Goal: Task Accomplishment & Management: Manage account settings

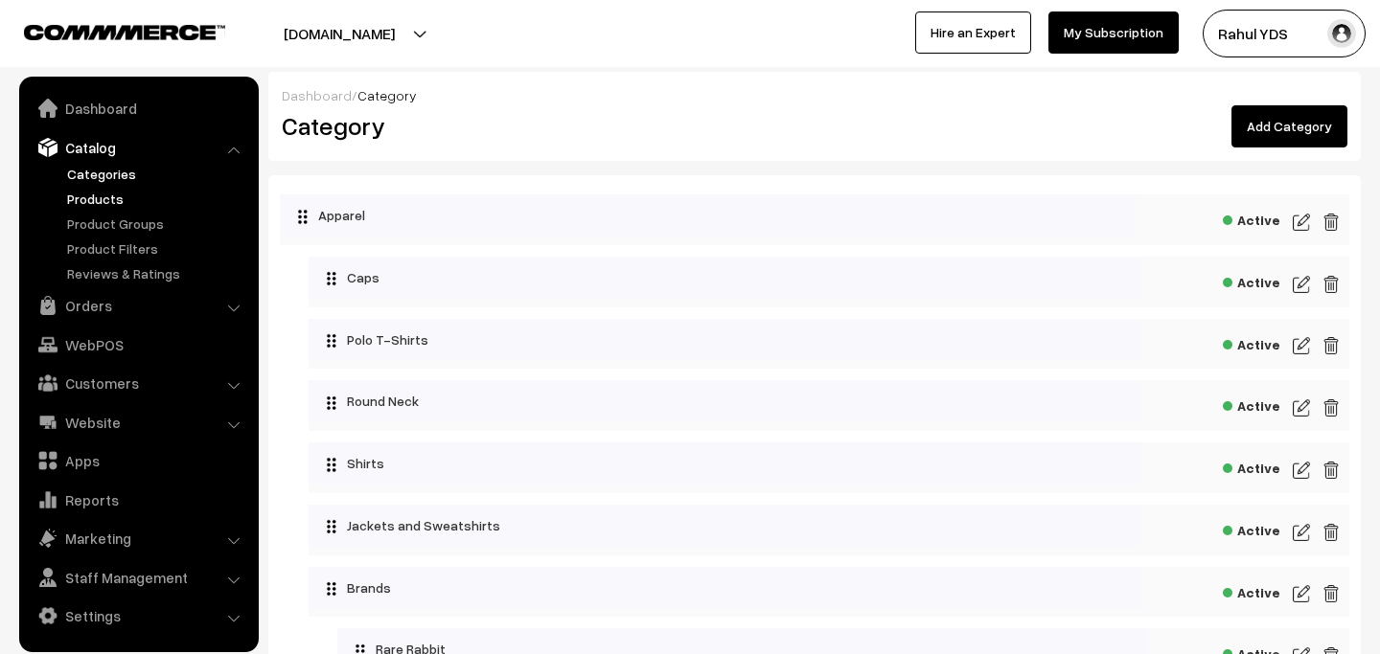
click at [91, 197] on link "Products" at bounding box center [157, 199] width 190 height 20
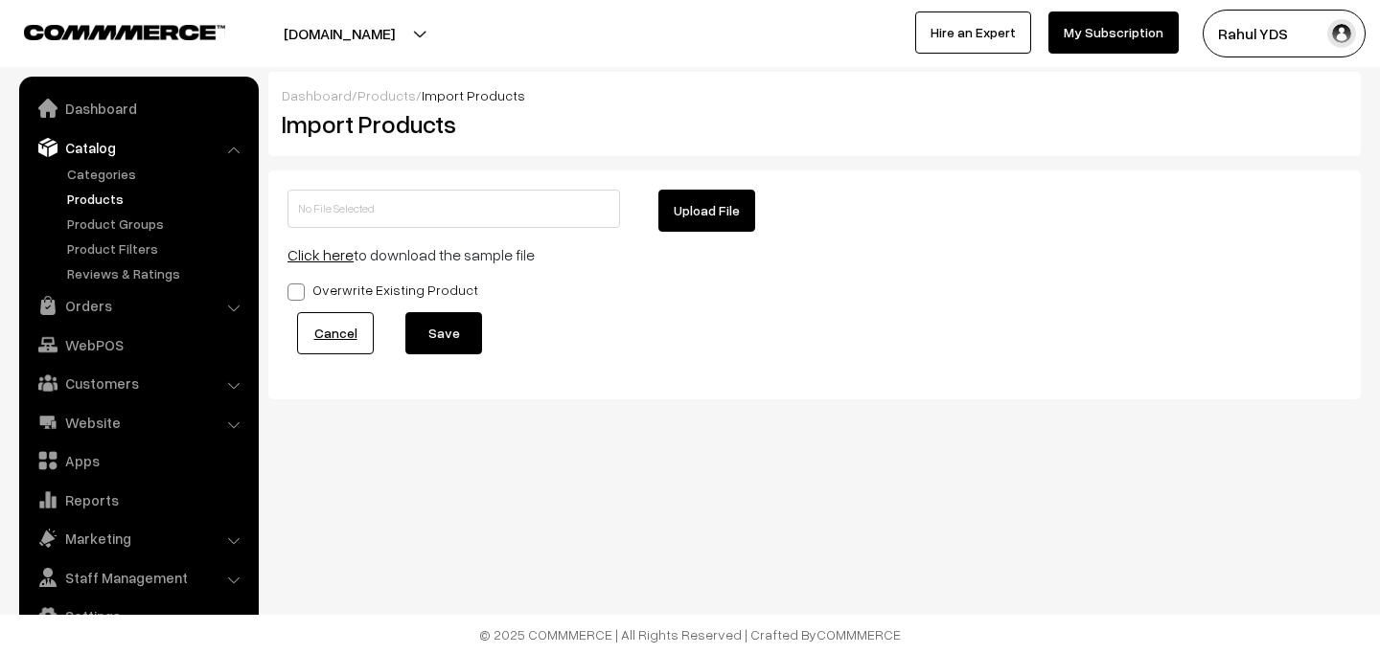
click at [723, 217] on button "Upload File" at bounding box center [706, 211] width 97 height 42
type input "Hamster MDMD.zip"
click at [455, 332] on button "Save" at bounding box center [443, 333] width 77 height 42
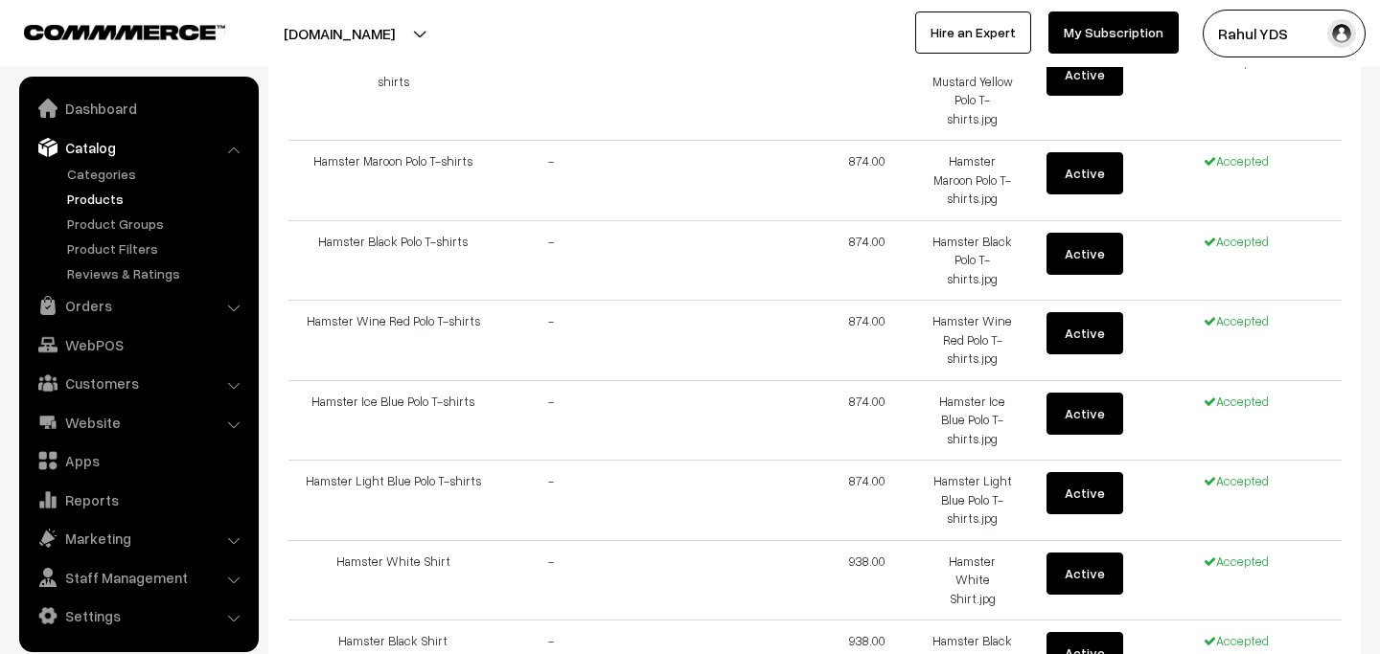
scroll to position [1253, 0]
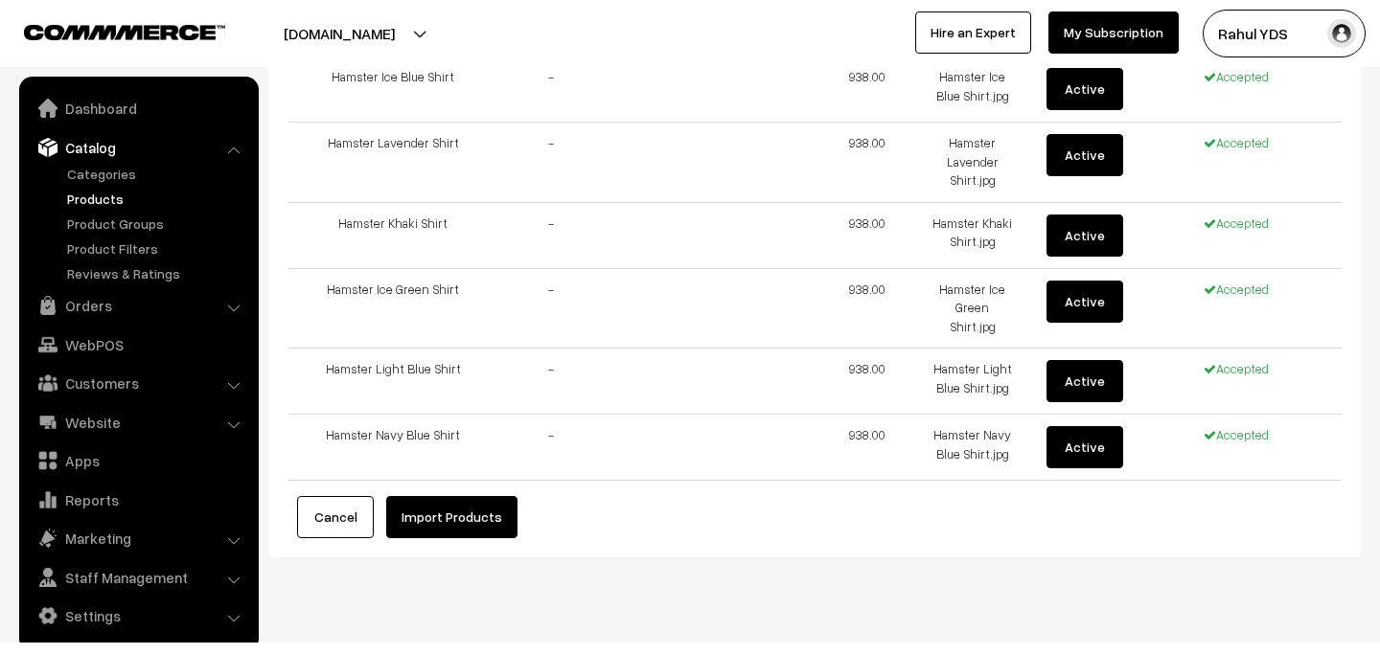
click at [457, 509] on button "Import Products" at bounding box center [451, 517] width 131 height 42
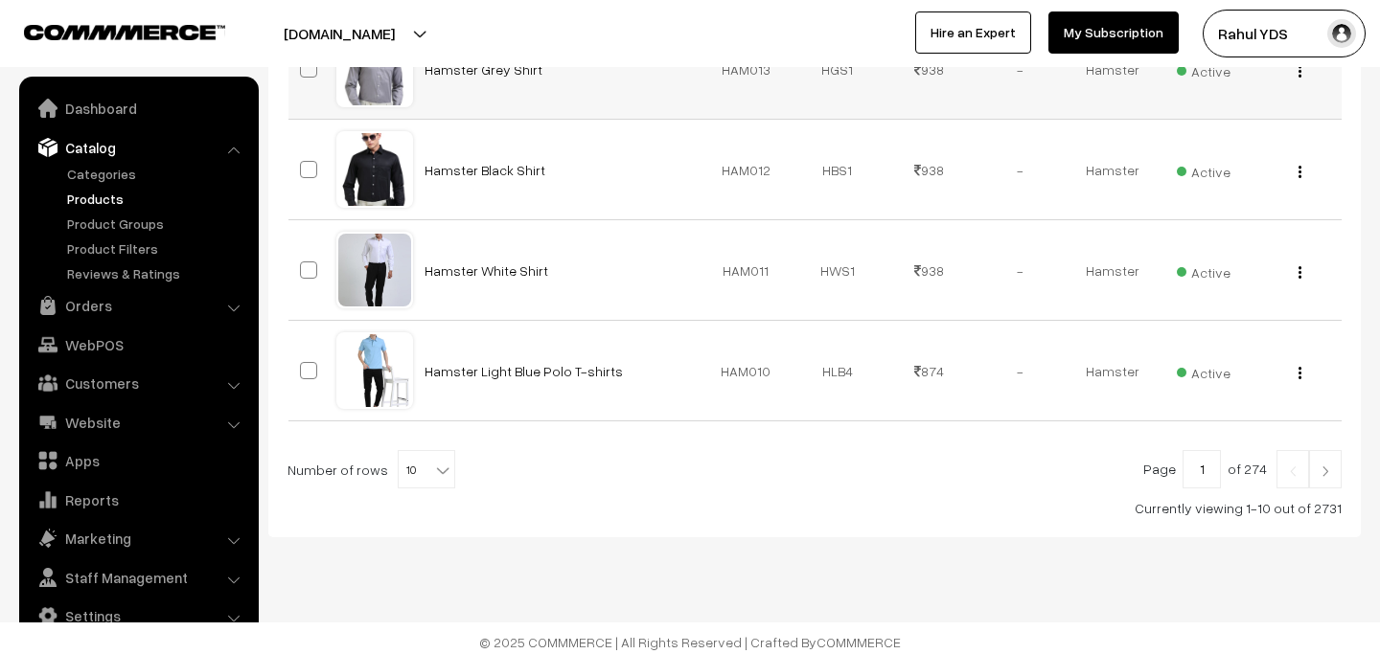
scroll to position [1022, 0]
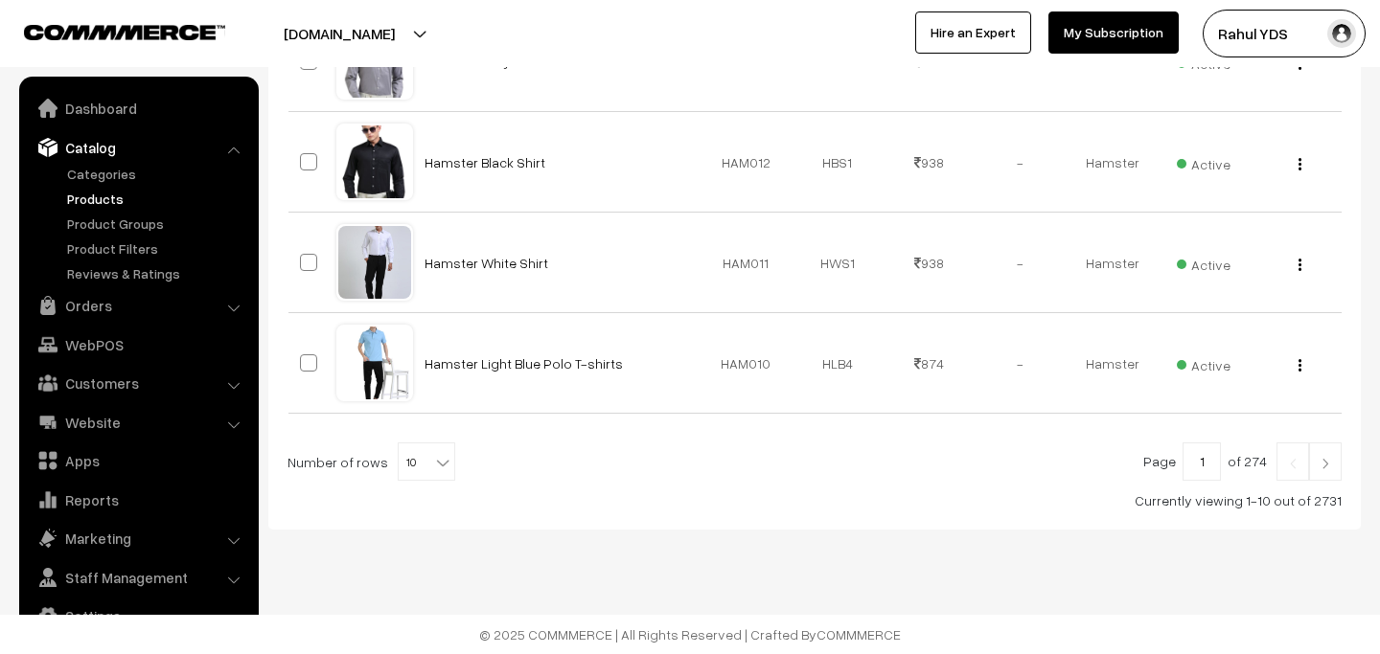
click at [433, 469] on b at bounding box center [442, 462] width 19 height 19
select select "20"
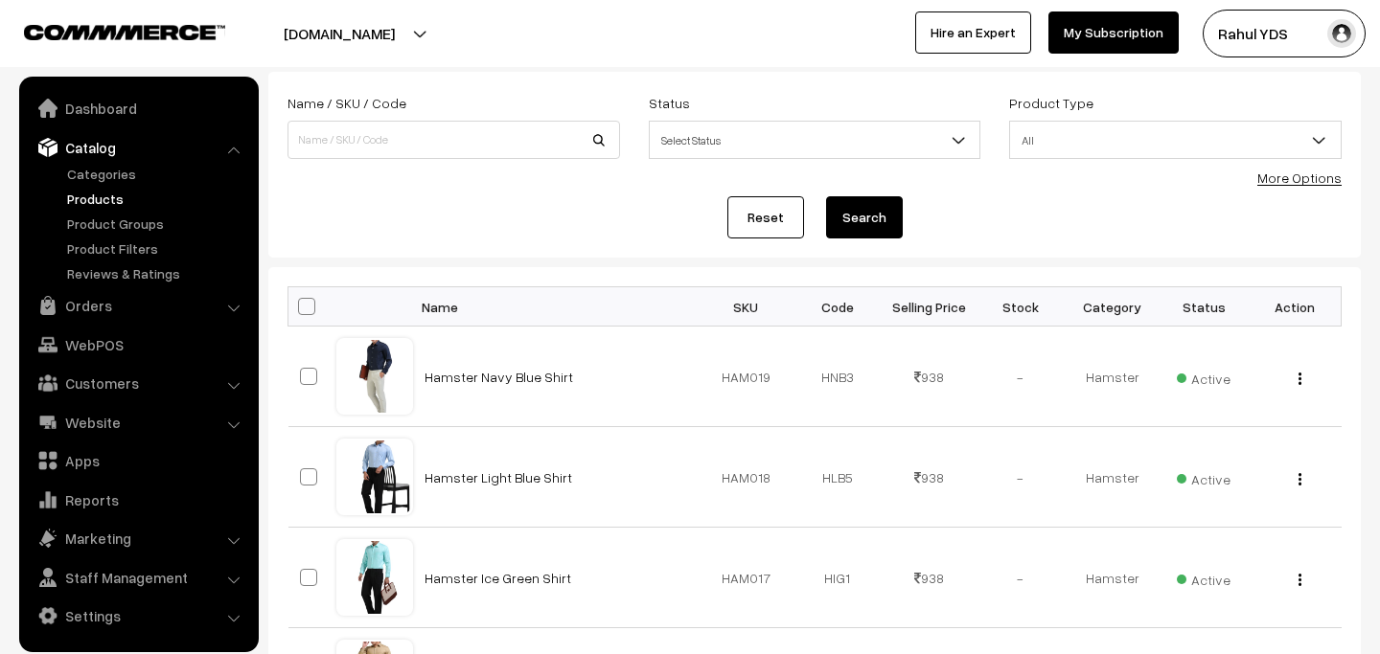
scroll to position [91, 0]
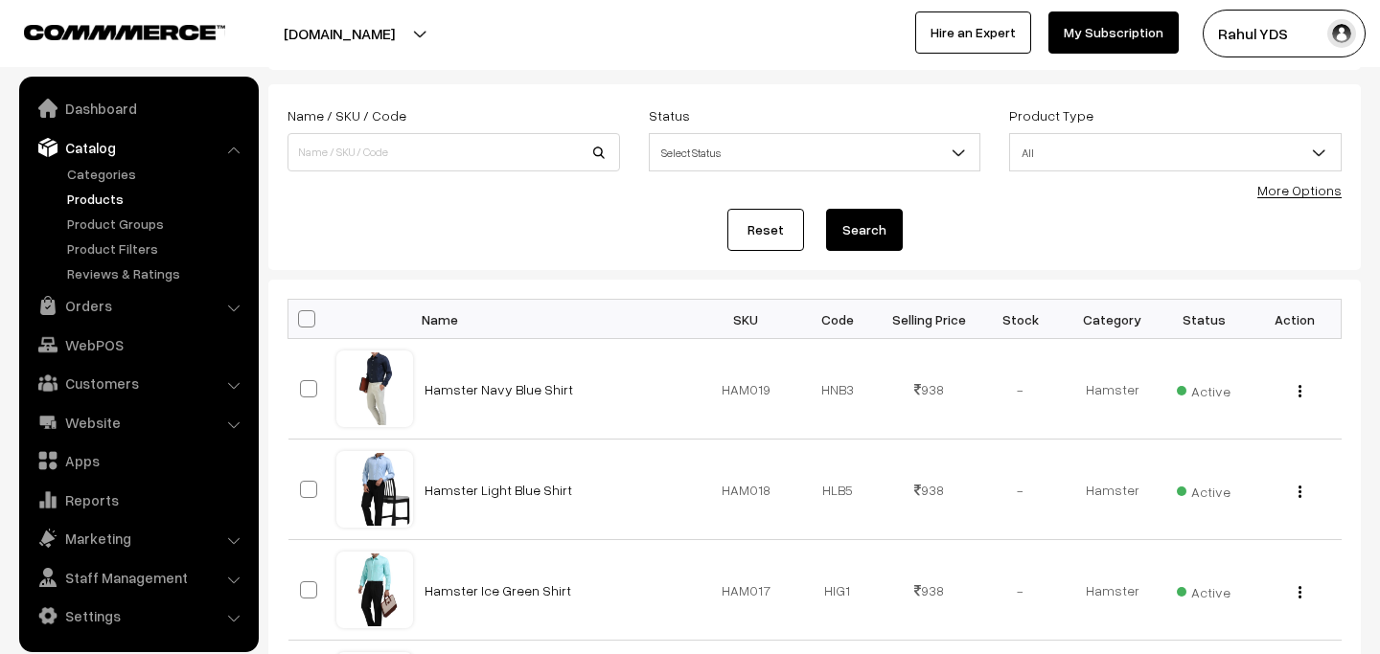
click at [306, 316] on span at bounding box center [306, 318] width 17 height 17
click at [301, 316] on input "checkbox" at bounding box center [294, 318] width 12 height 12
checkbox input "true"
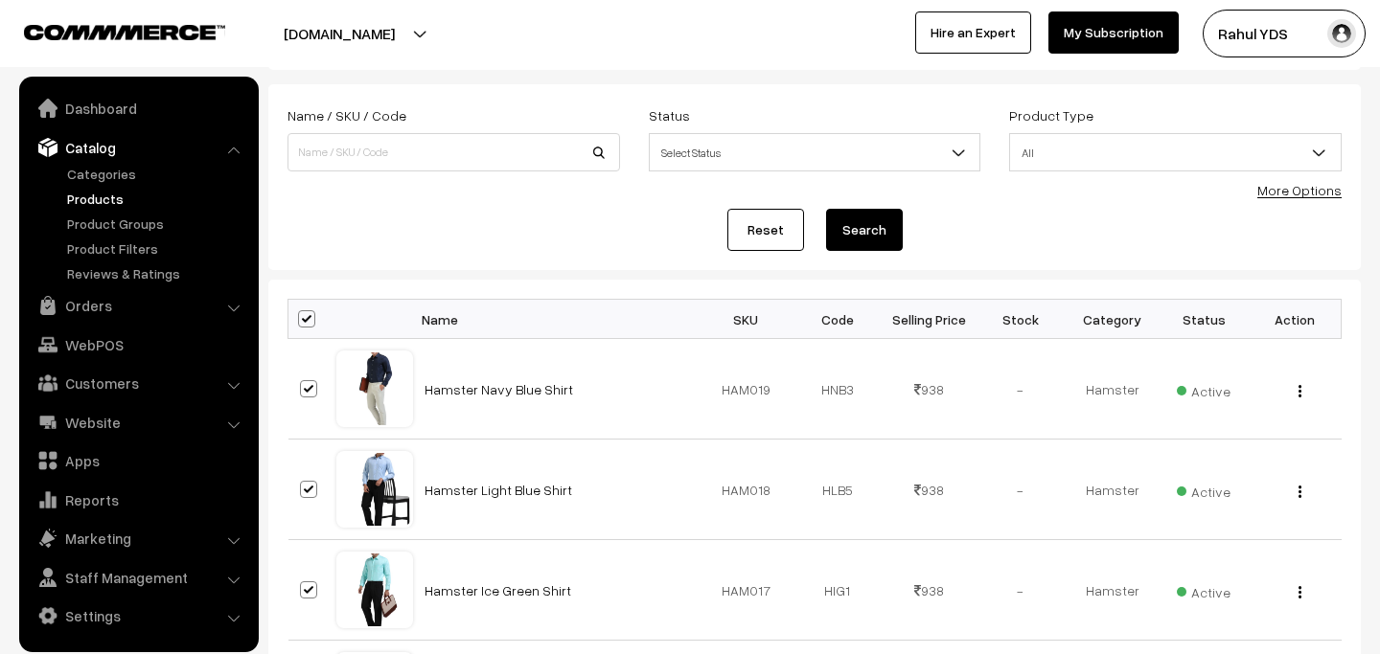
checkbox input "true"
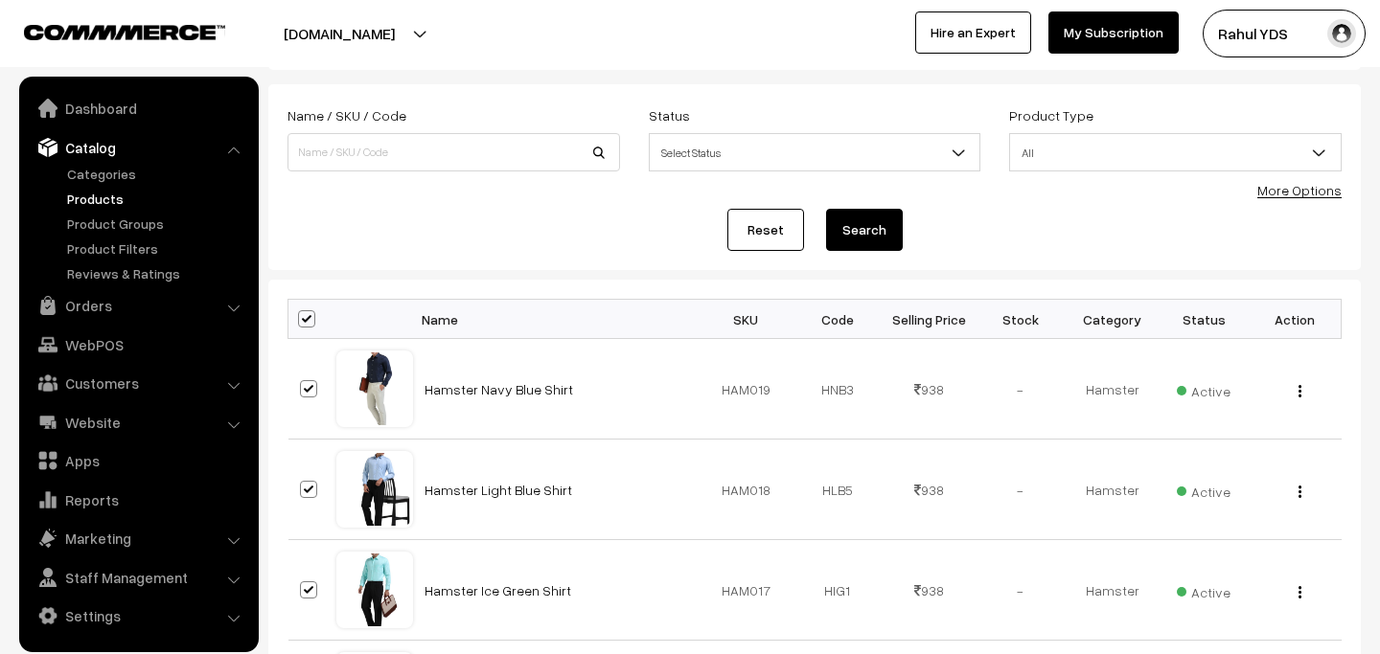
checkbox input "true"
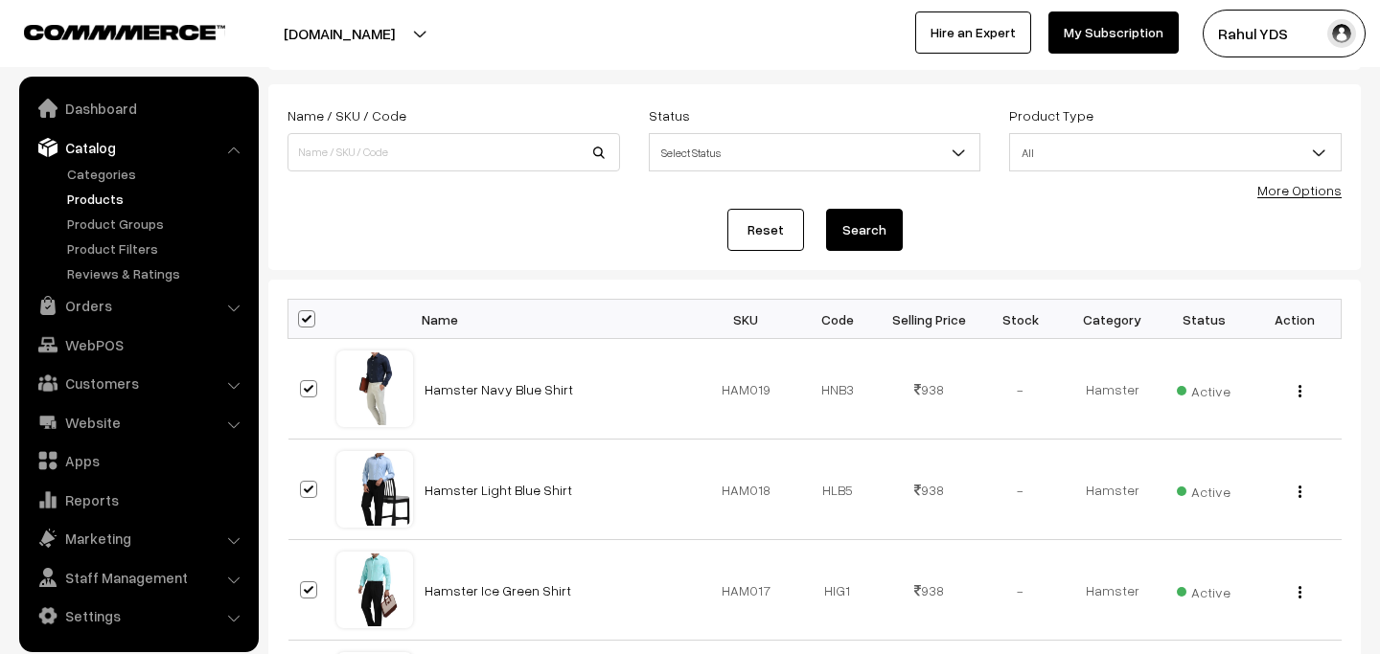
checkbox input "true"
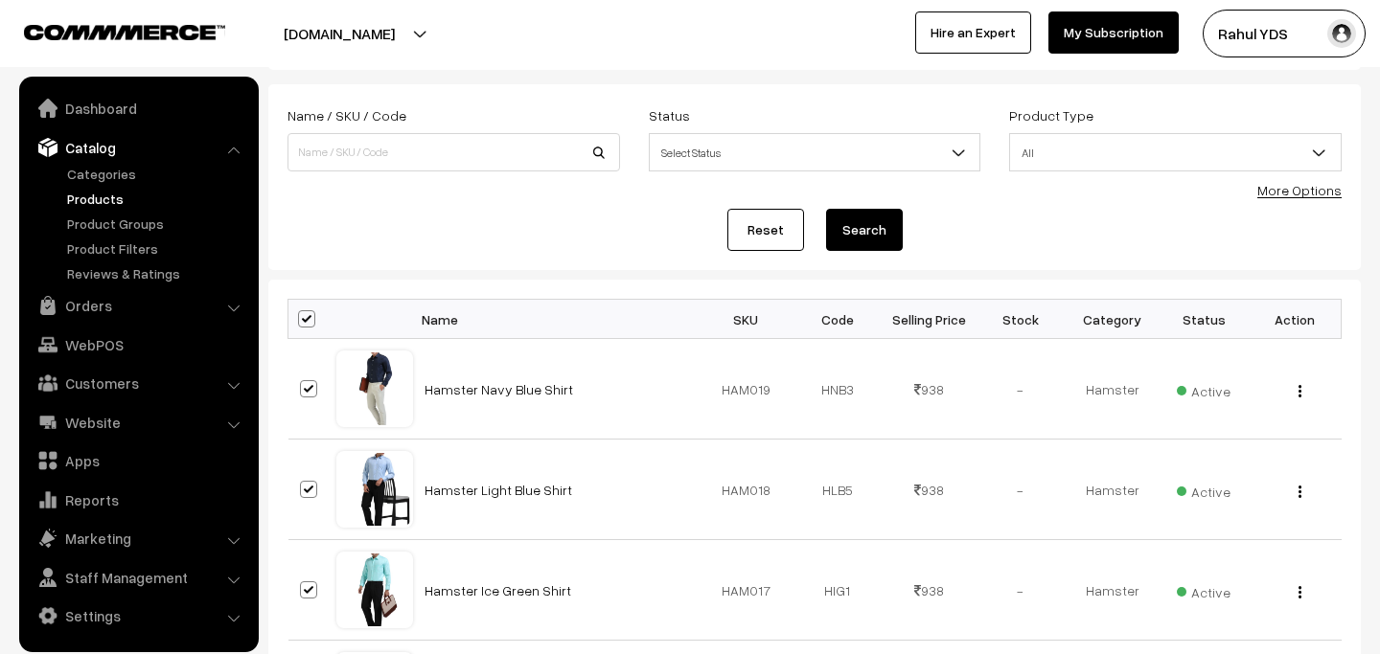
checkbox input "true"
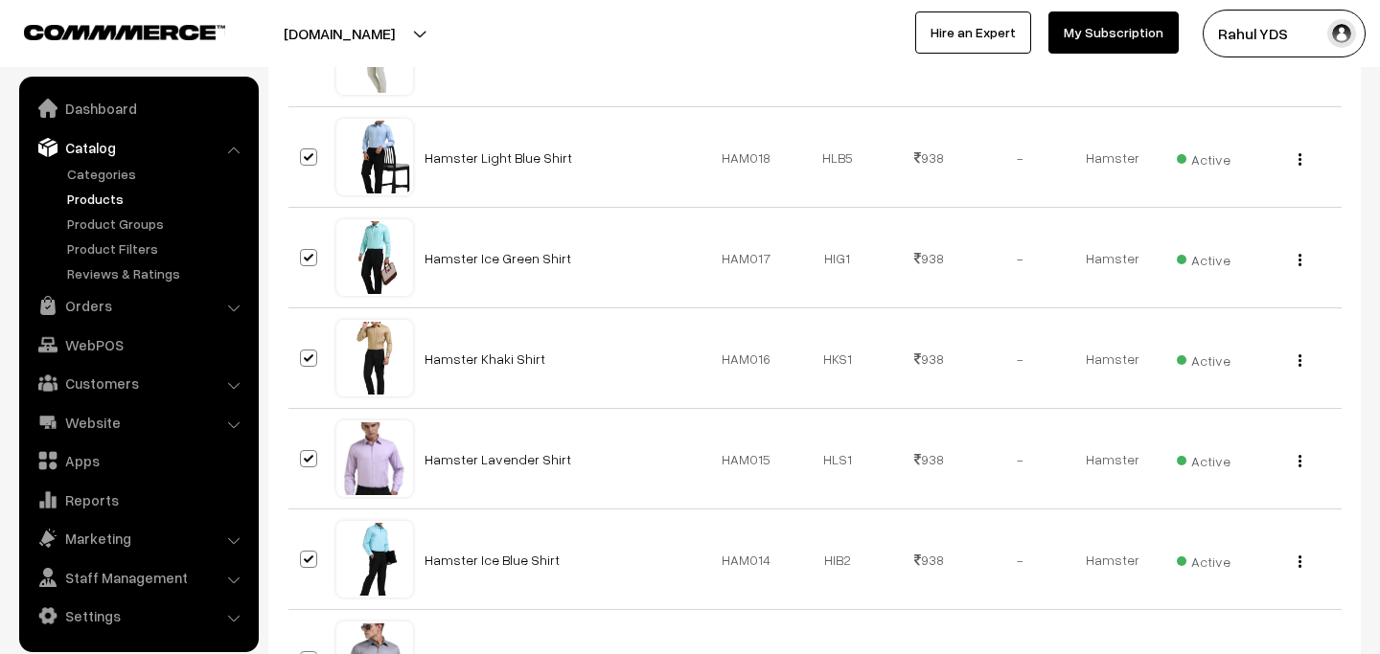
scroll to position [2102, 0]
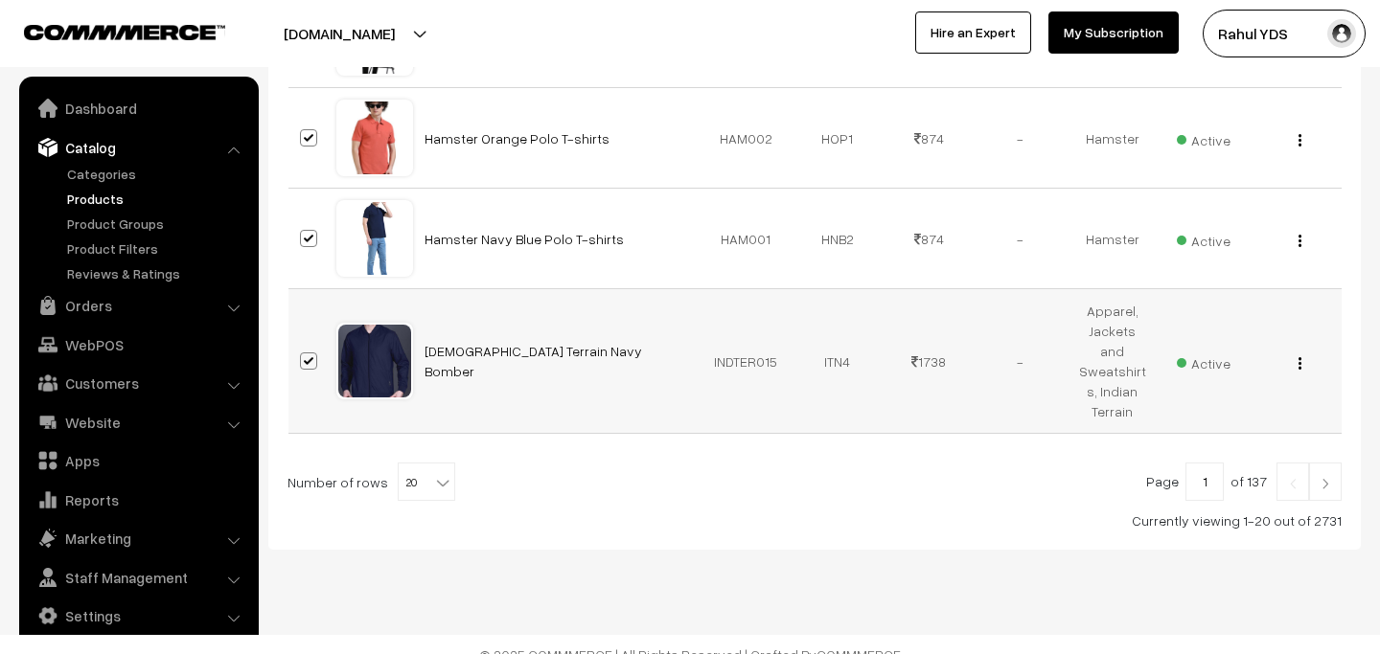
click at [308, 353] on span at bounding box center [308, 361] width 17 height 17
click at [303, 348] on input "checkbox" at bounding box center [296, 349] width 12 height 12
checkbox input "false"
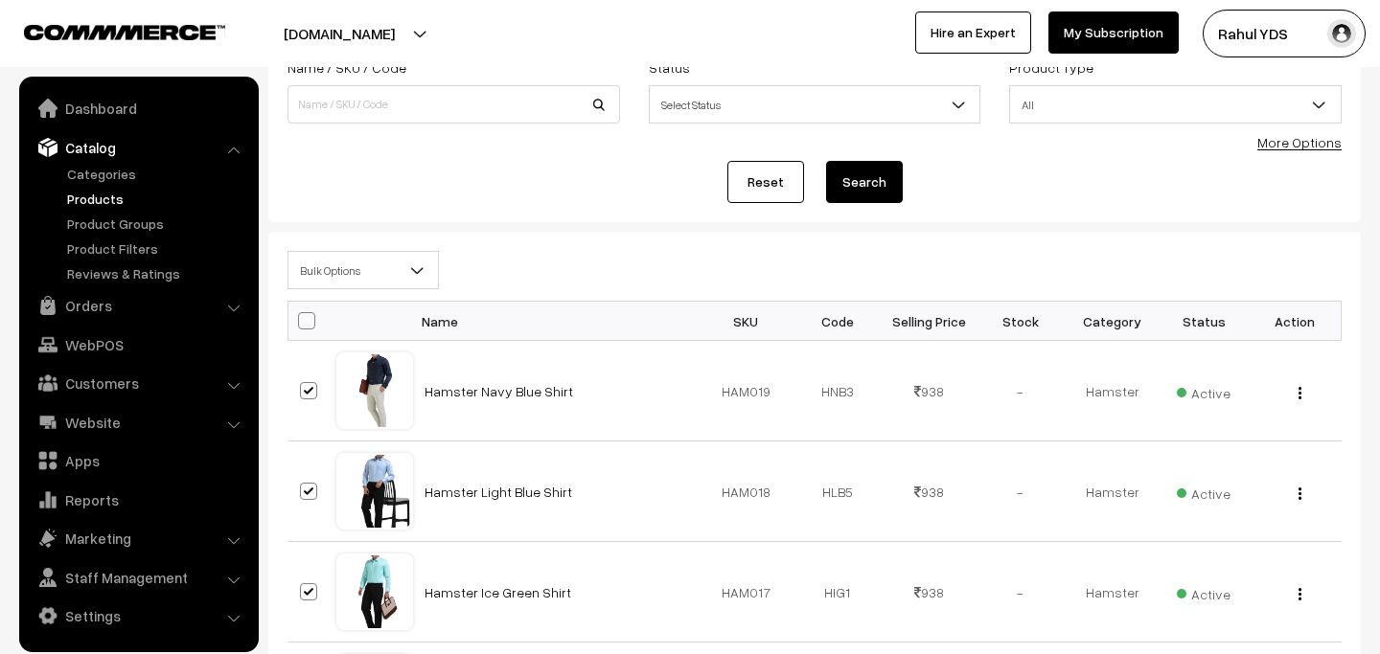
scroll to position [0, 0]
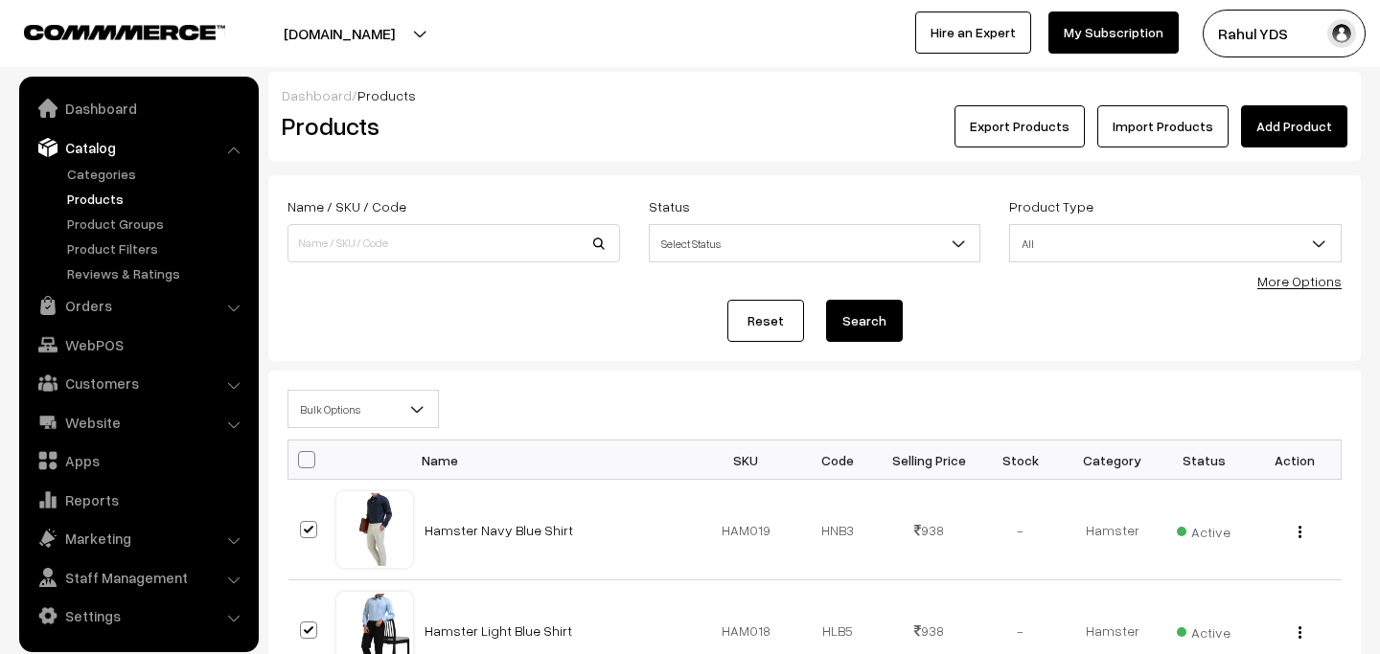
click at [385, 420] on span "Bulk Options" at bounding box center [362, 410] width 149 height 34
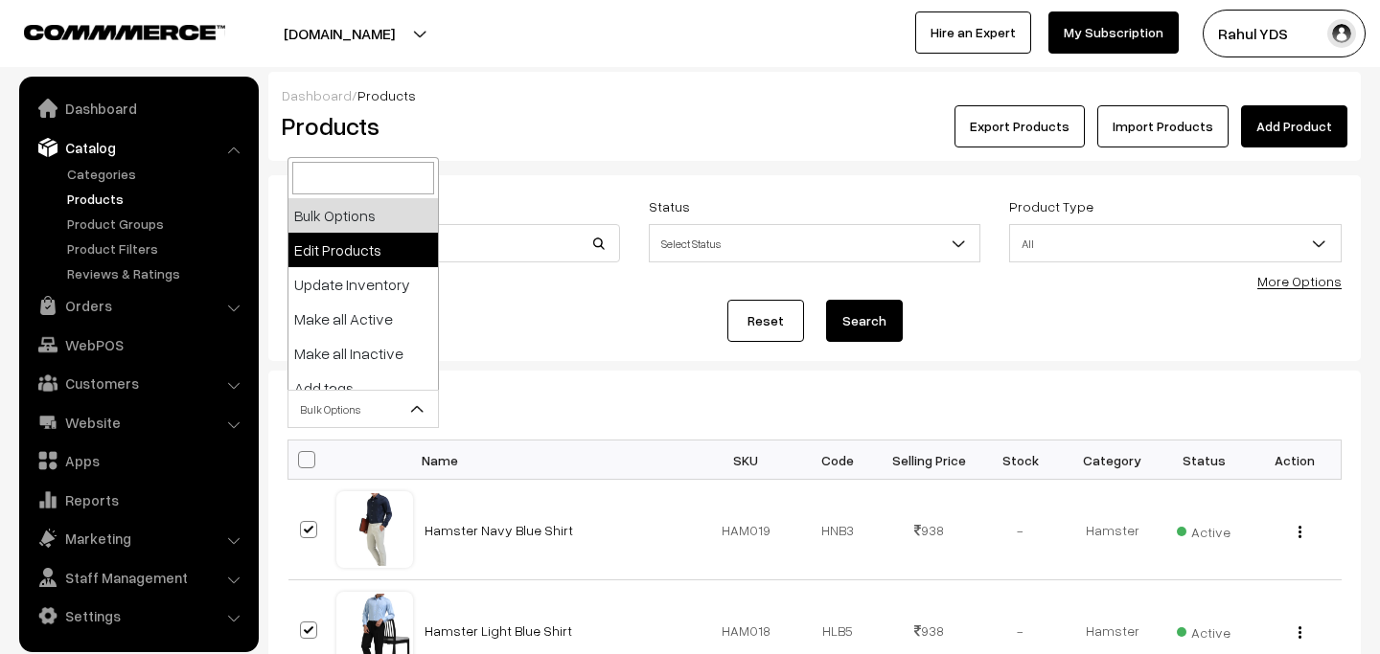
select select "editProduct"
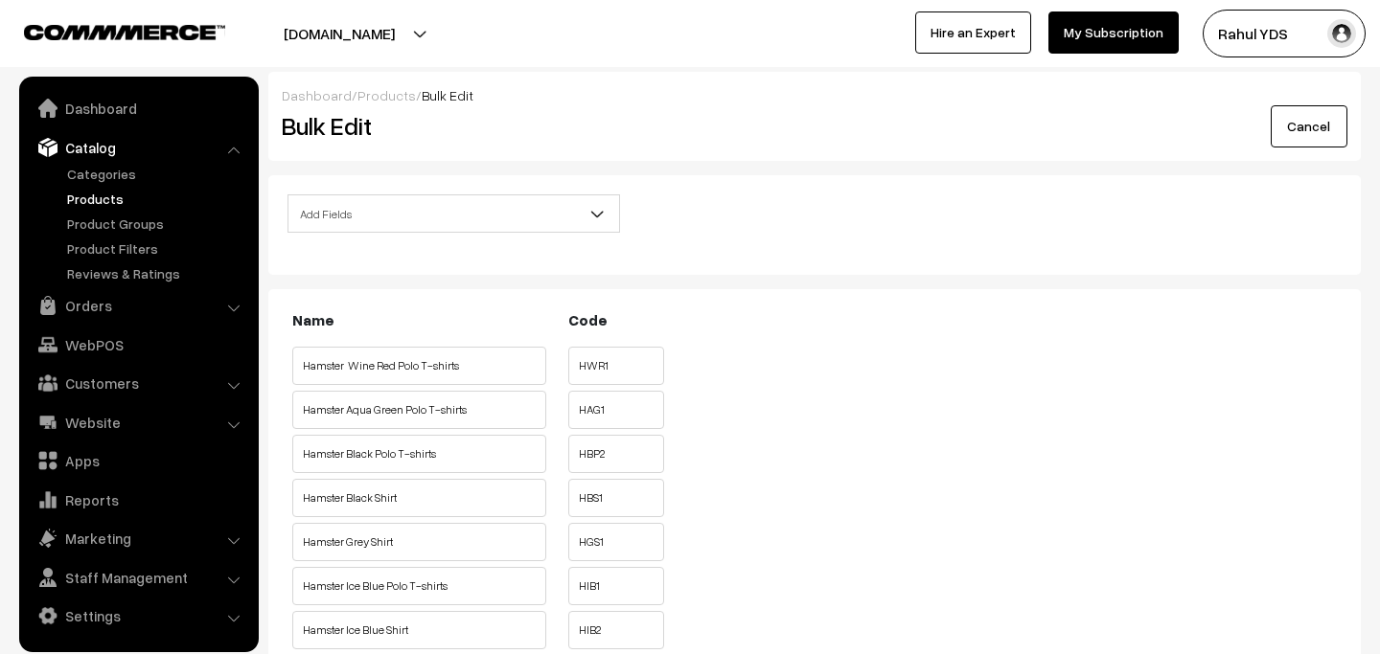
click at [471, 217] on span "Add Fields" at bounding box center [453, 214] width 331 height 34
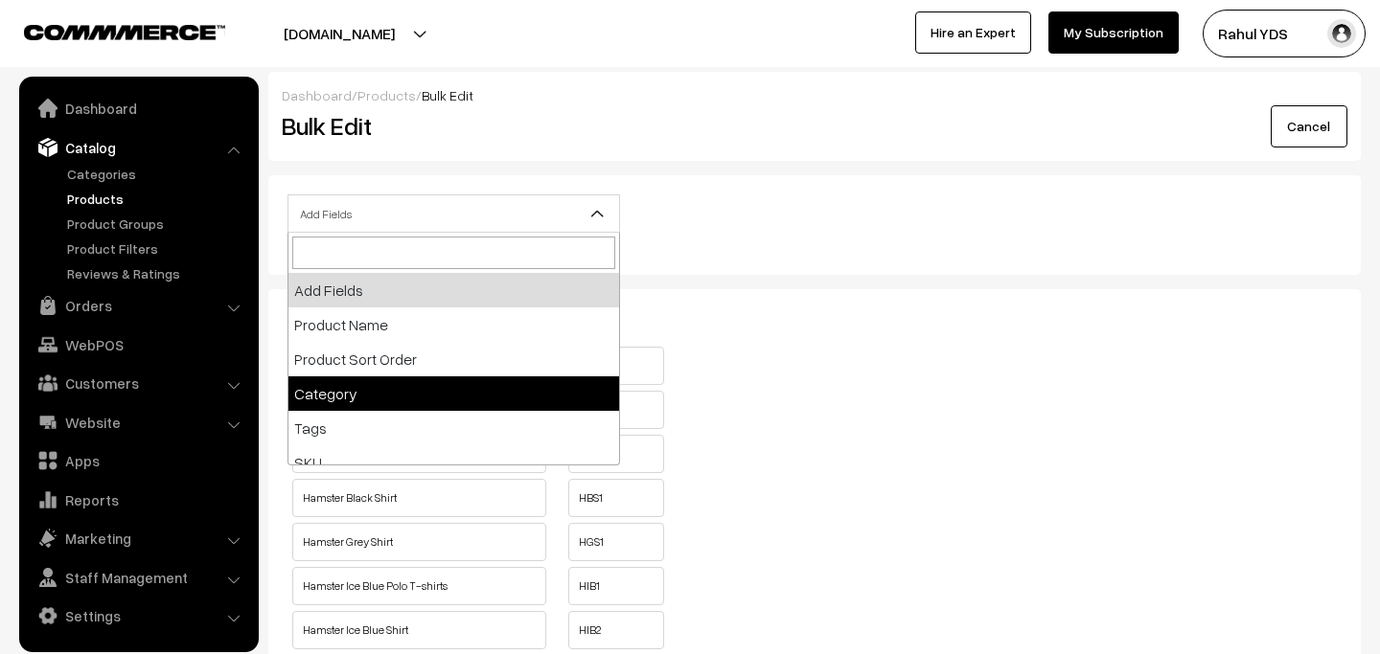
select select "category"
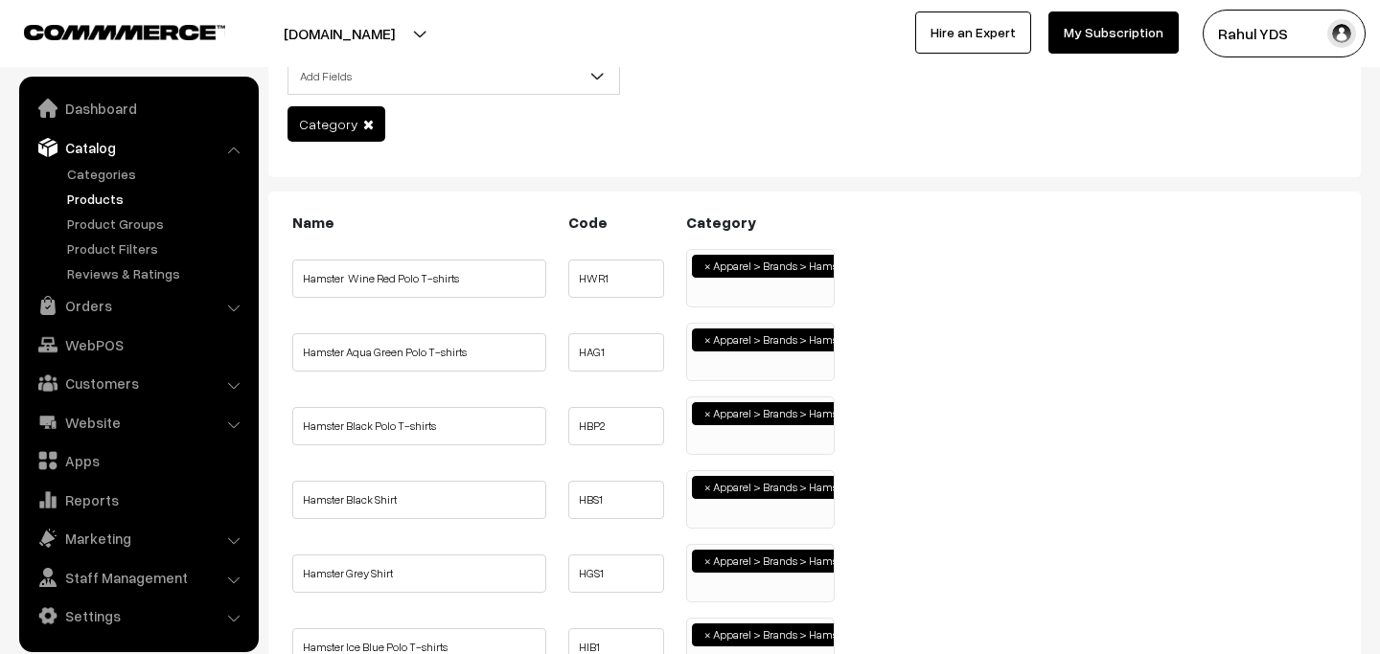
click at [732, 298] on ul "× Apparel > Brands > Hamster" at bounding box center [760, 276] width 147 height 52
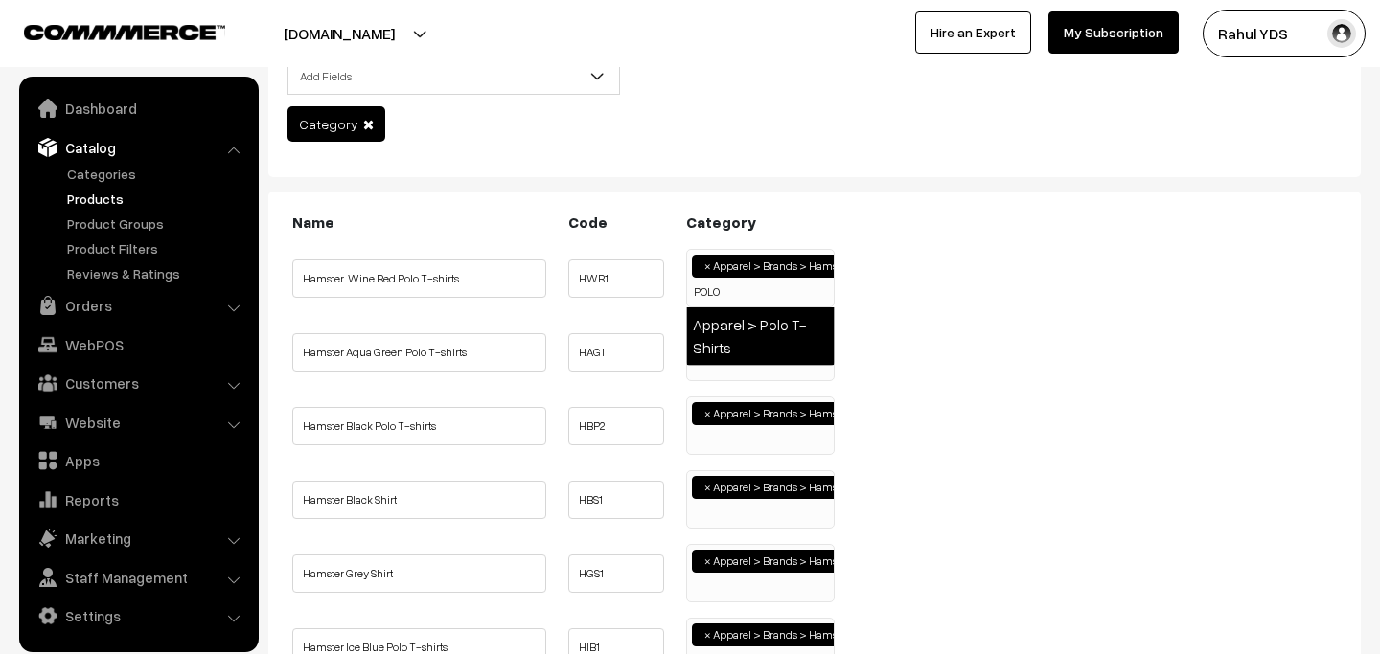
type input "POLO"
select select "49"
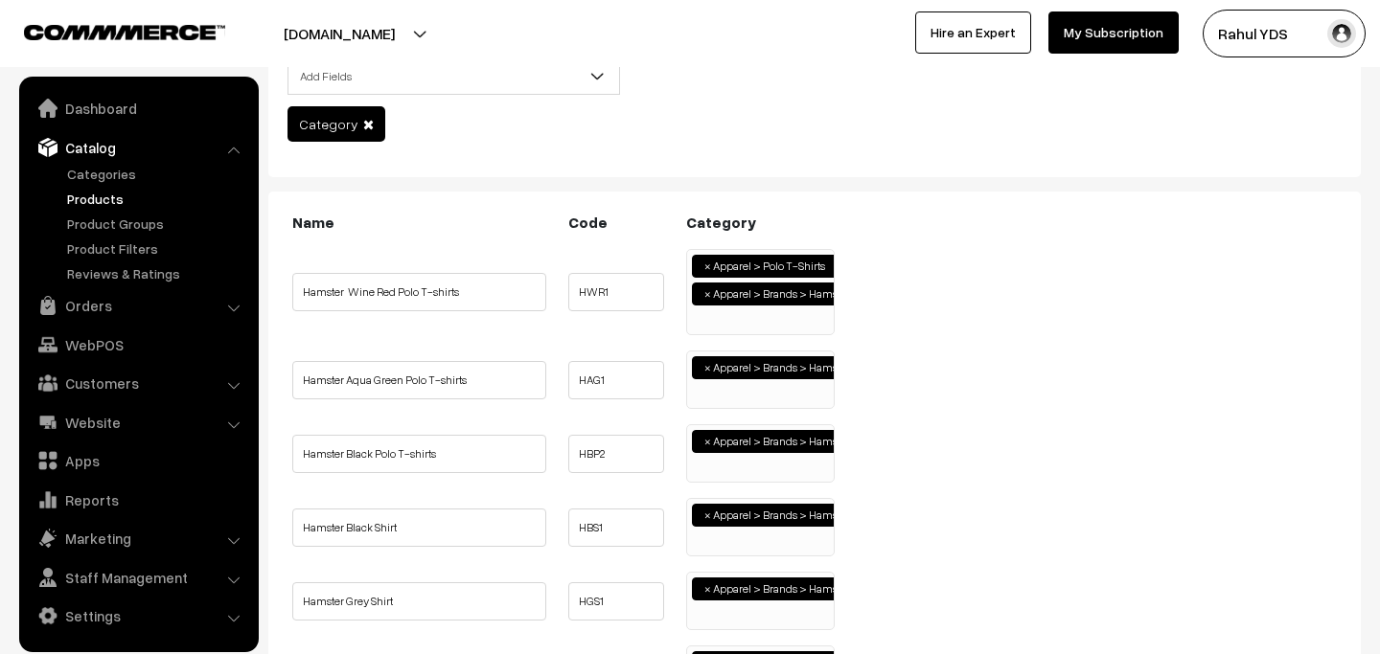
scroll to position [195, 0]
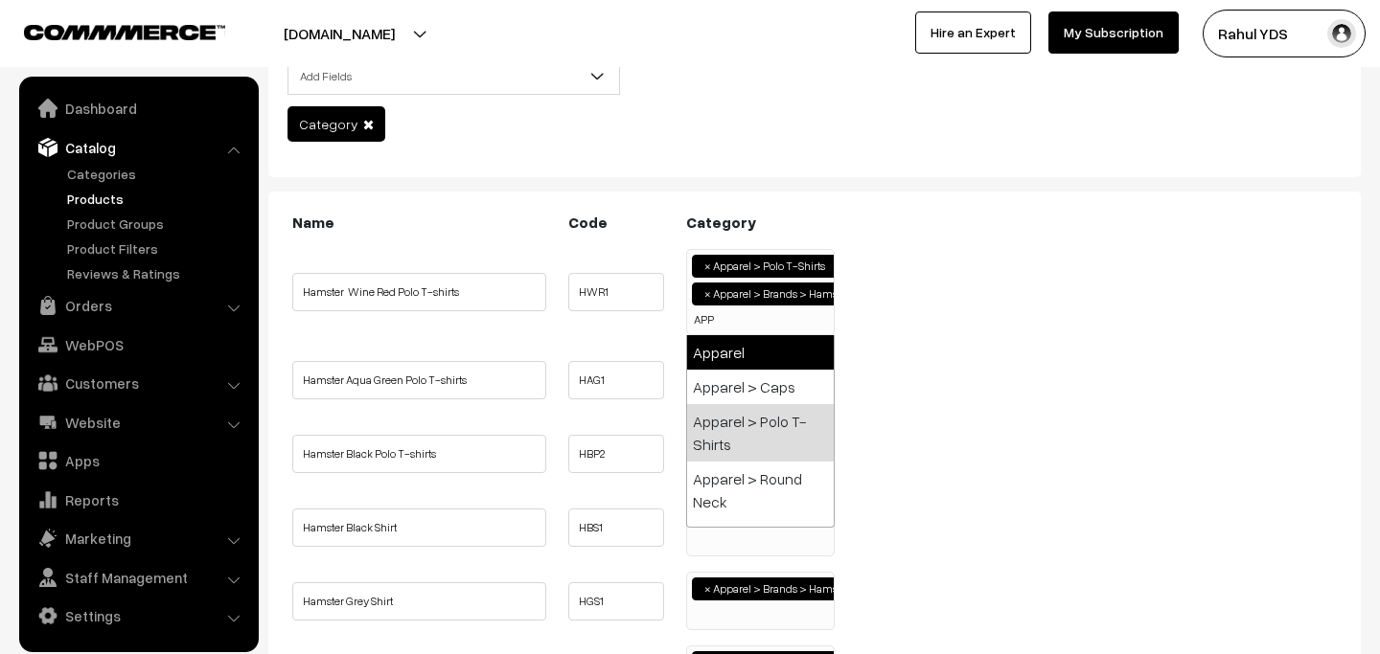
type input "APP"
select select "2"
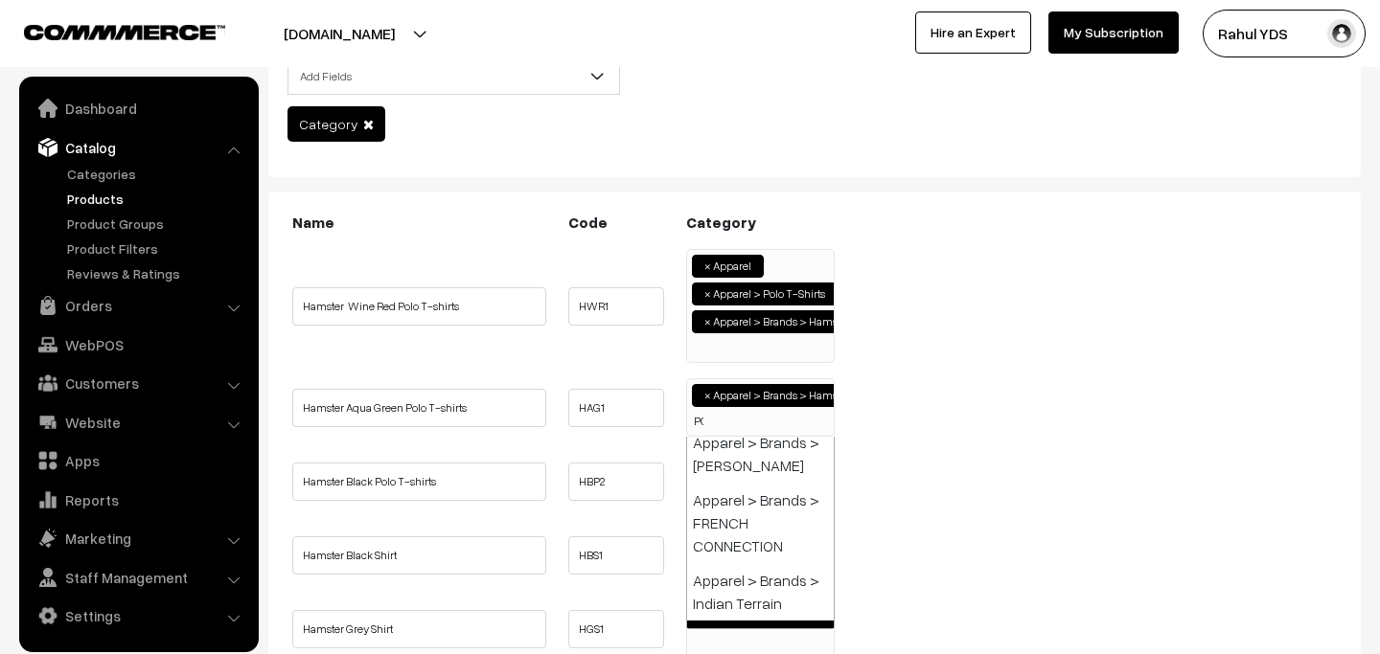
scroll to position [0, 0]
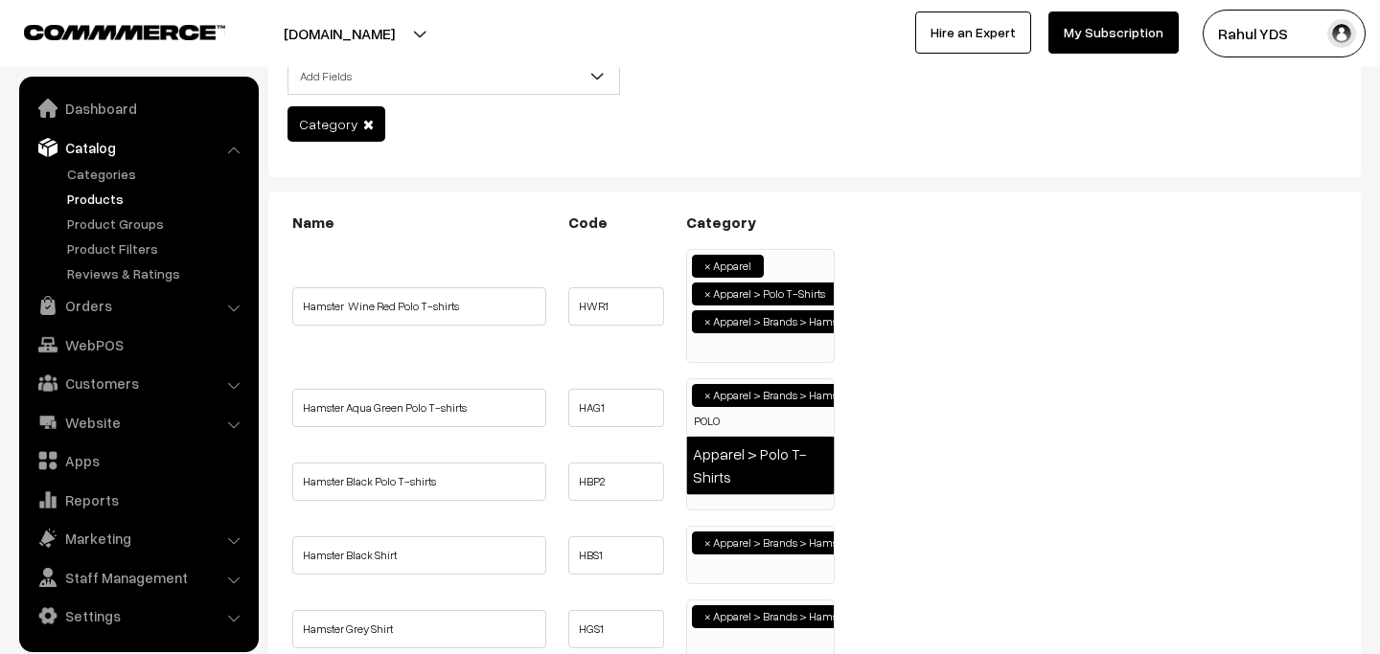
type input "POLO"
select select "49"
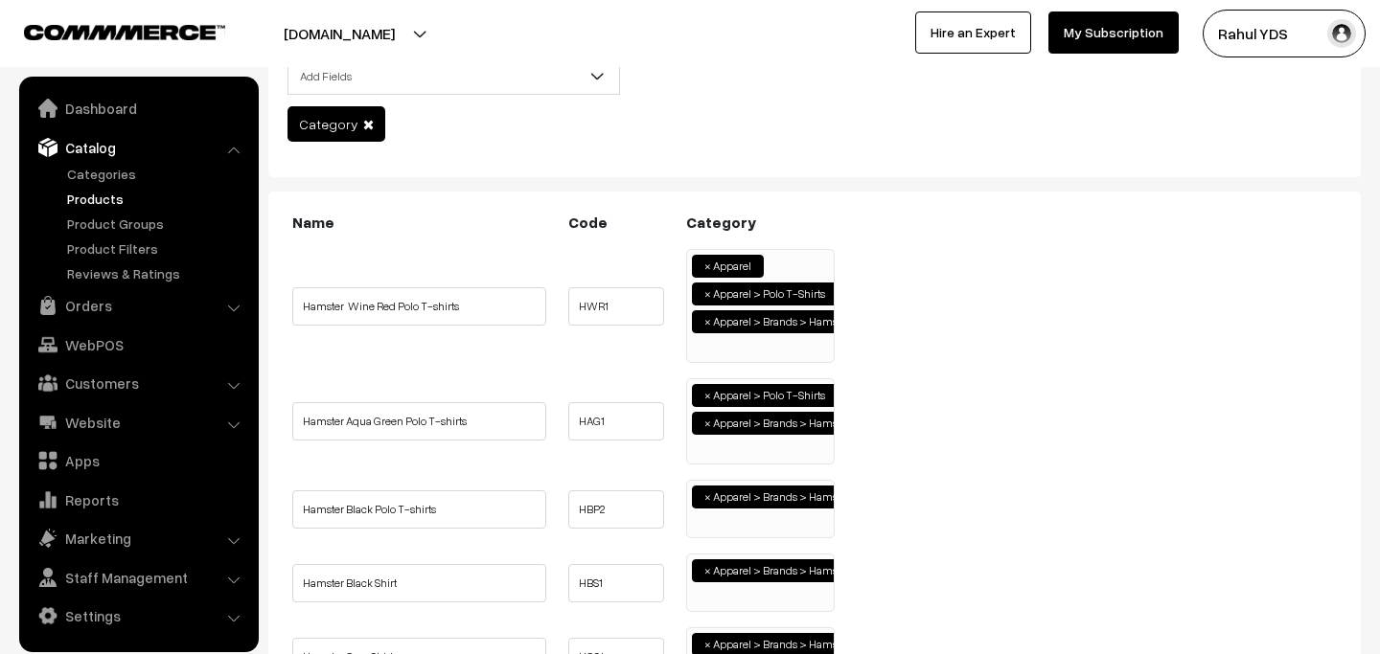
scroll to position [195, 0]
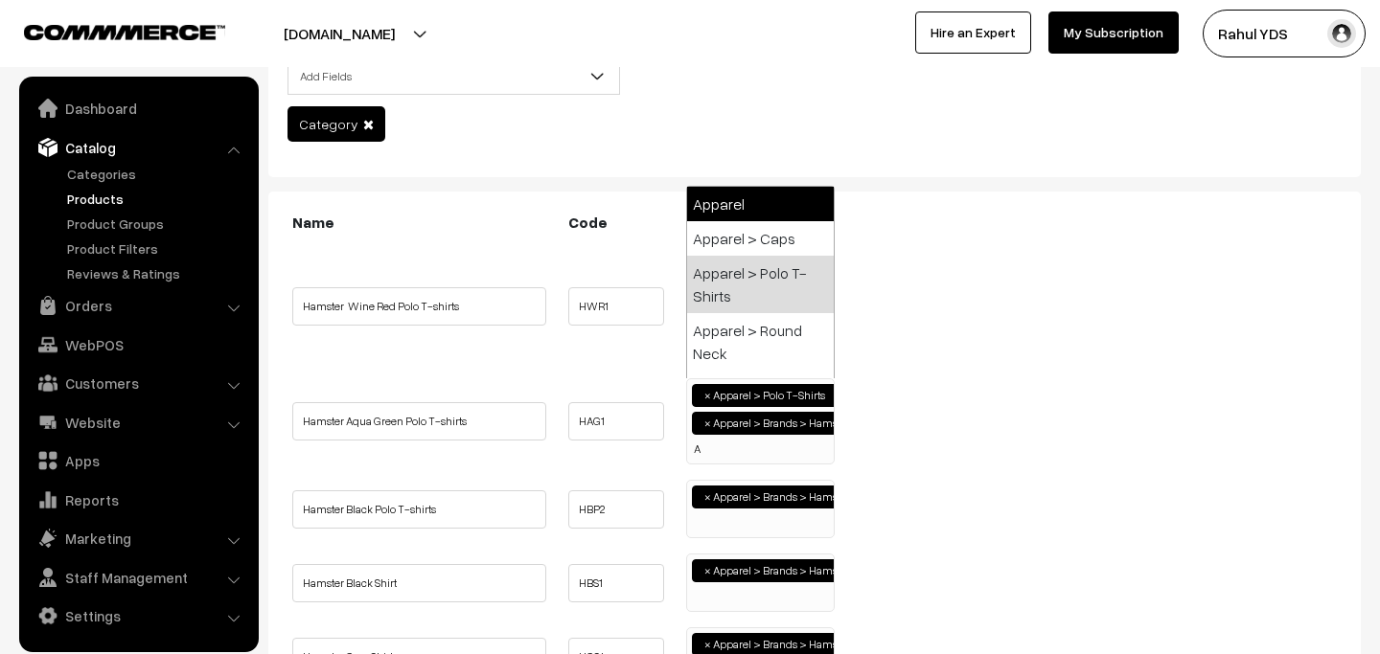
type input "A"
select select "2"
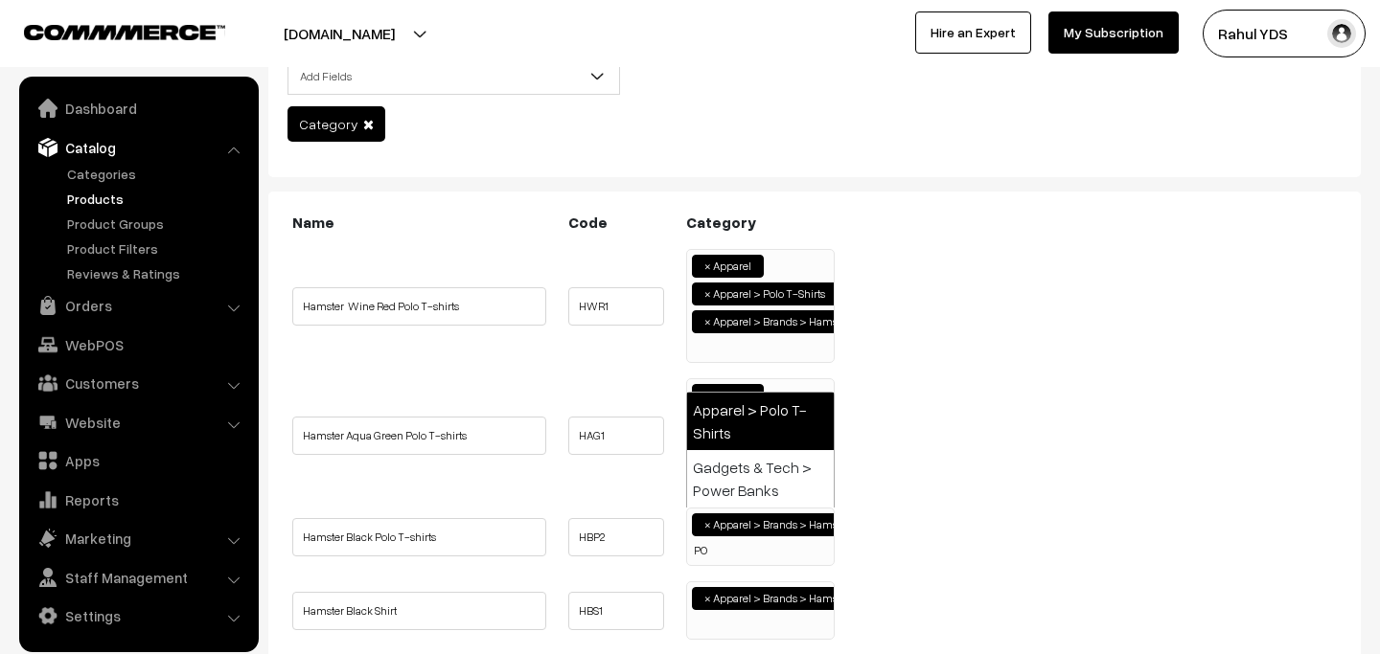
scroll to position [0, 0]
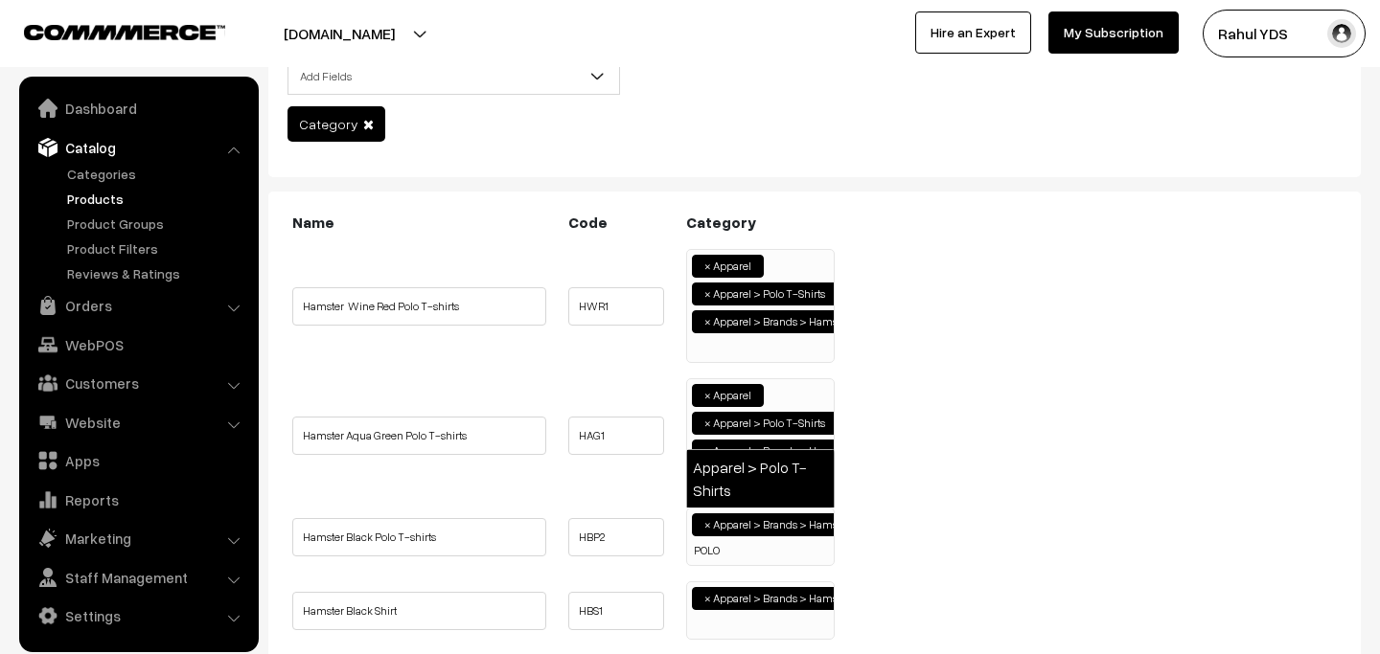
type input "POLO"
select select "49"
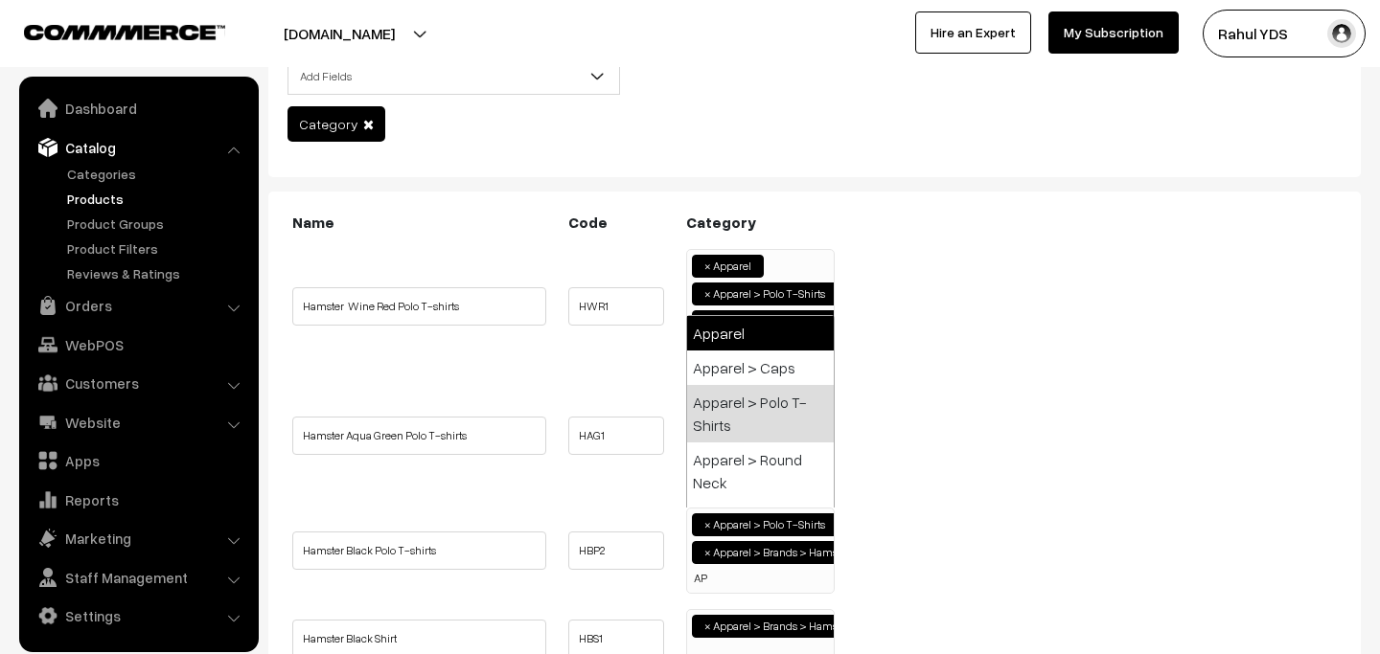
type input "AP"
select select "2"
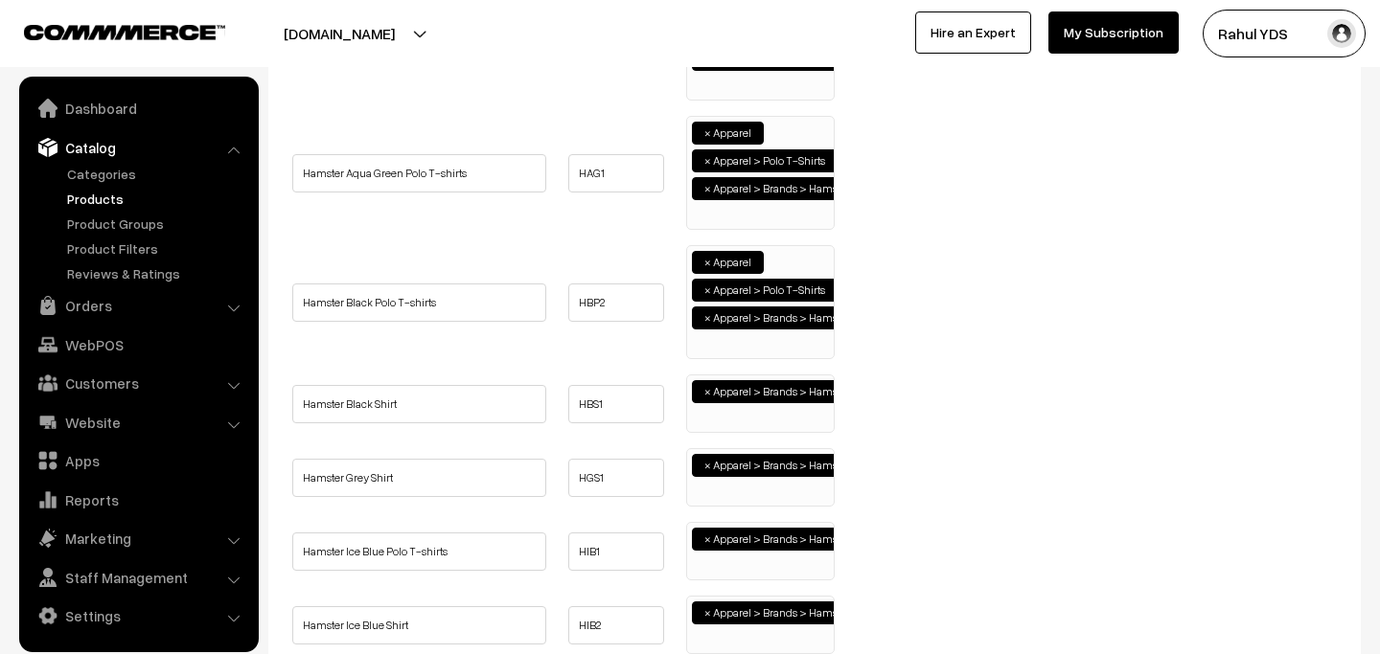
scroll to position [423, 0]
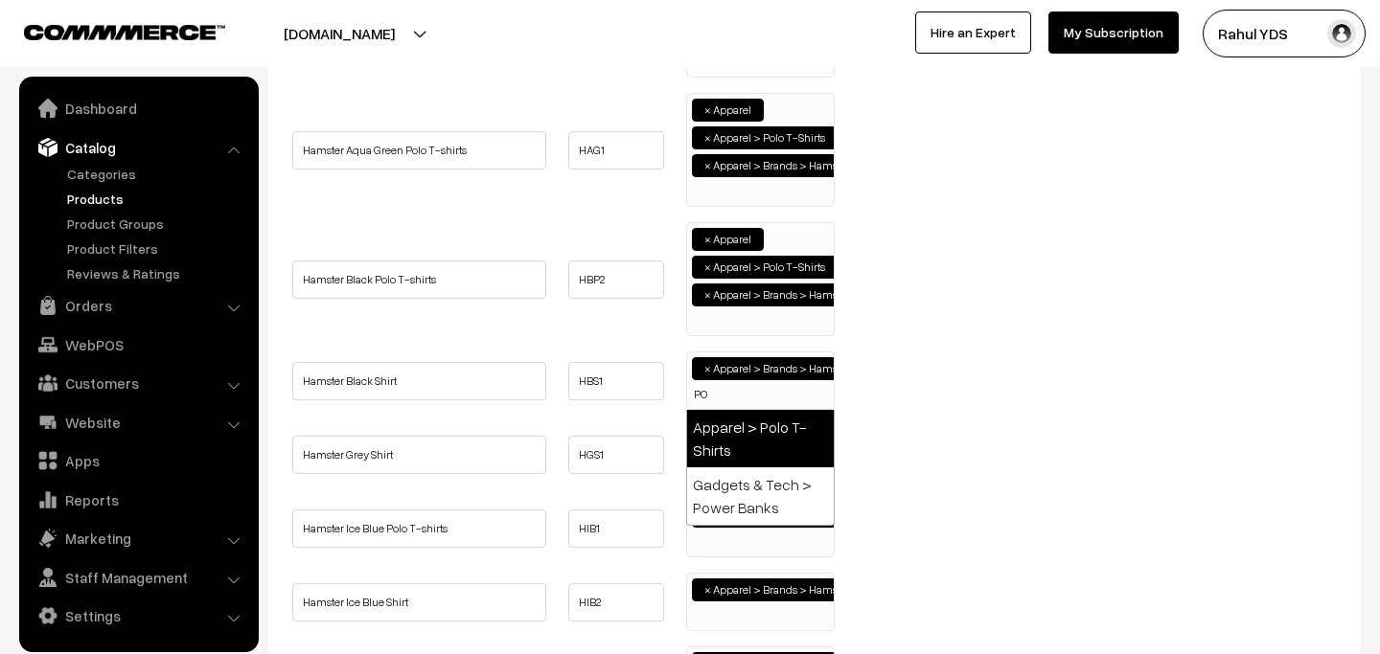
type input "P"
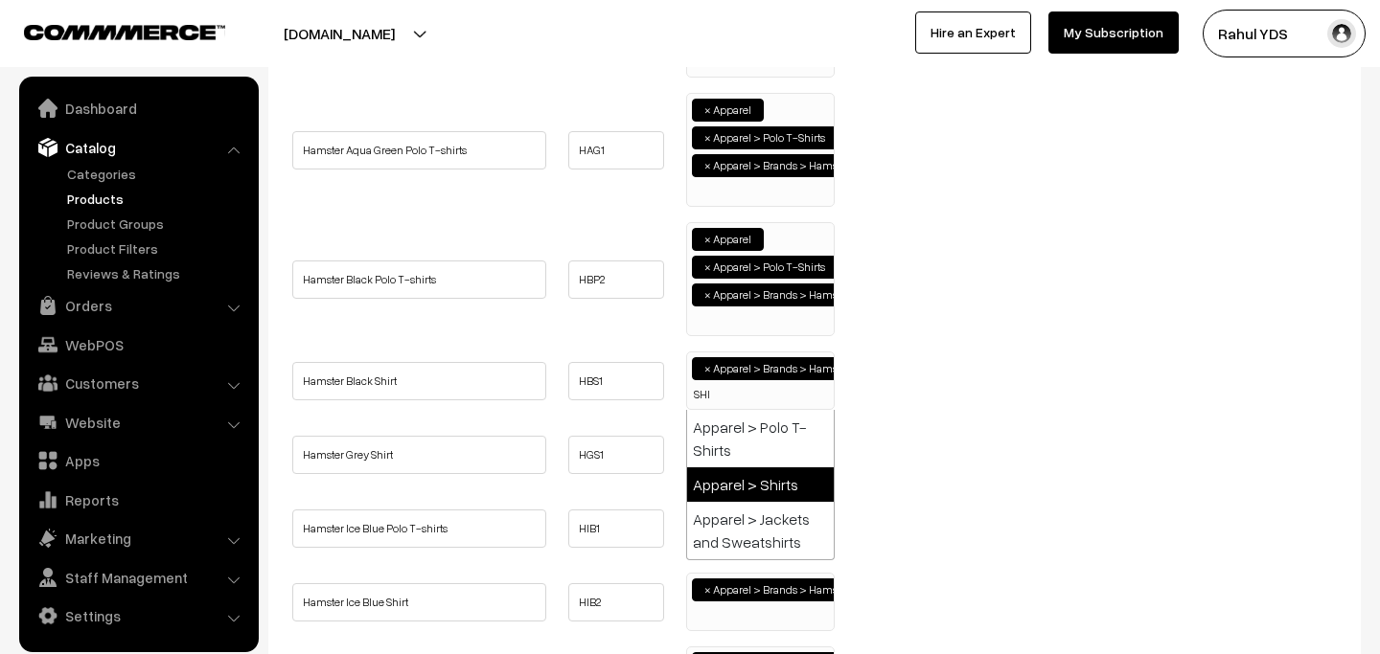
type input "SHI"
select select "51"
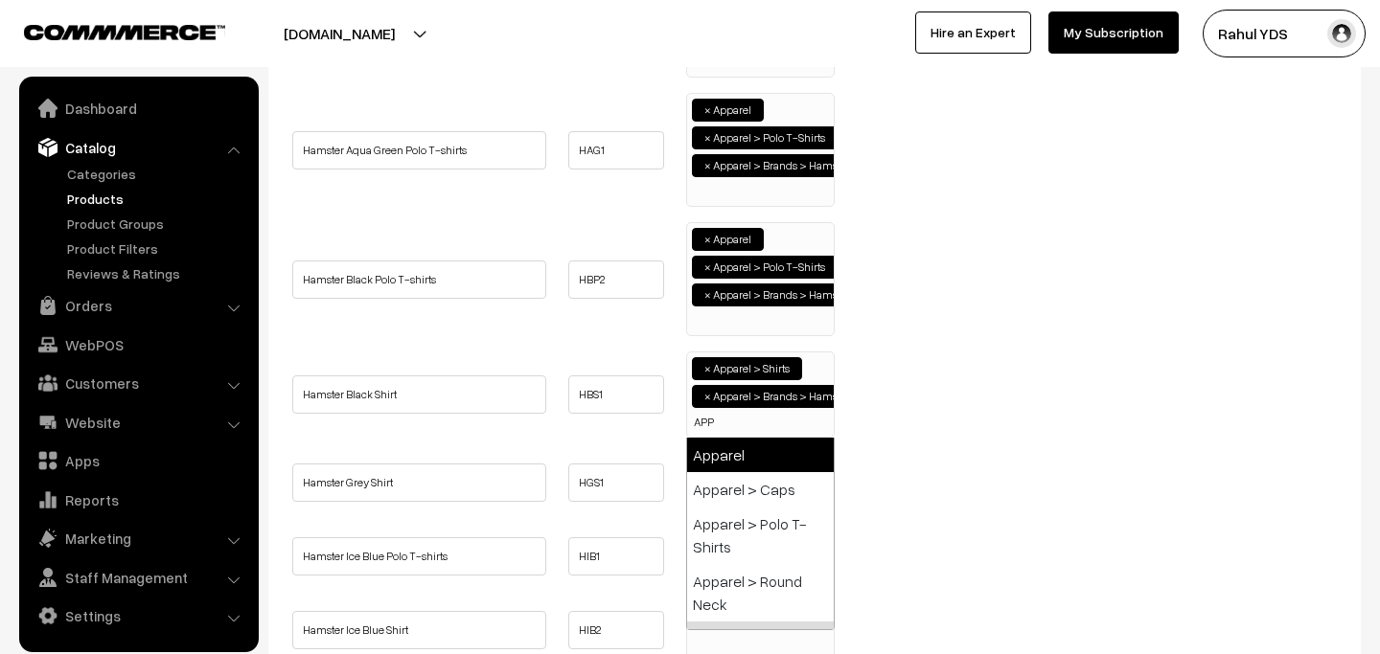
type input "APP"
select select "2"
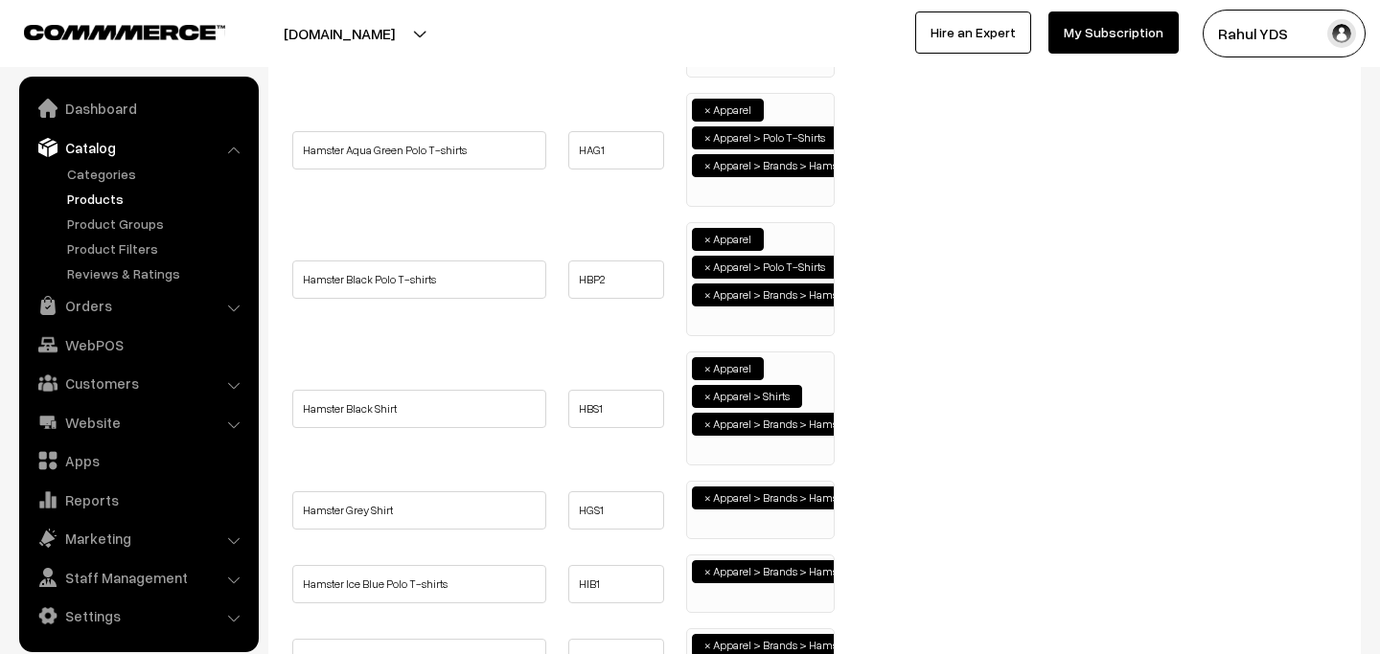
click at [745, 520] on ul "× Apparel > Brands > Hamster" at bounding box center [760, 508] width 147 height 52
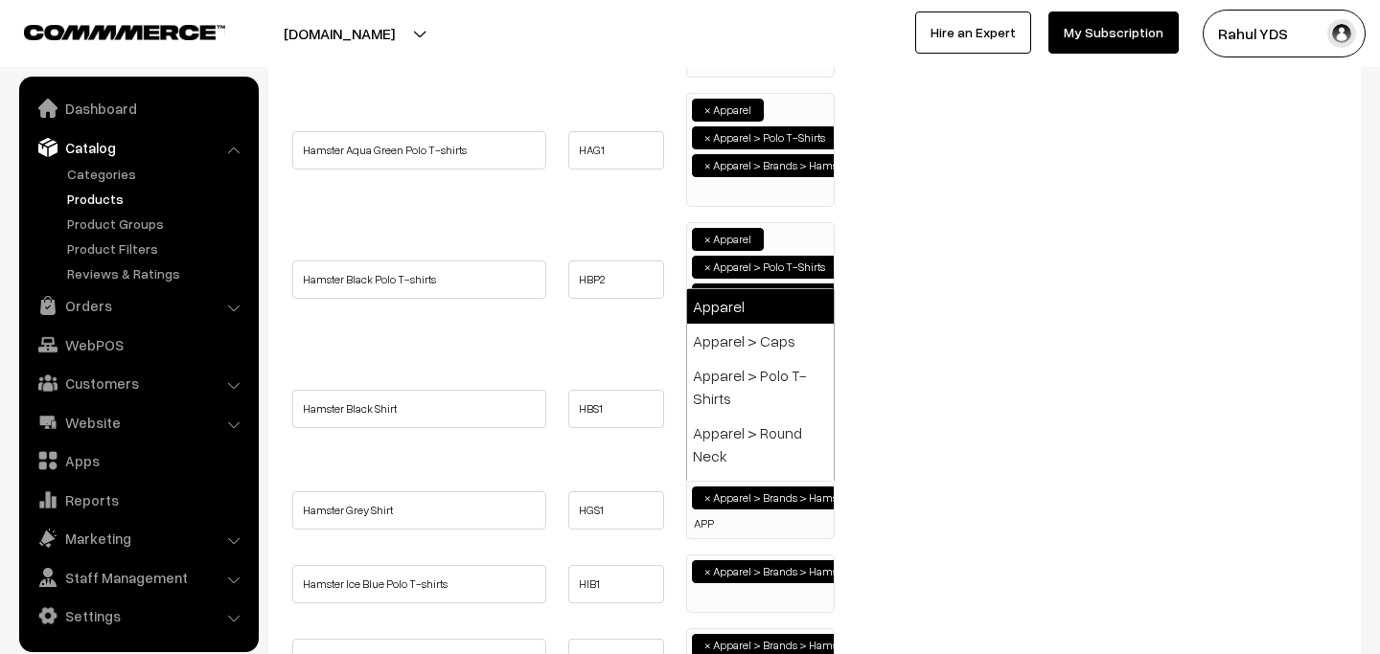
type input "APP"
select select "2"
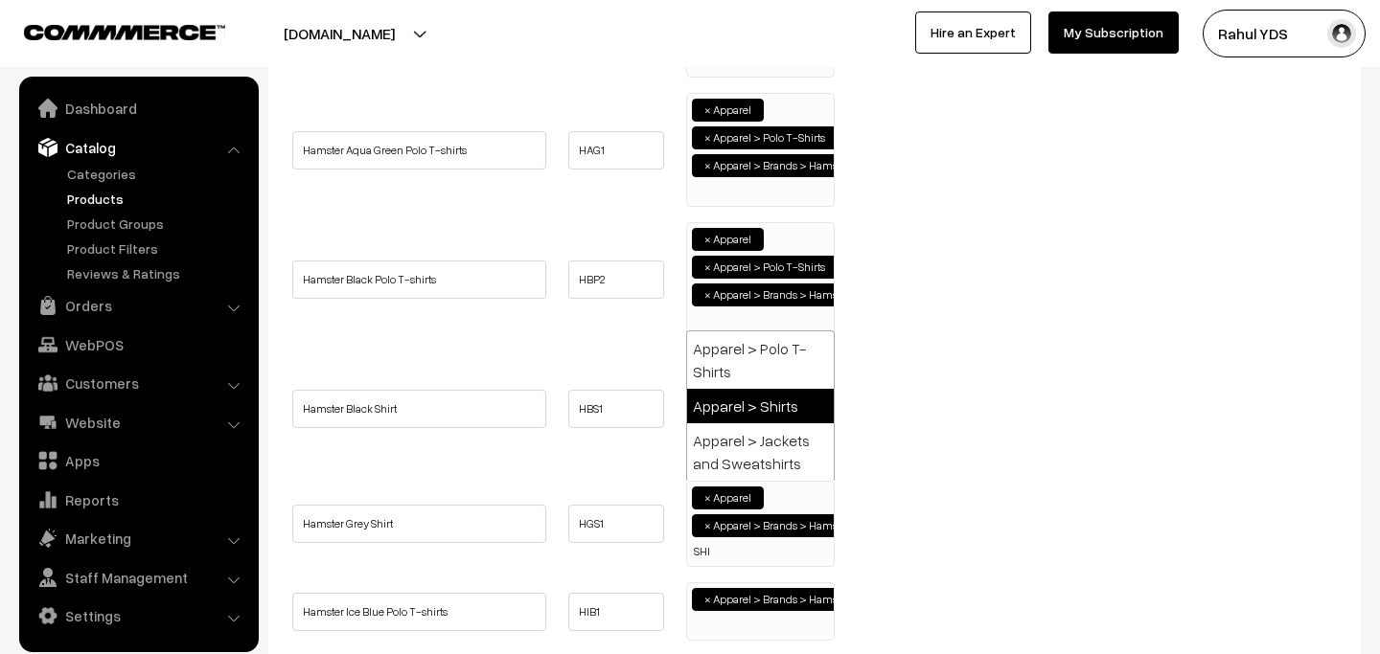
type input "SHI"
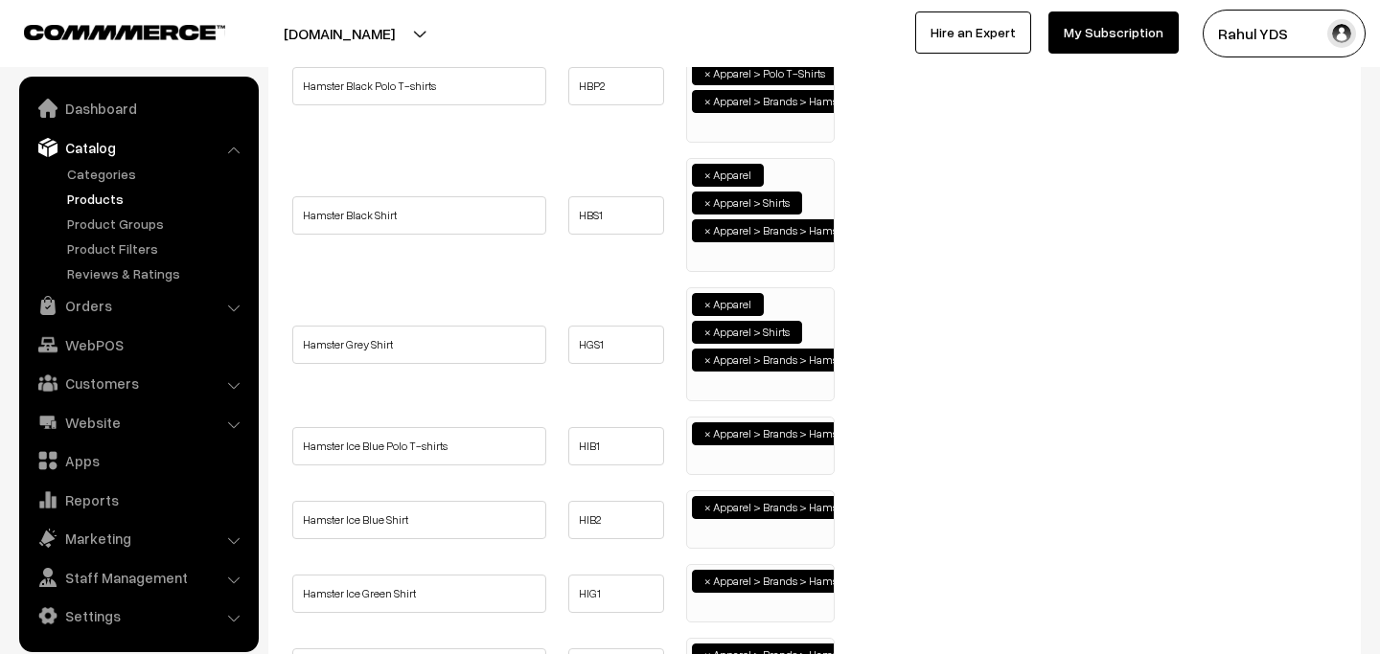
click at [740, 458] on ul "× Apparel > Brands > Hamster" at bounding box center [760, 444] width 147 height 52
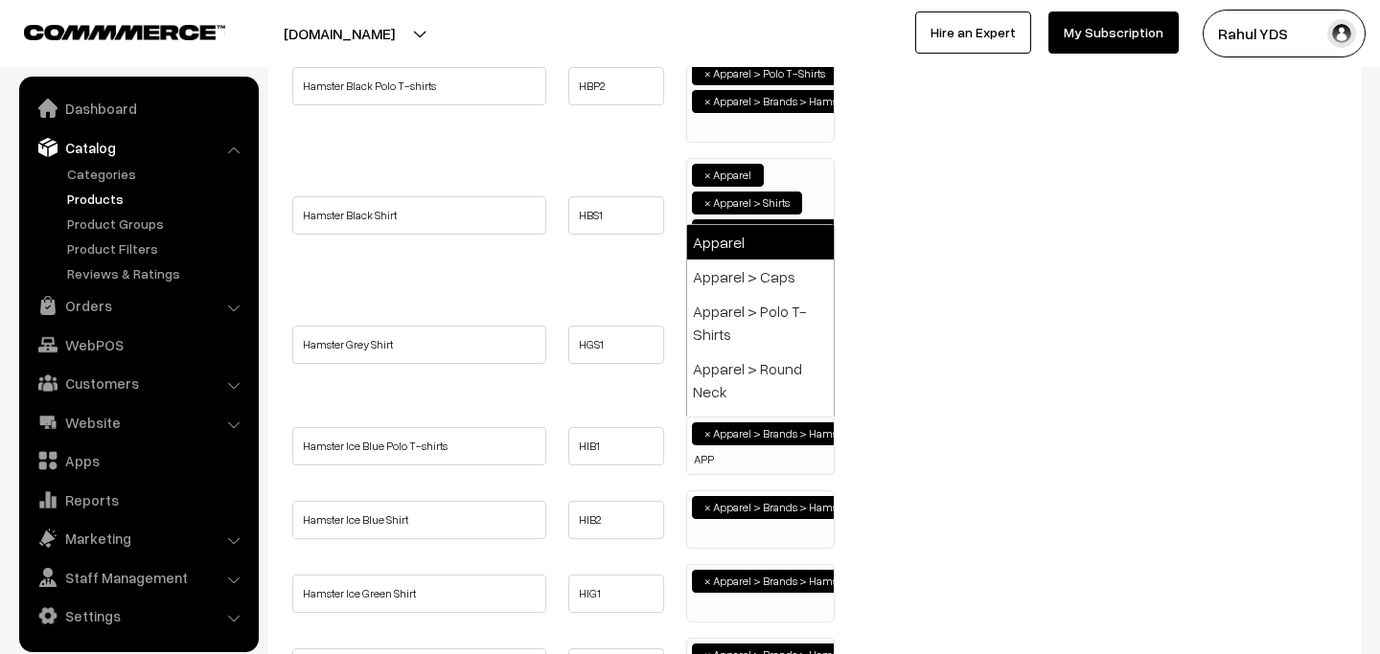
type input "APP"
select select "2"
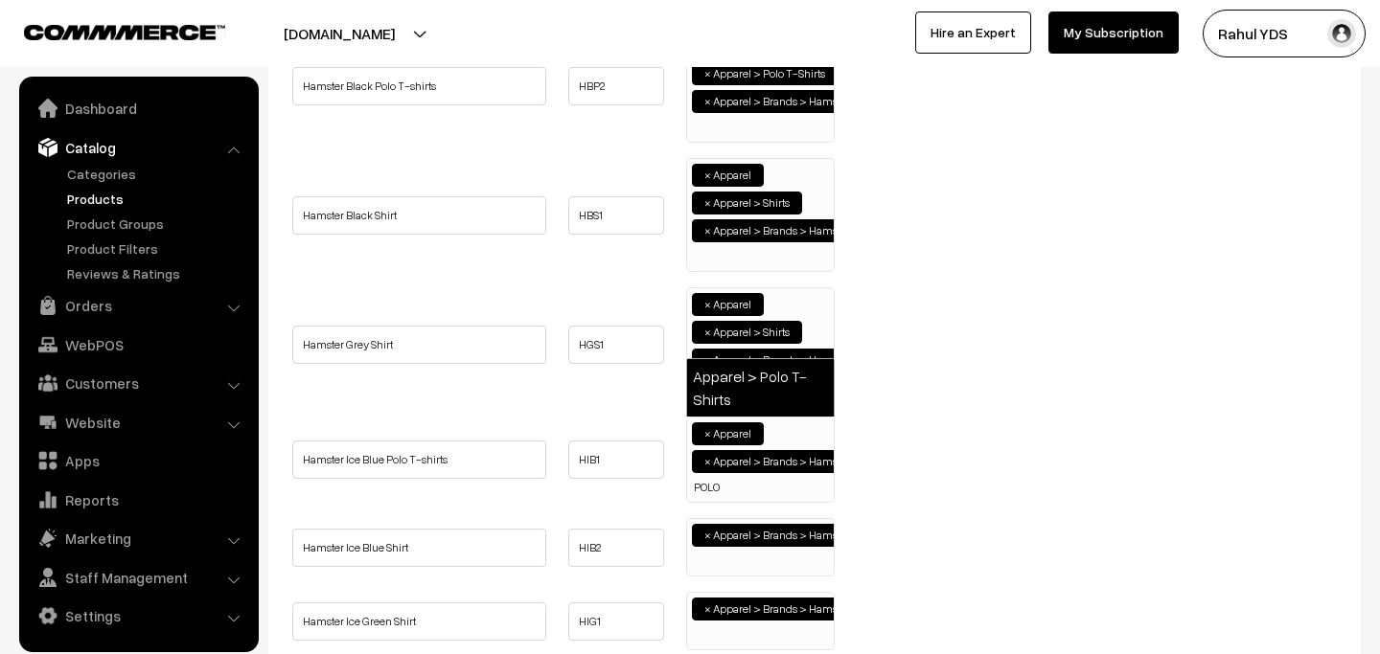
type input "POLO"
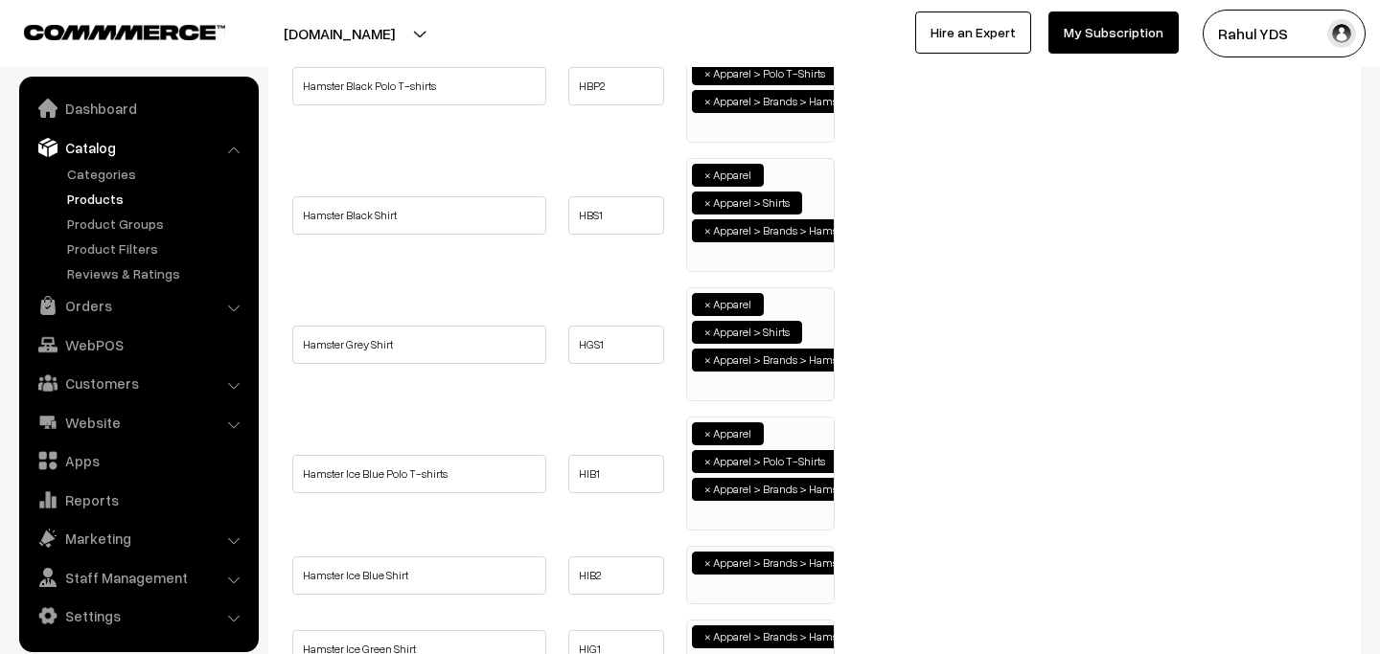
scroll to position [761, 0]
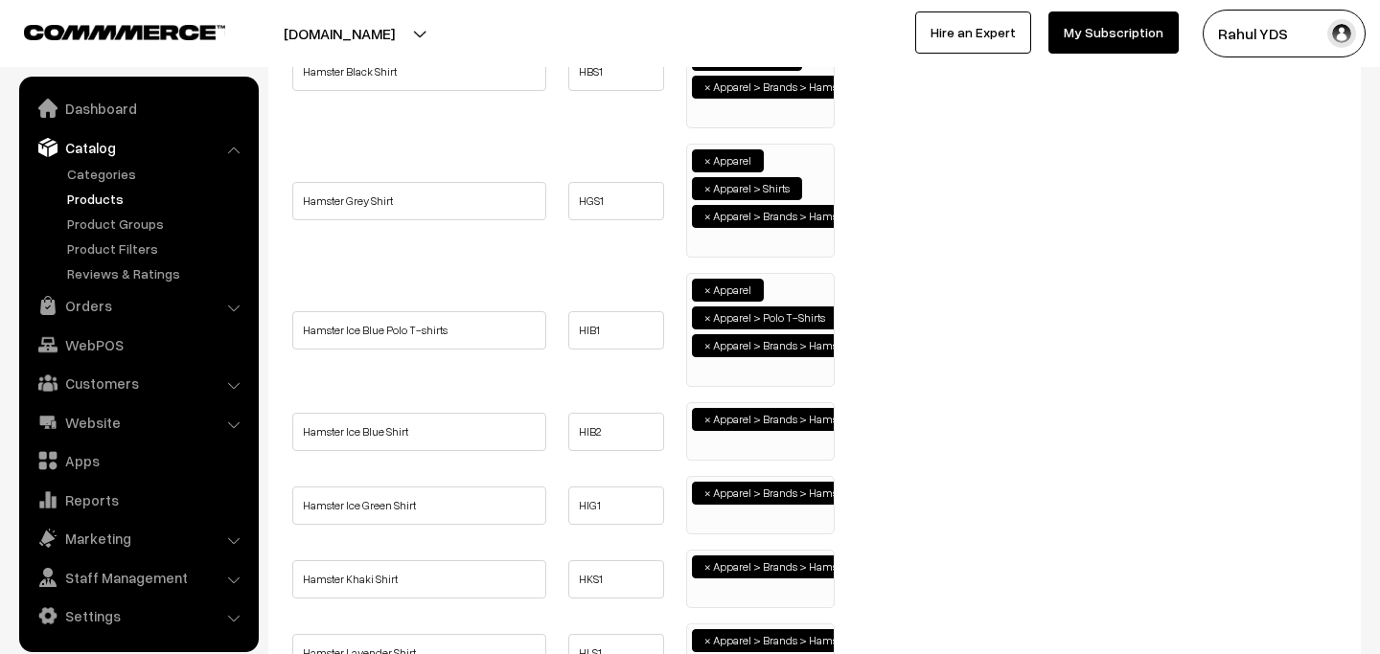
click at [743, 426] on li "× Apparel > Brands > Hamster" at bounding box center [777, 419] width 171 height 23
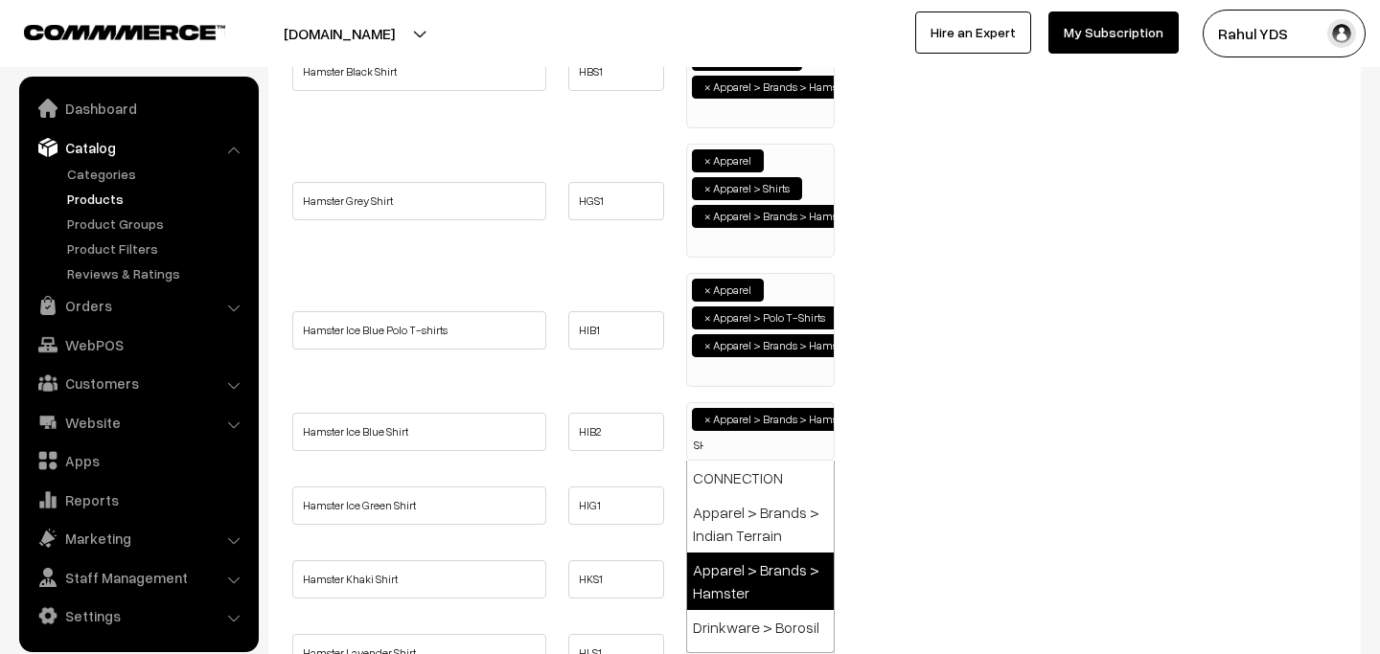
scroll to position [0, 0]
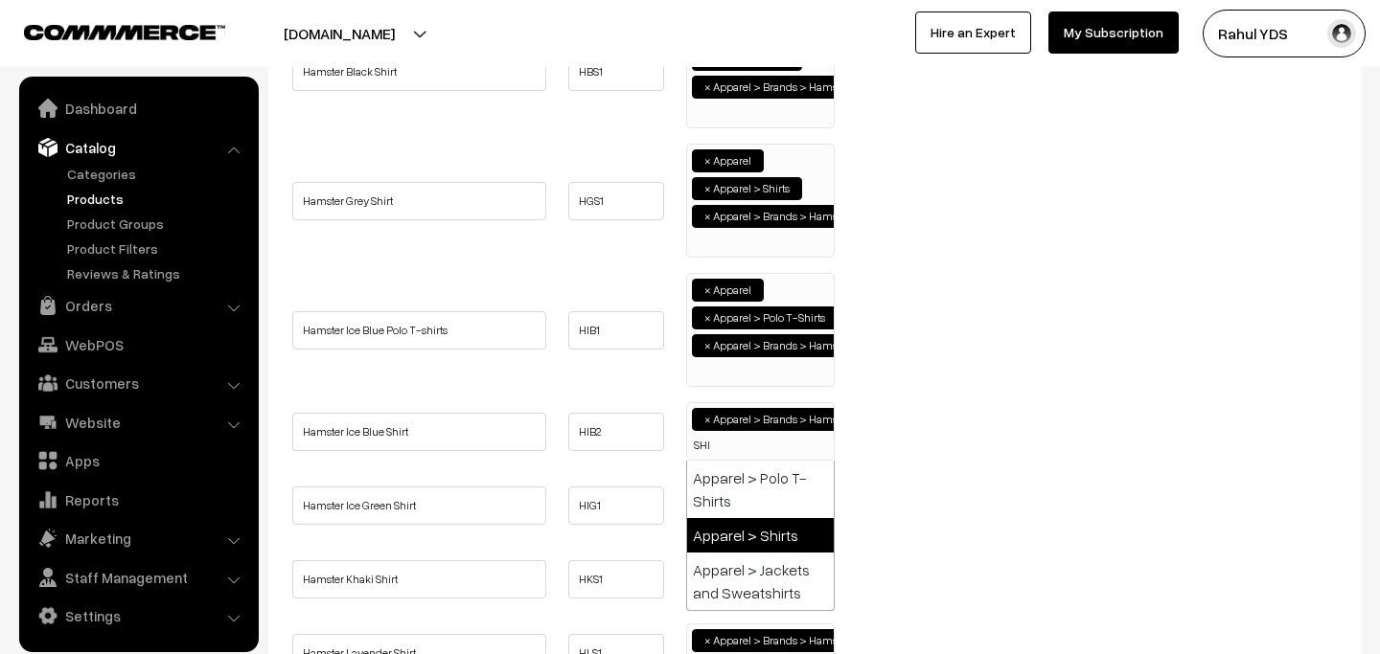
type input "SHI"
select select "51"
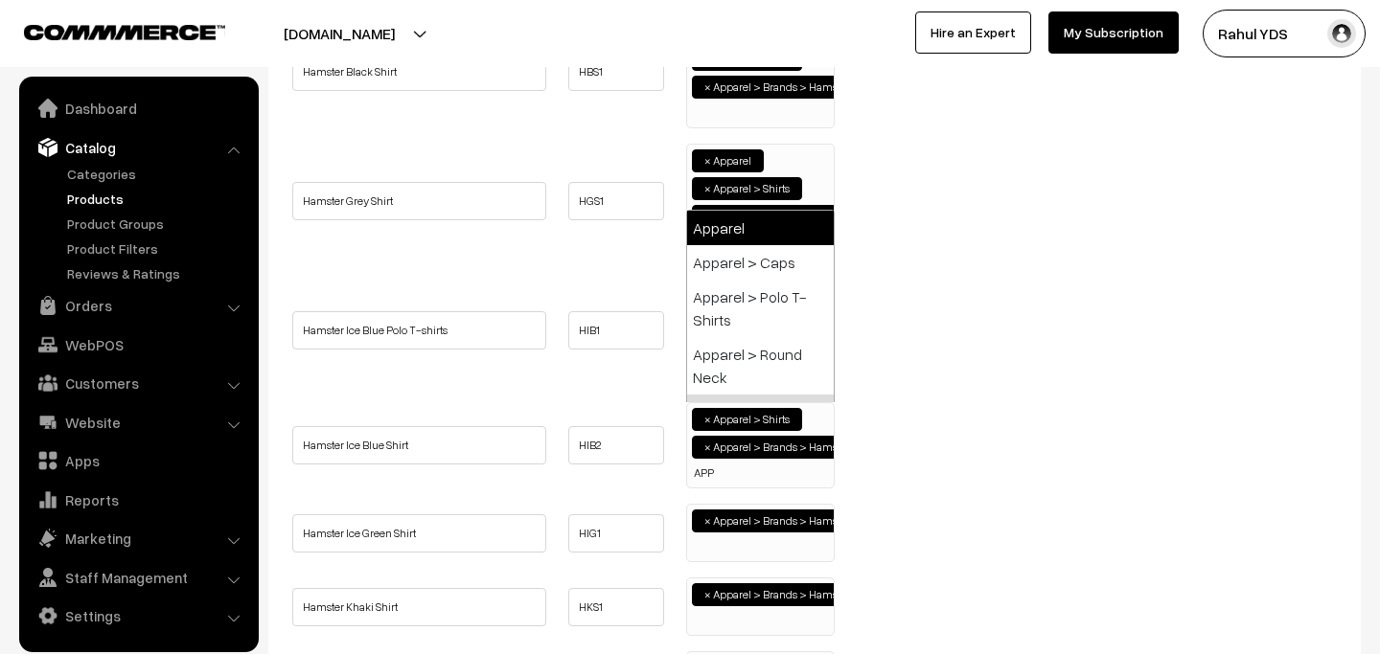
type input "APP"
select select "2"
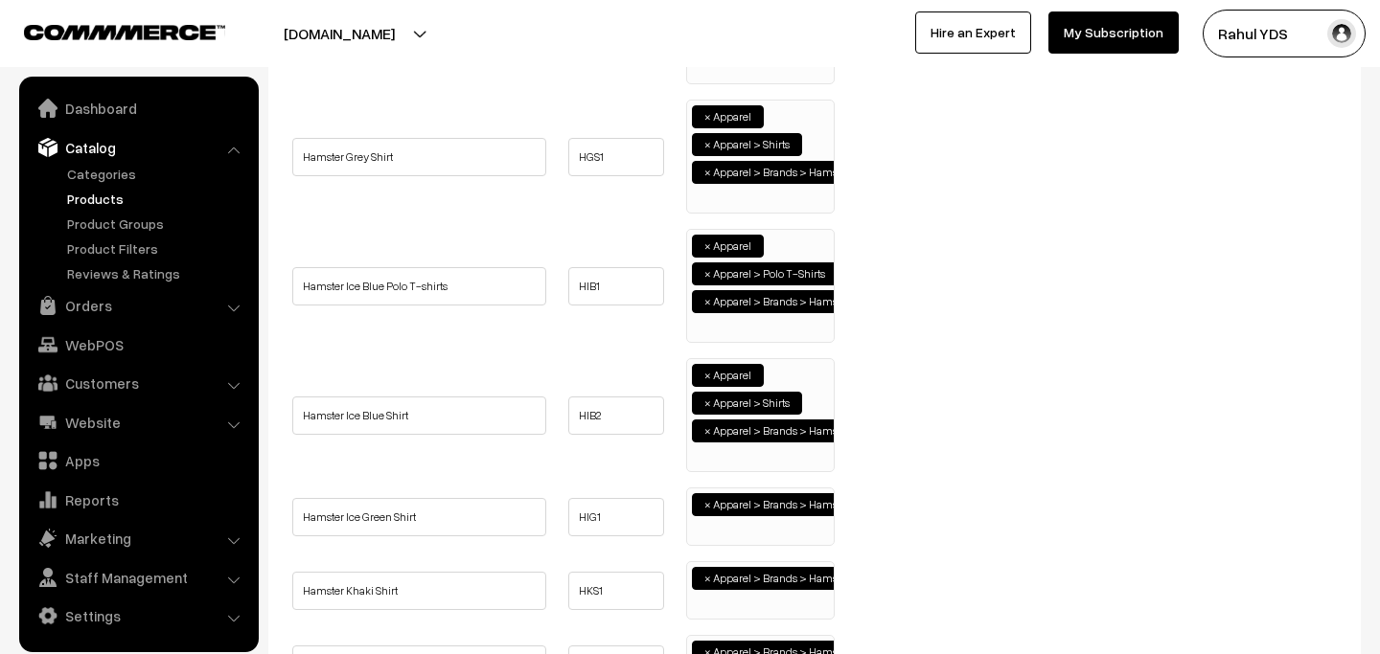
scroll to position [806, 0]
click at [748, 529] on ul "× Apparel > Brands > Hamster" at bounding box center [760, 514] width 147 height 52
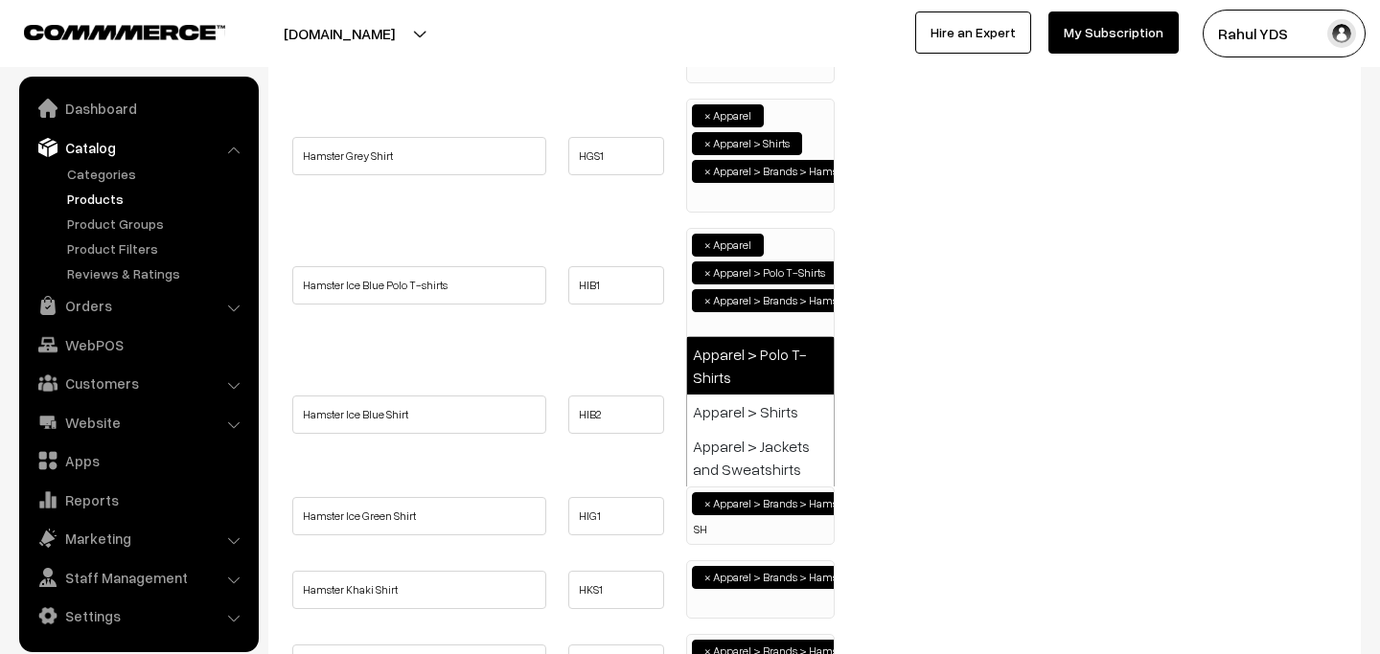
scroll to position [0, 0]
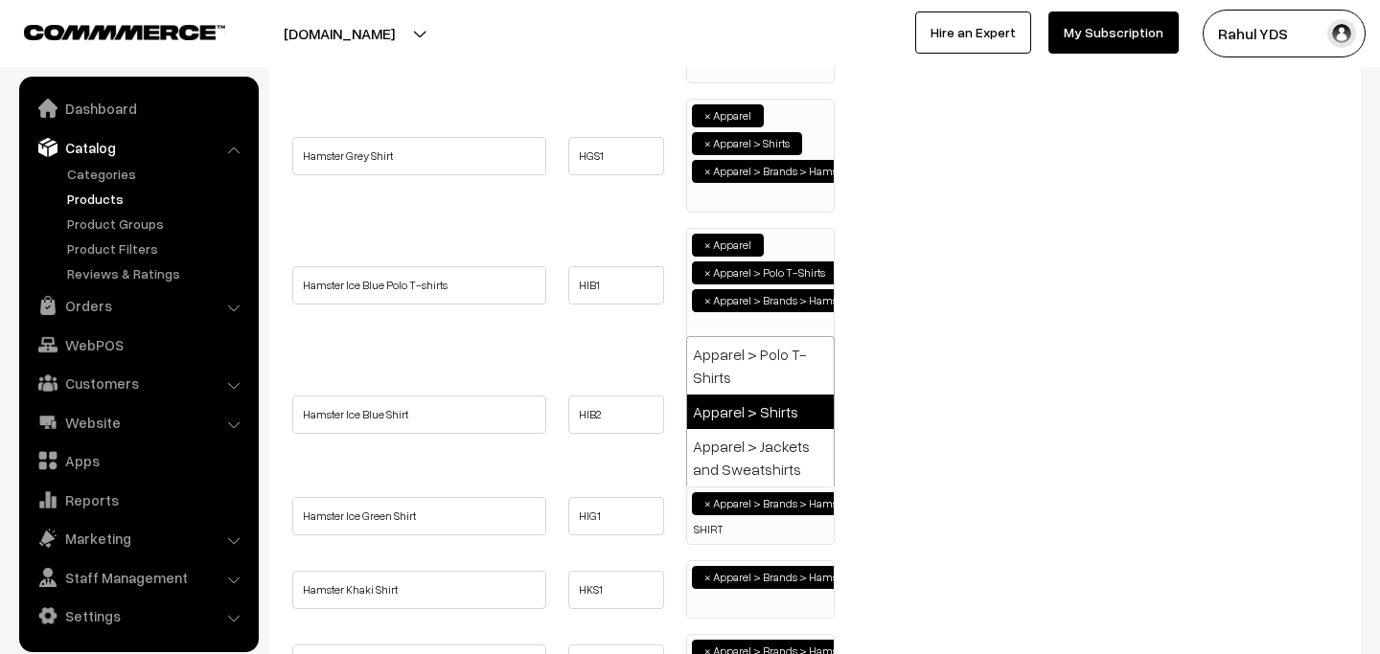
type input "SHIRT"
select select "51"
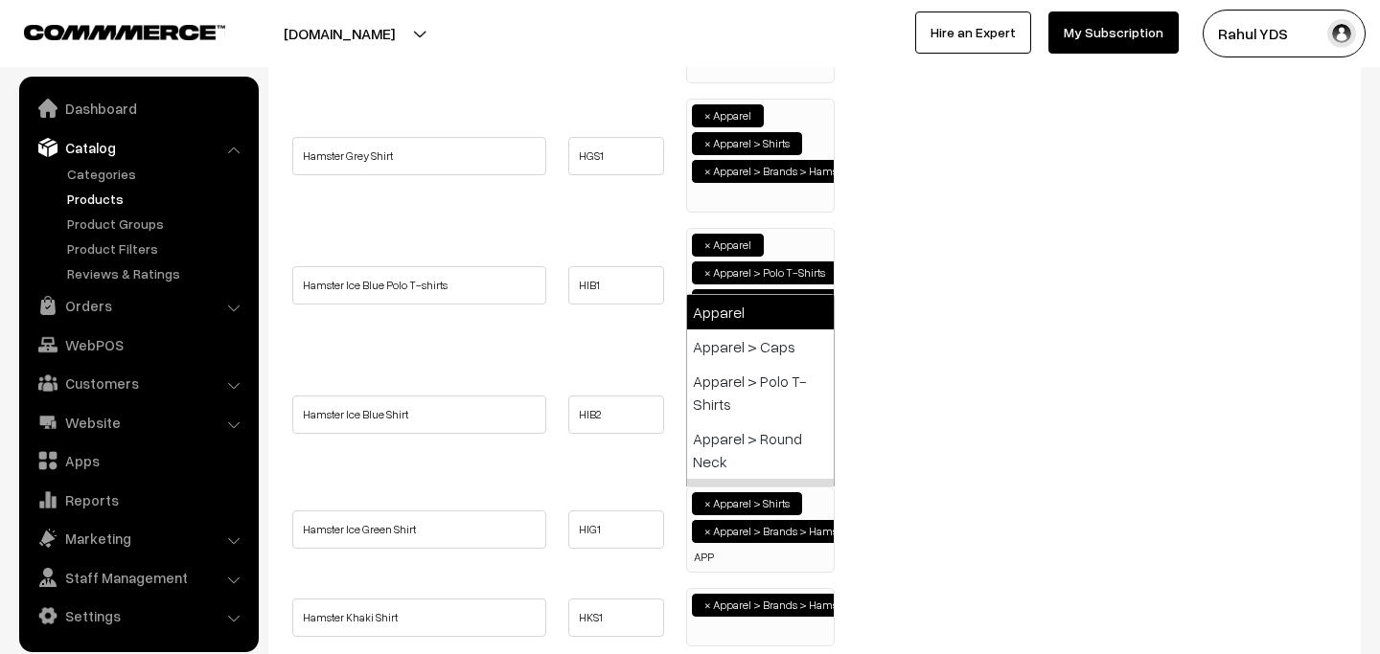
type input "APP"
select select "2"
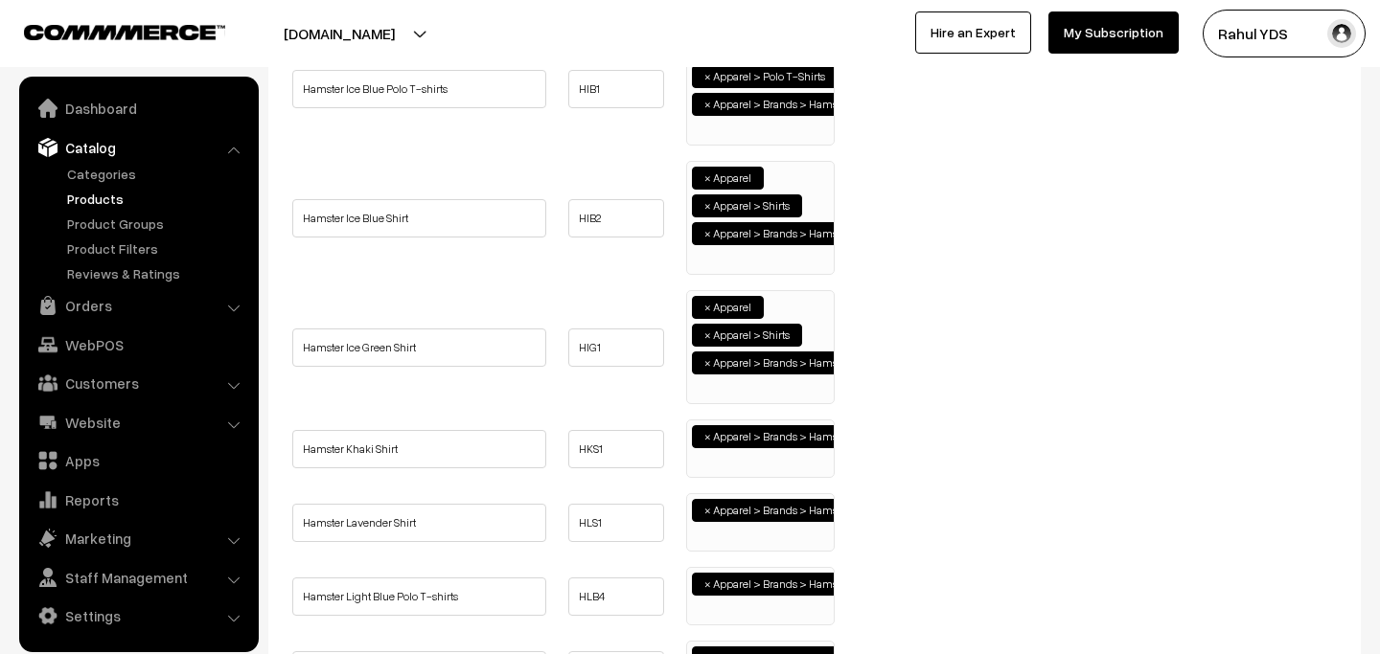
scroll to position [1011, 0]
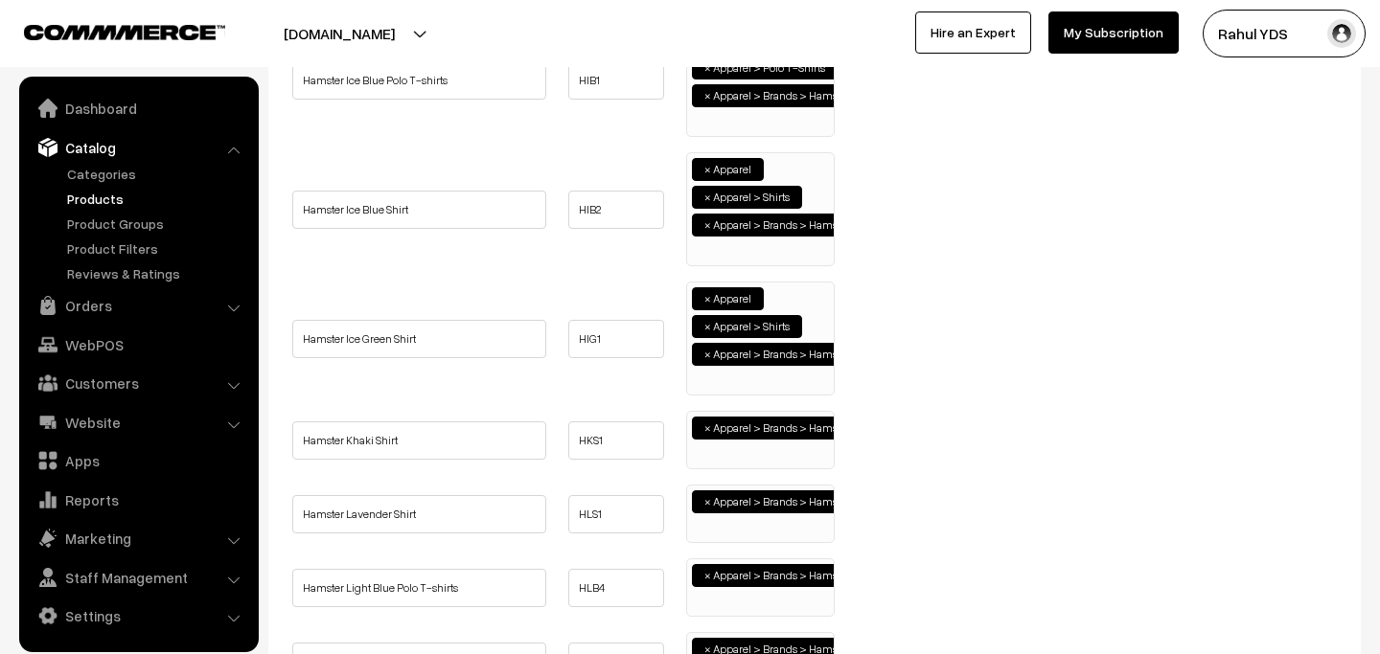
click at [751, 453] on ul "× Apparel > Brands > Hamster" at bounding box center [760, 438] width 147 height 52
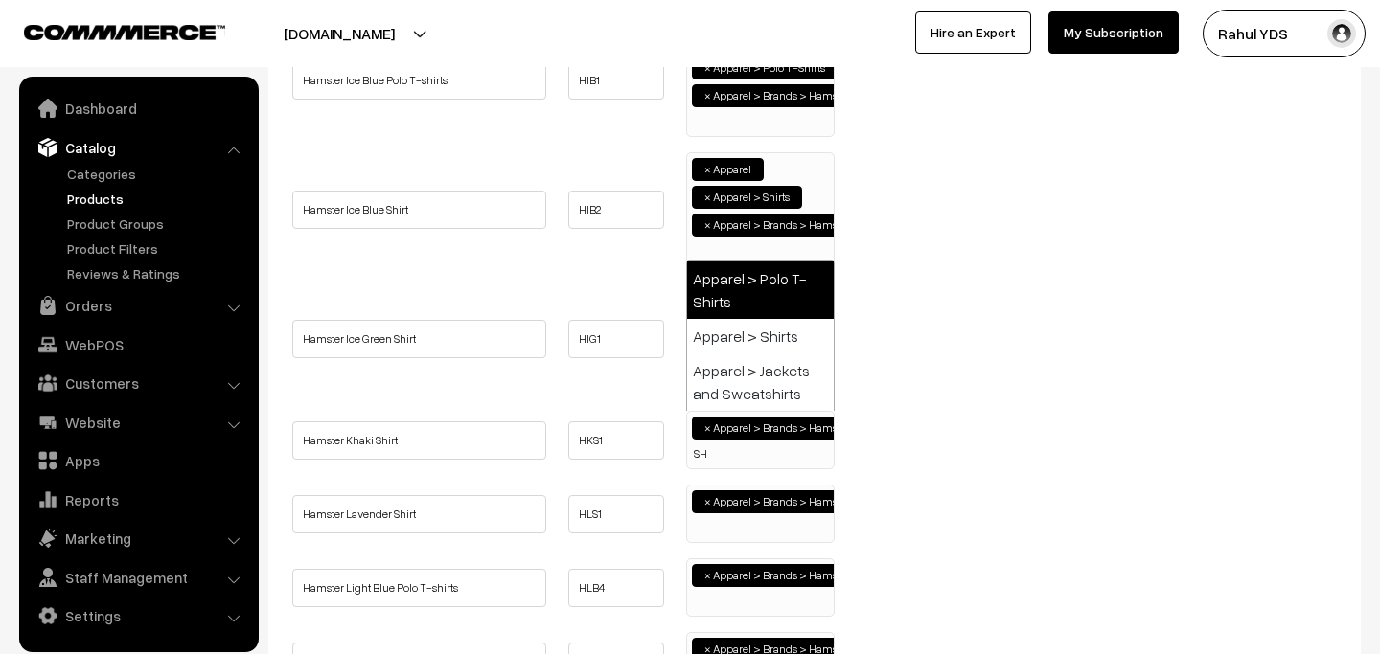
scroll to position [0, 0]
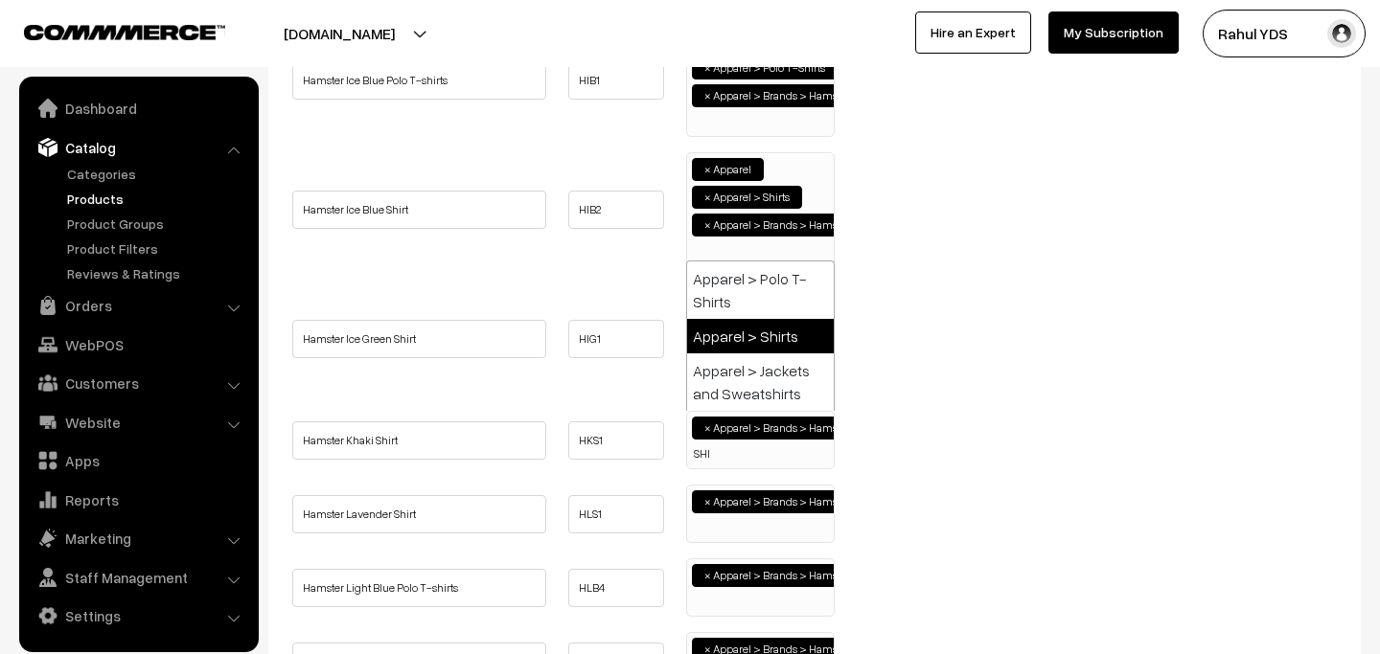
type input "SHI"
select select "51"
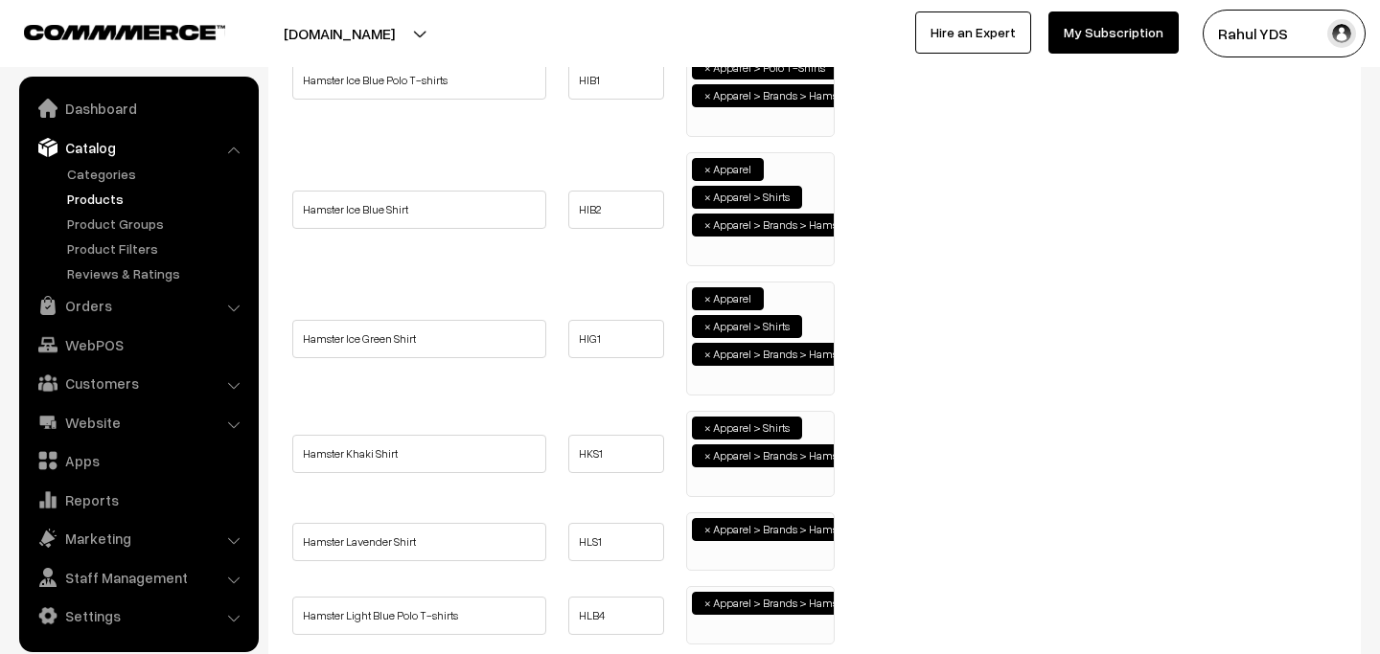
scroll to position [195, 0]
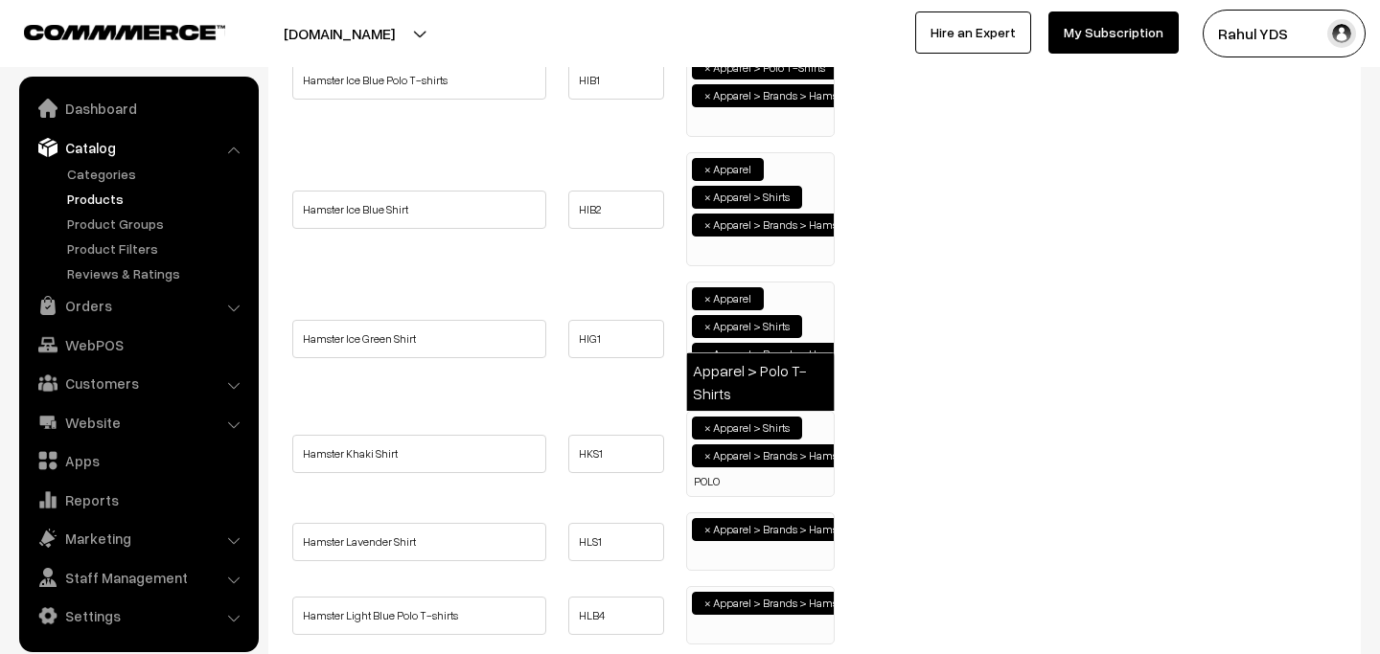
type input "POLO"
select select "49"
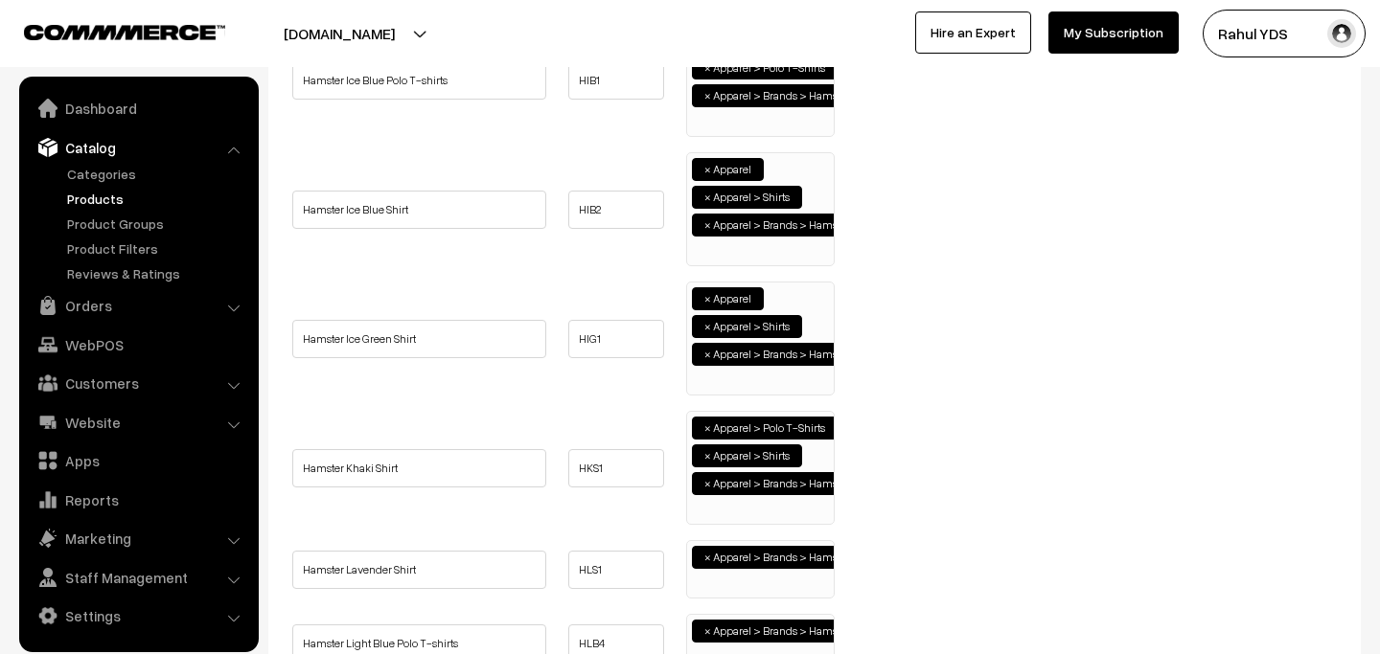
click at [706, 428] on span "×" at bounding box center [707, 428] width 7 height 17
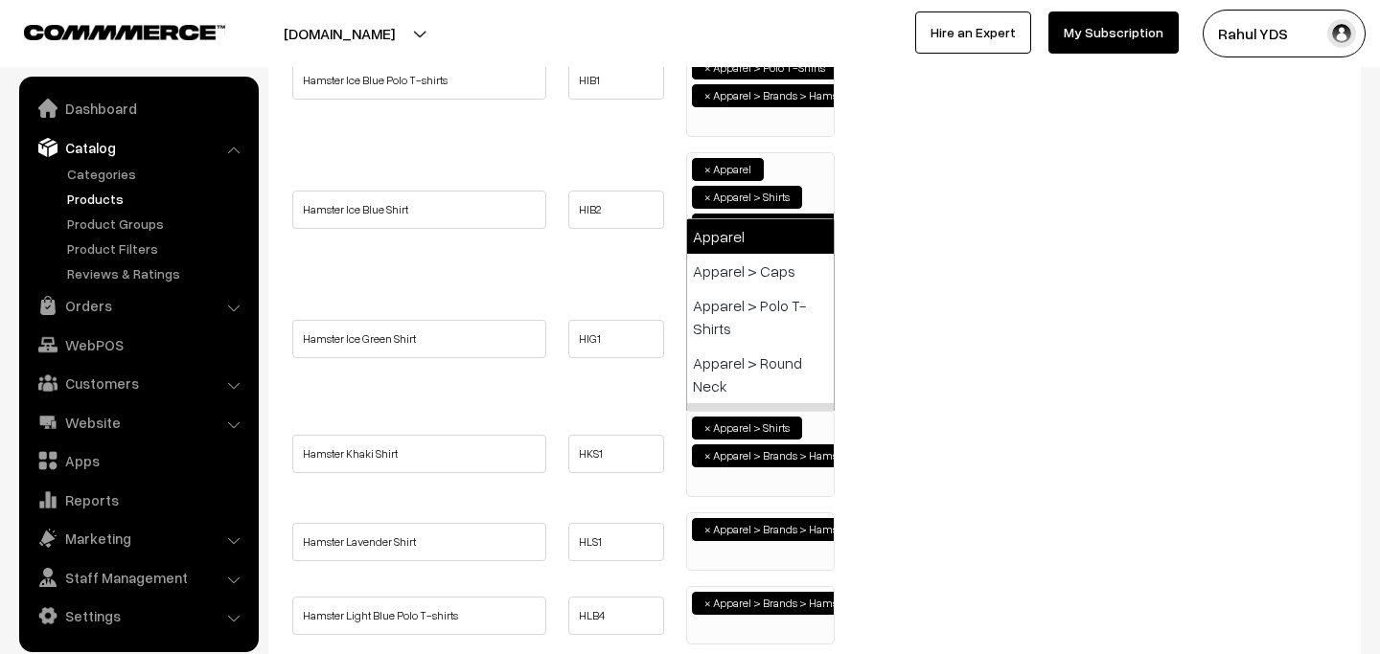
select select "2"
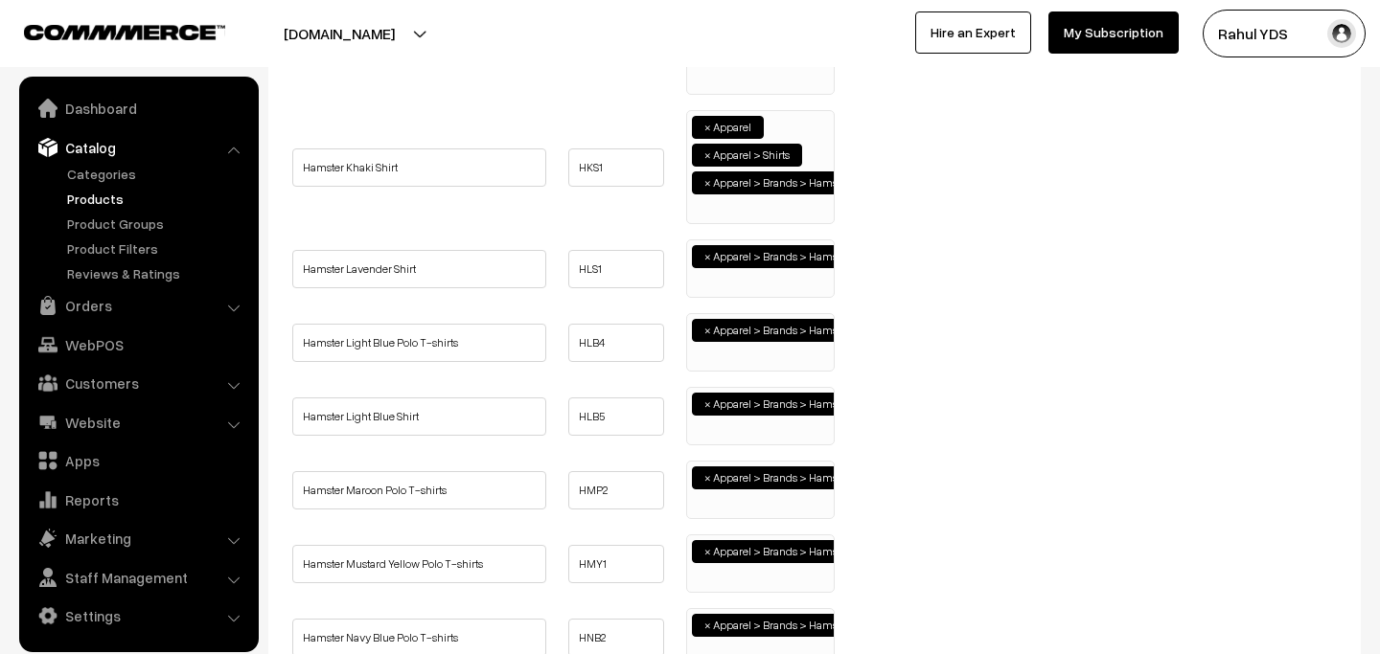
scroll to position [1316, 0]
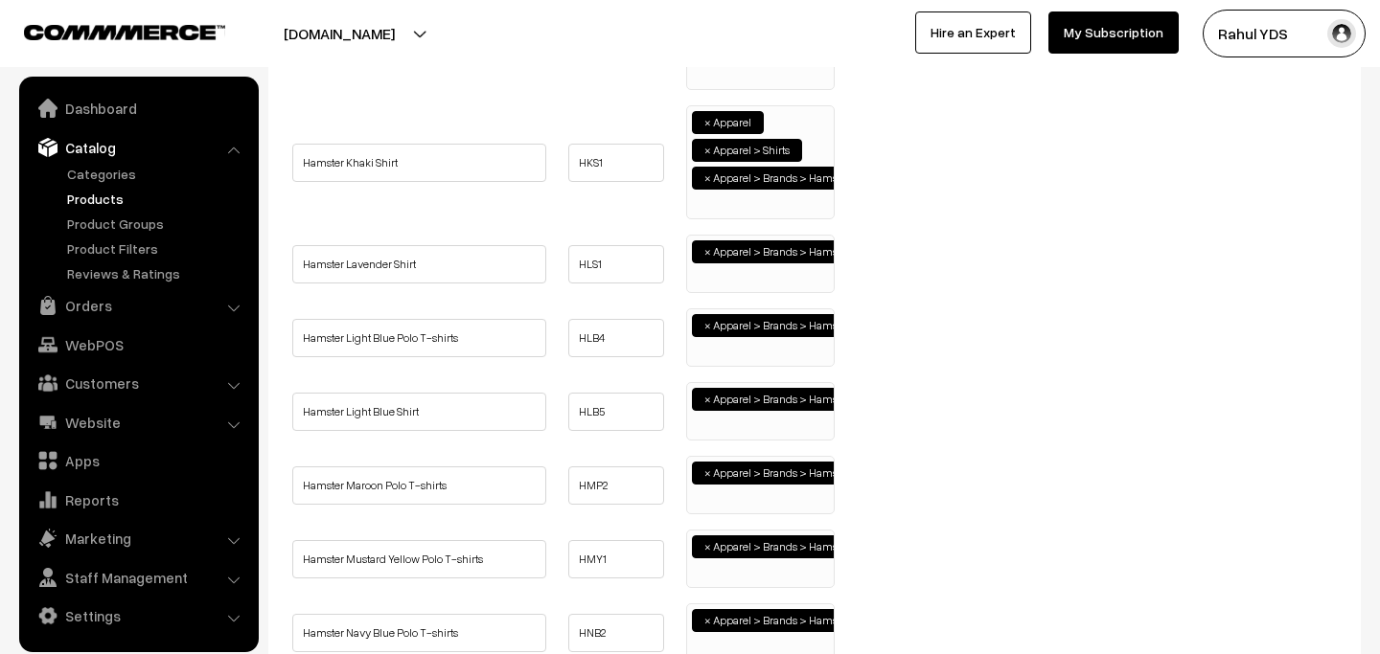
click at [766, 274] on ul "× Apparel > Brands > Hamster" at bounding box center [760, 262] width 147 height 52
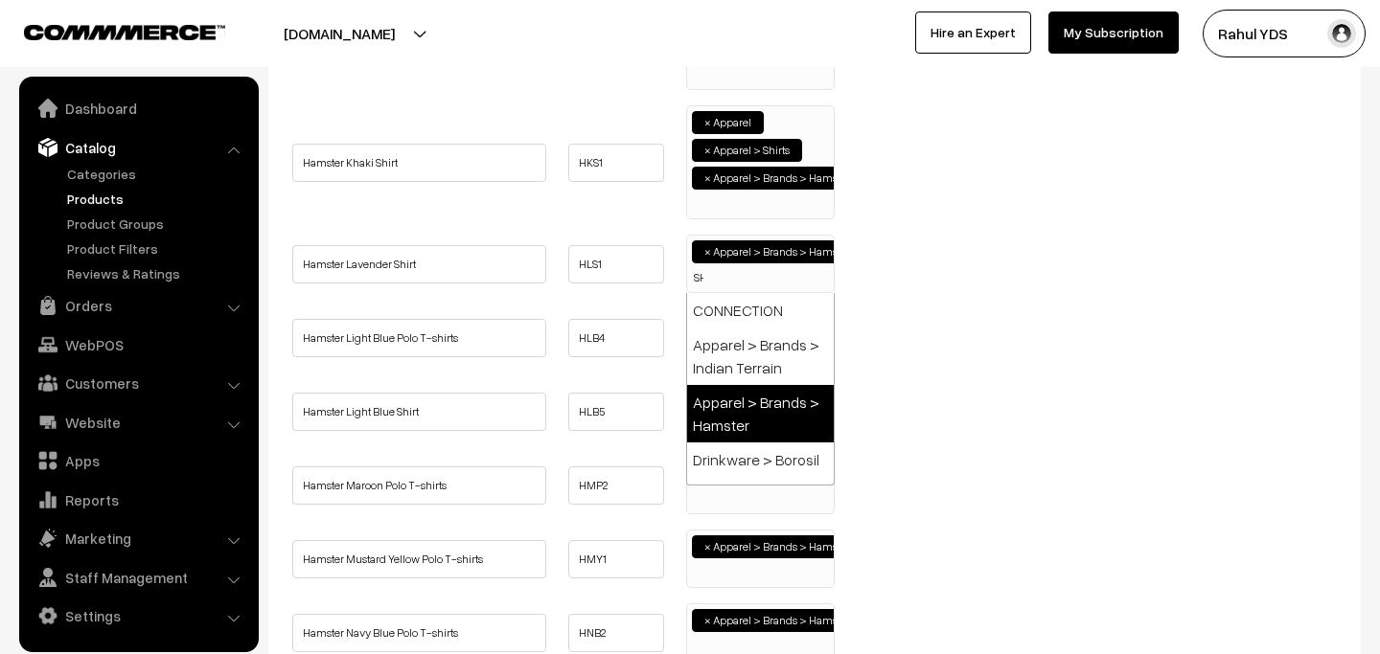
scroll to position [0, 0]
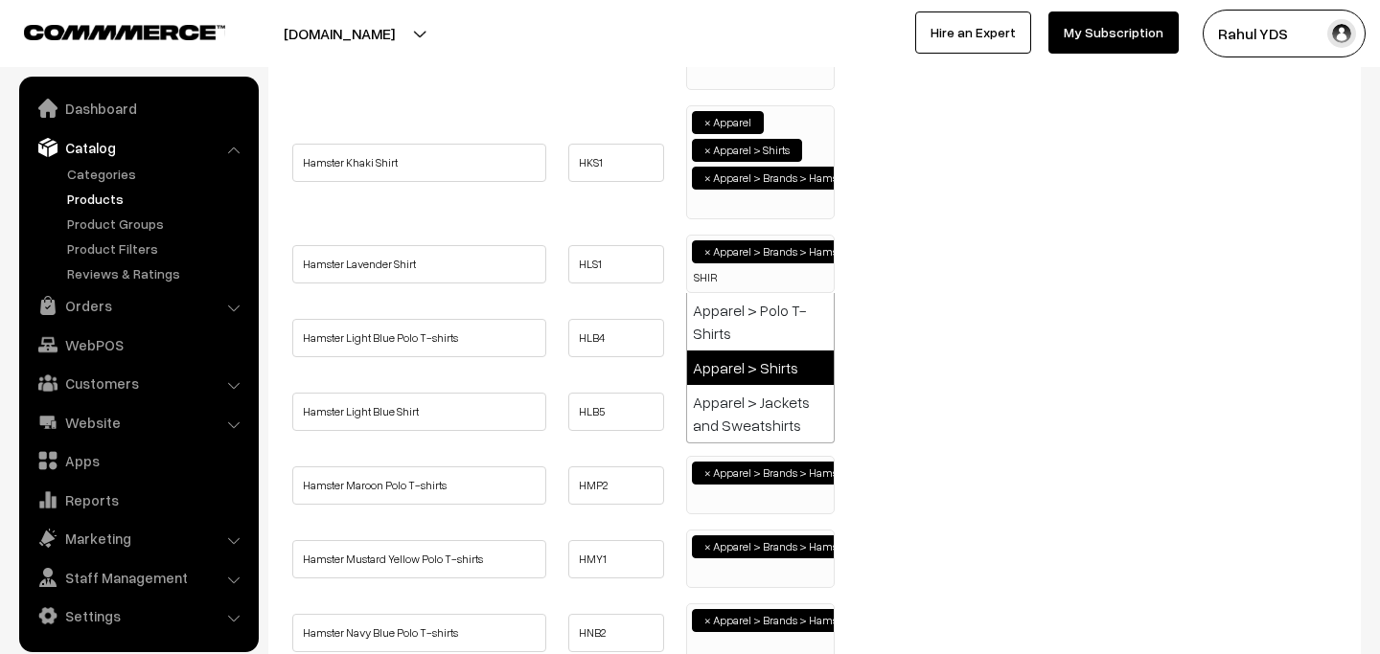
type input "SHIR"
select select "51"
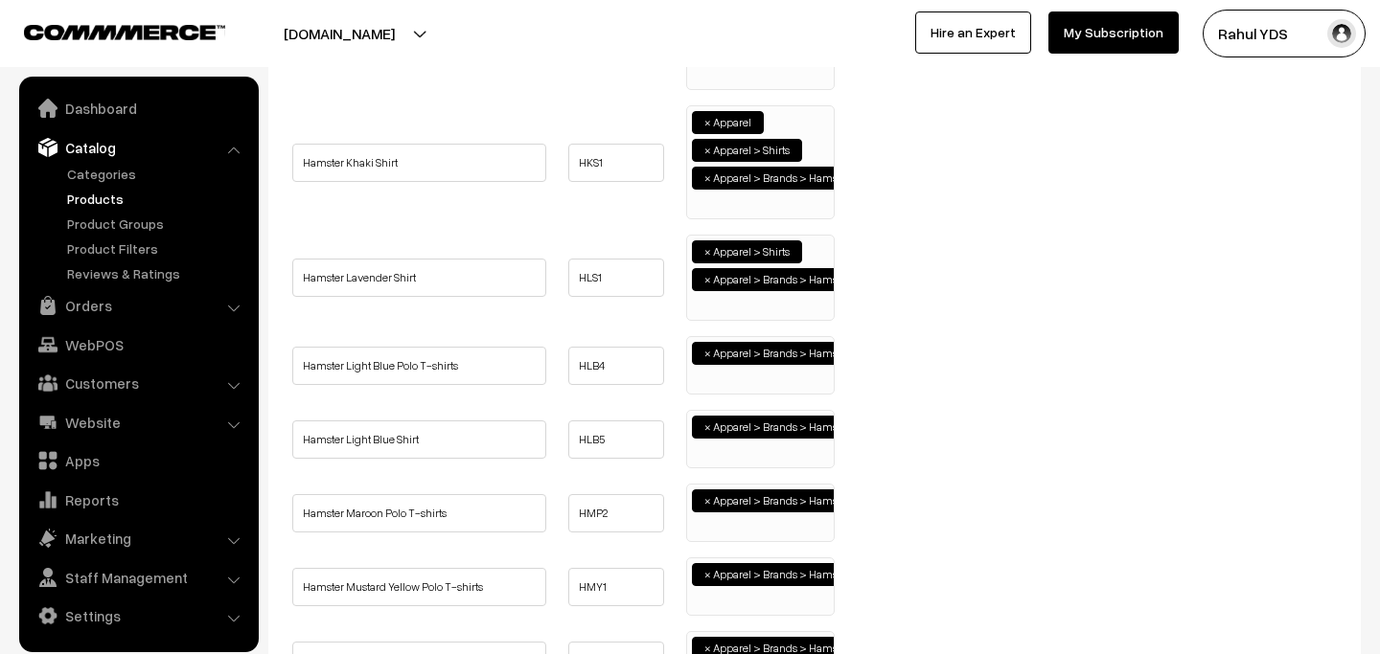
scroll to position [195, 0]
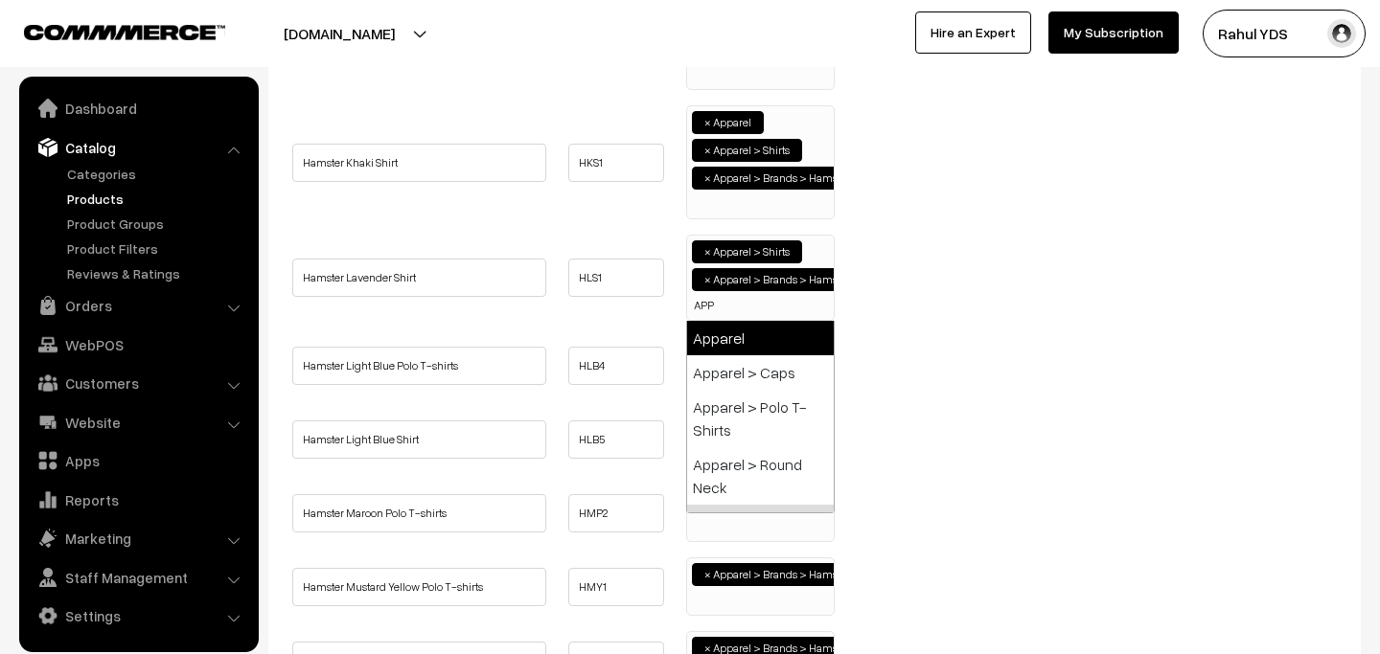
type input "APP"
select select "2"
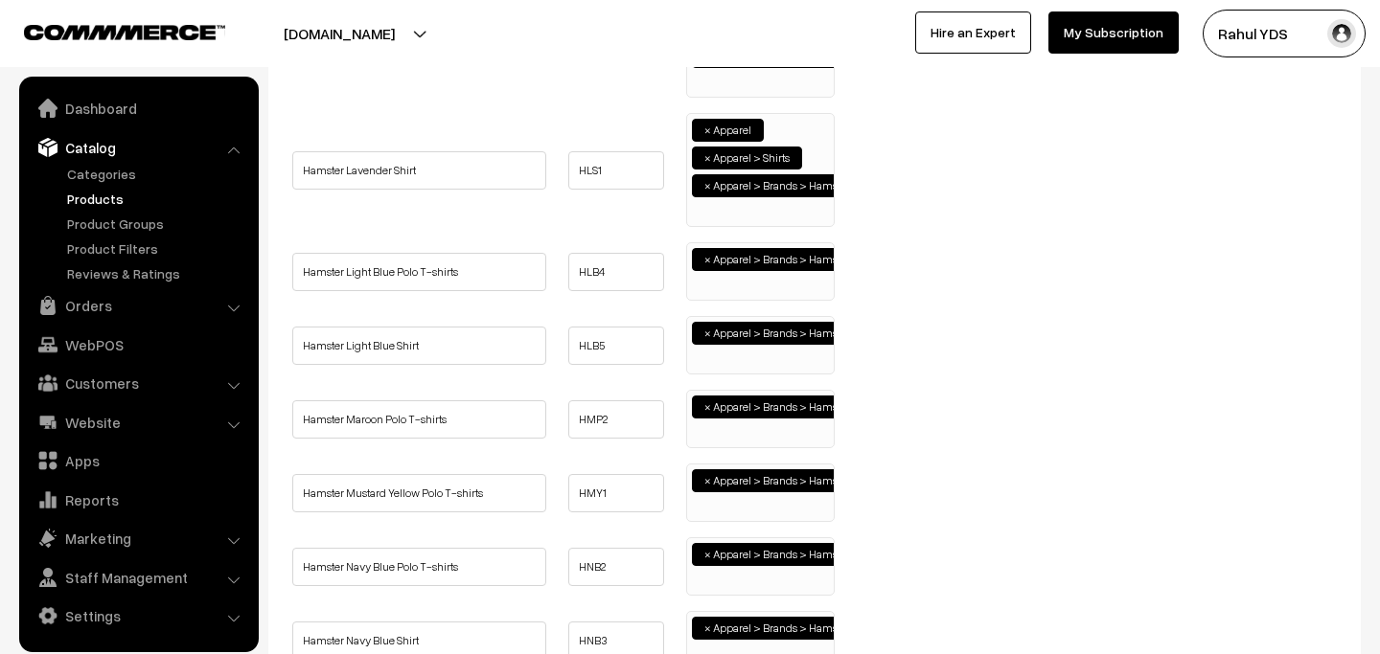
scroll to position [1446, 0]
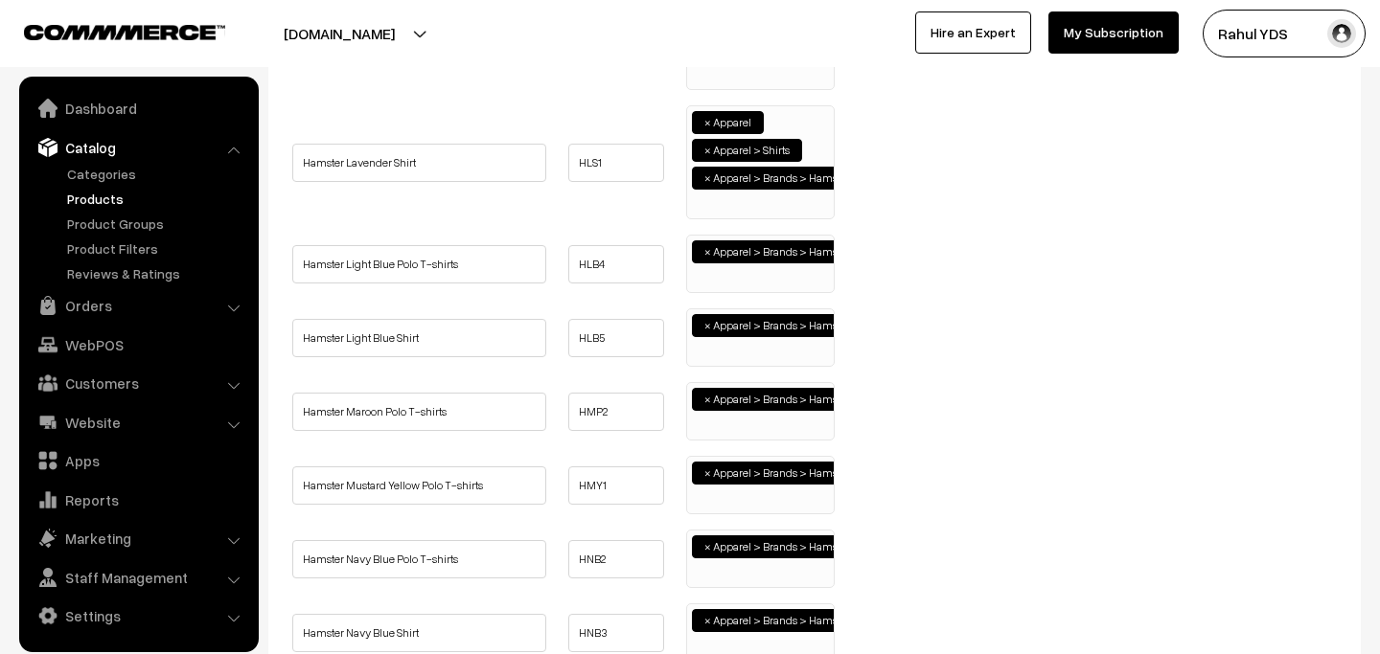
click at [754, 285] on ul "× Apparel > Brands > Hamster" at bounding box center [760, 262] width 147 height 52
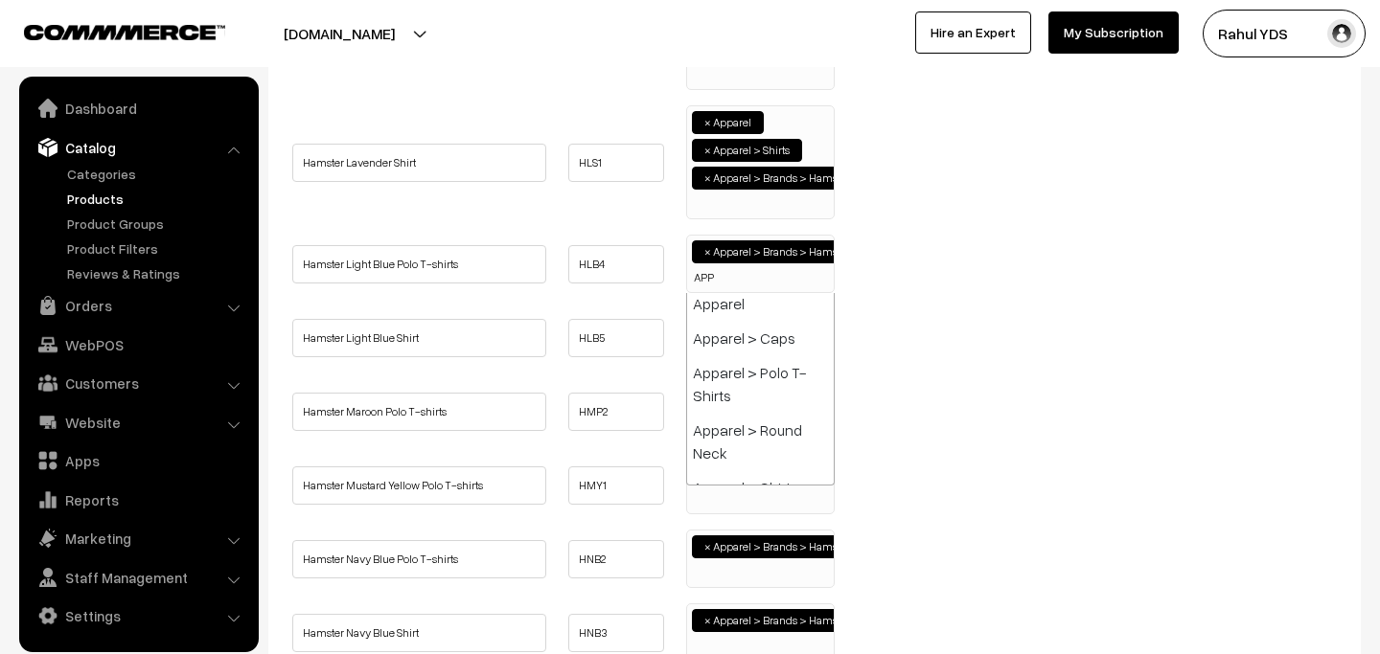
scroll to position [0, 0]
type input "APP"
select select "2"
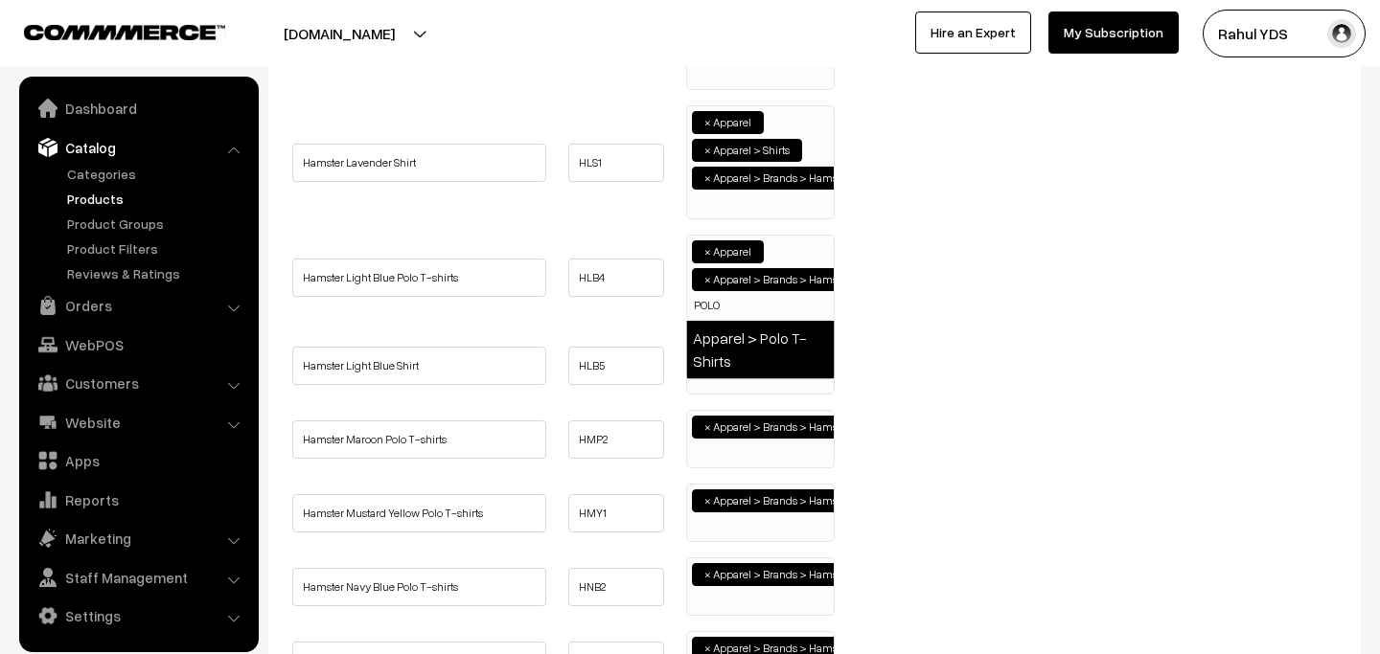
type input "POLO"
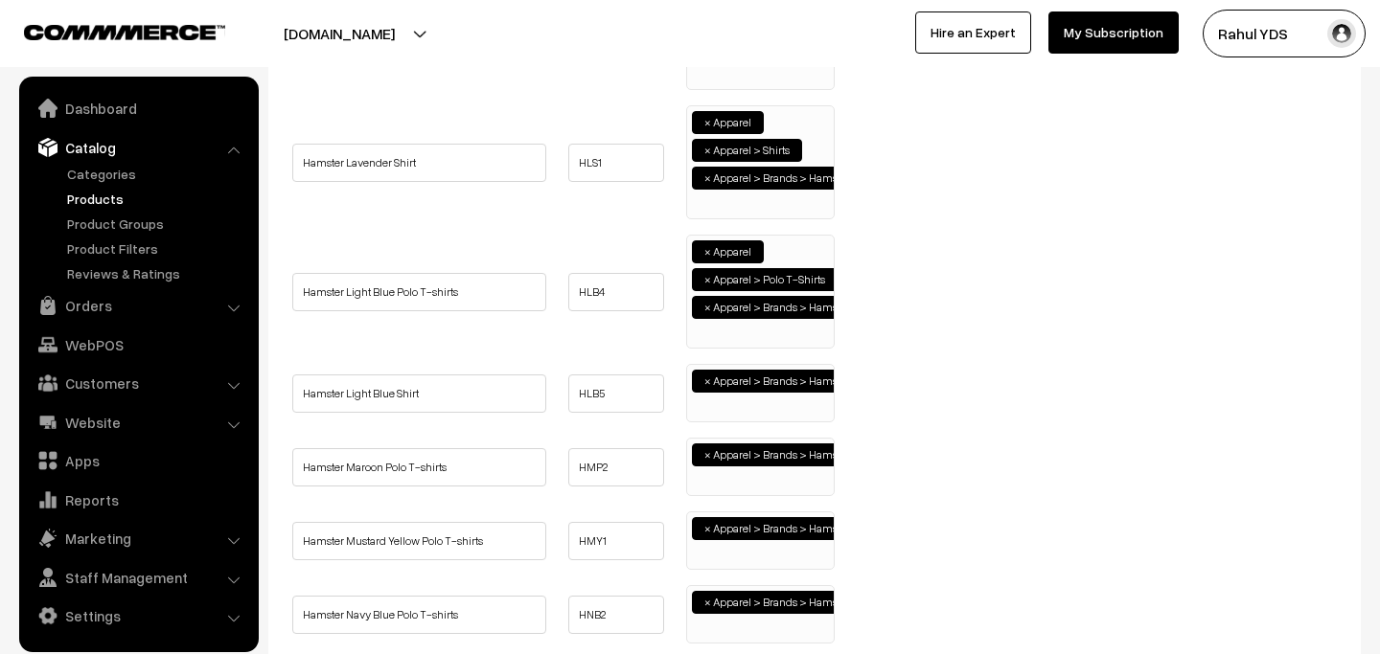
click at [745, 405] on ul "× Apparel > Brands > Hamster" at bounding box center [760, 391] width 147 height 52
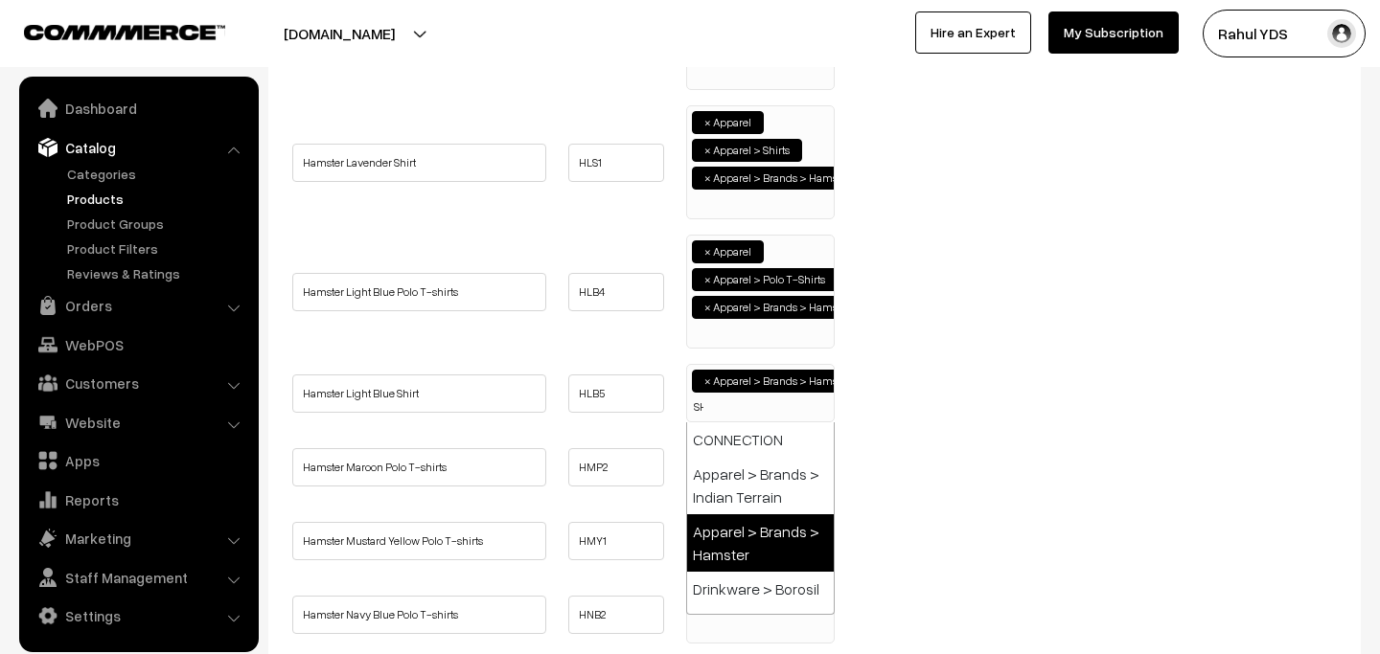
scroll to position [0, 0]
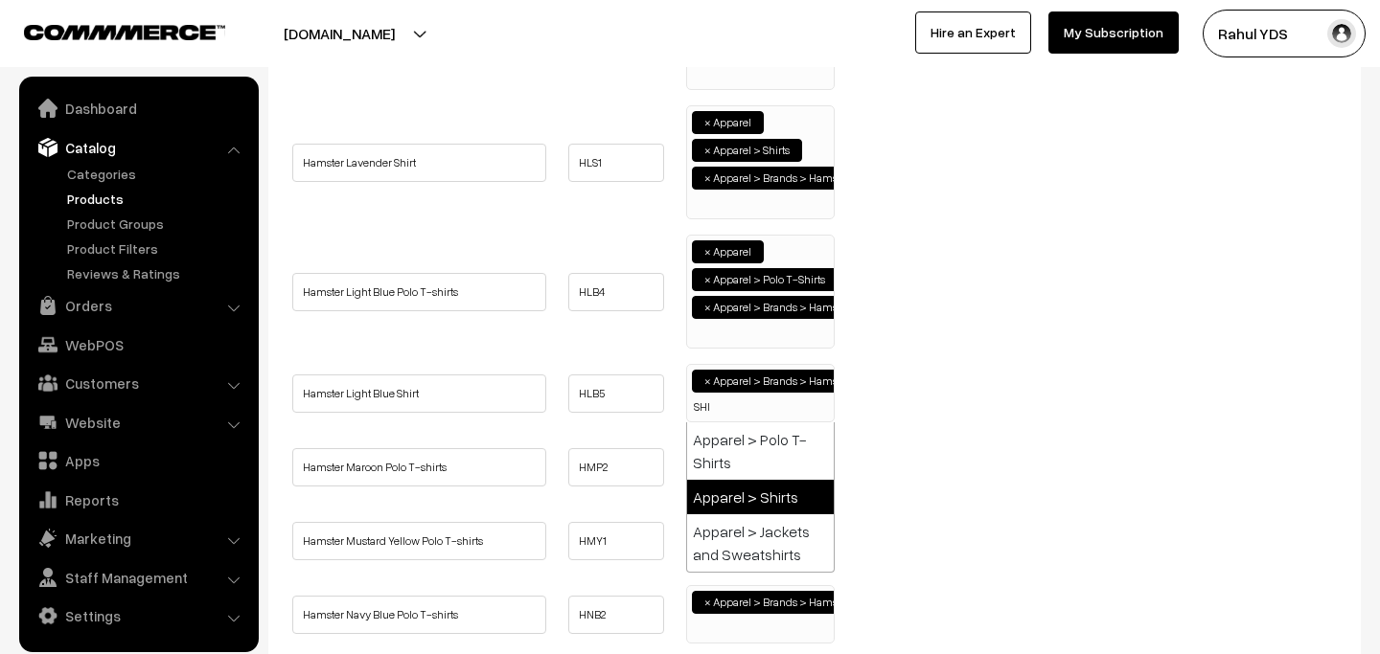
type input "SHI"
select select "51"
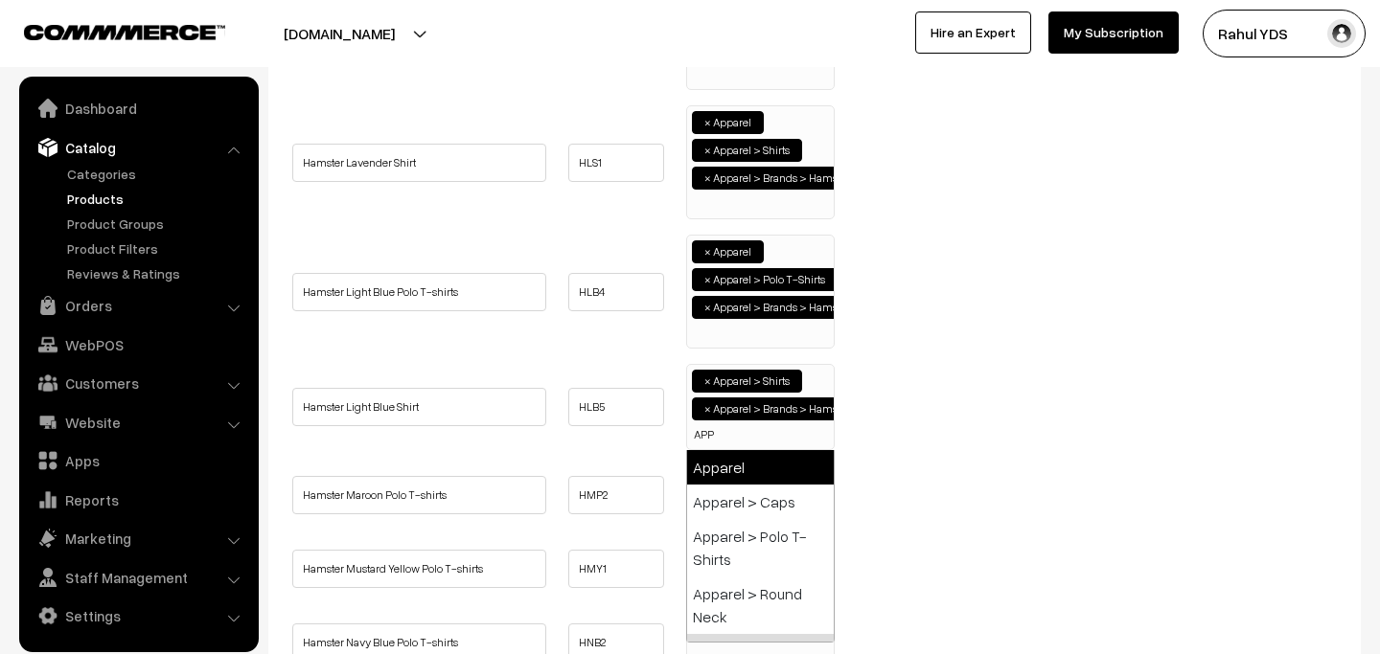
type input "APP"
select select "2"
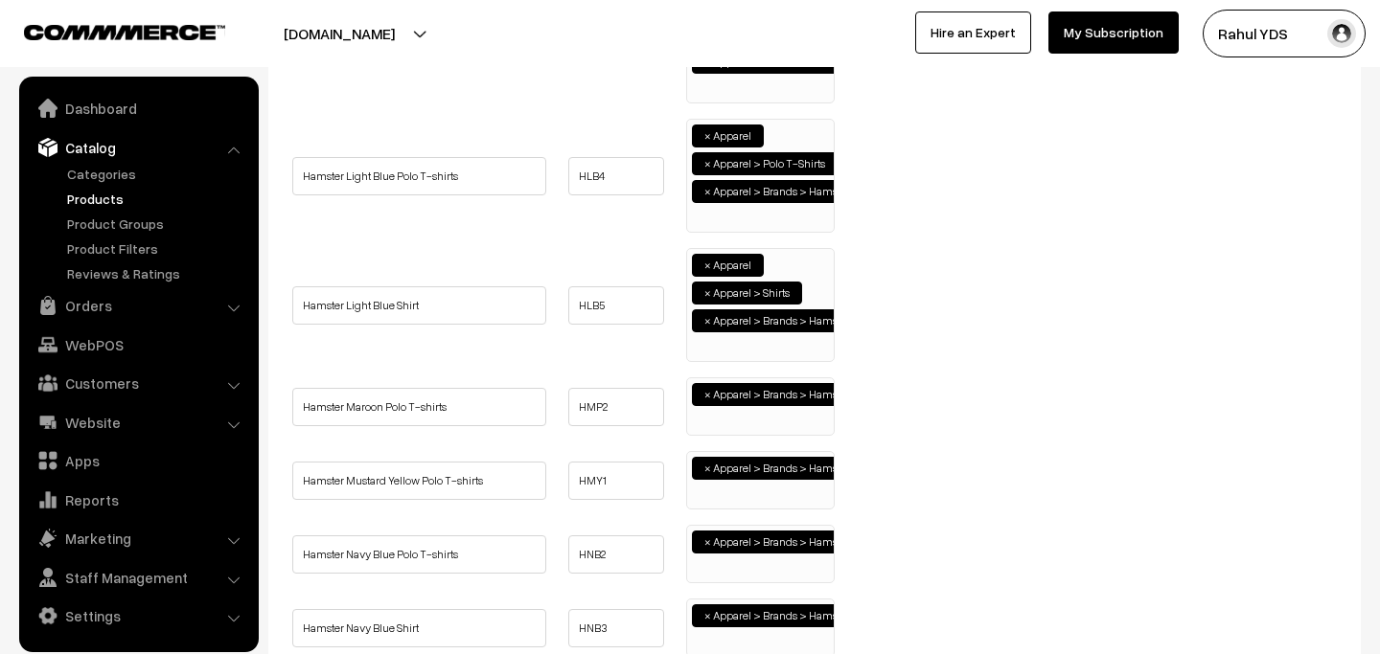
scroll to position [1579, 0]
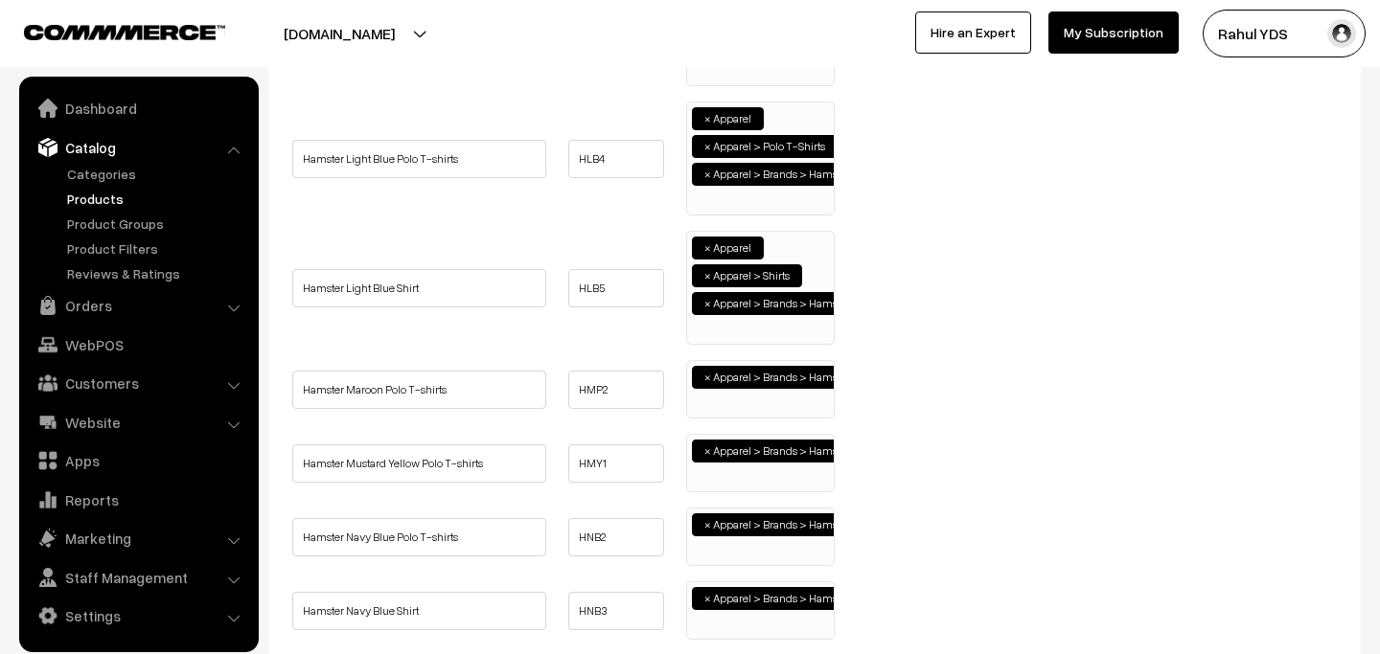
click at [749, 403] on ul "× Apparel > Brands > Hamster" at bounding box center [760, 387] width 147 height 52
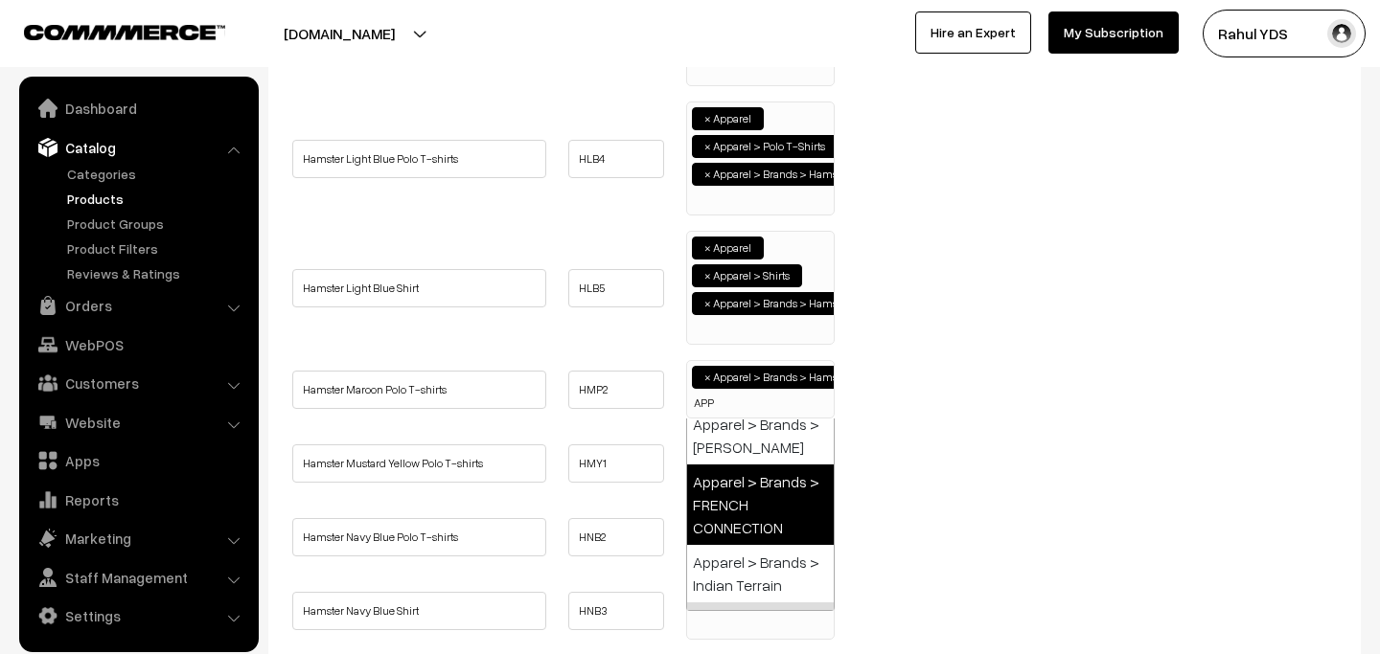
scroll to position [0, 0]
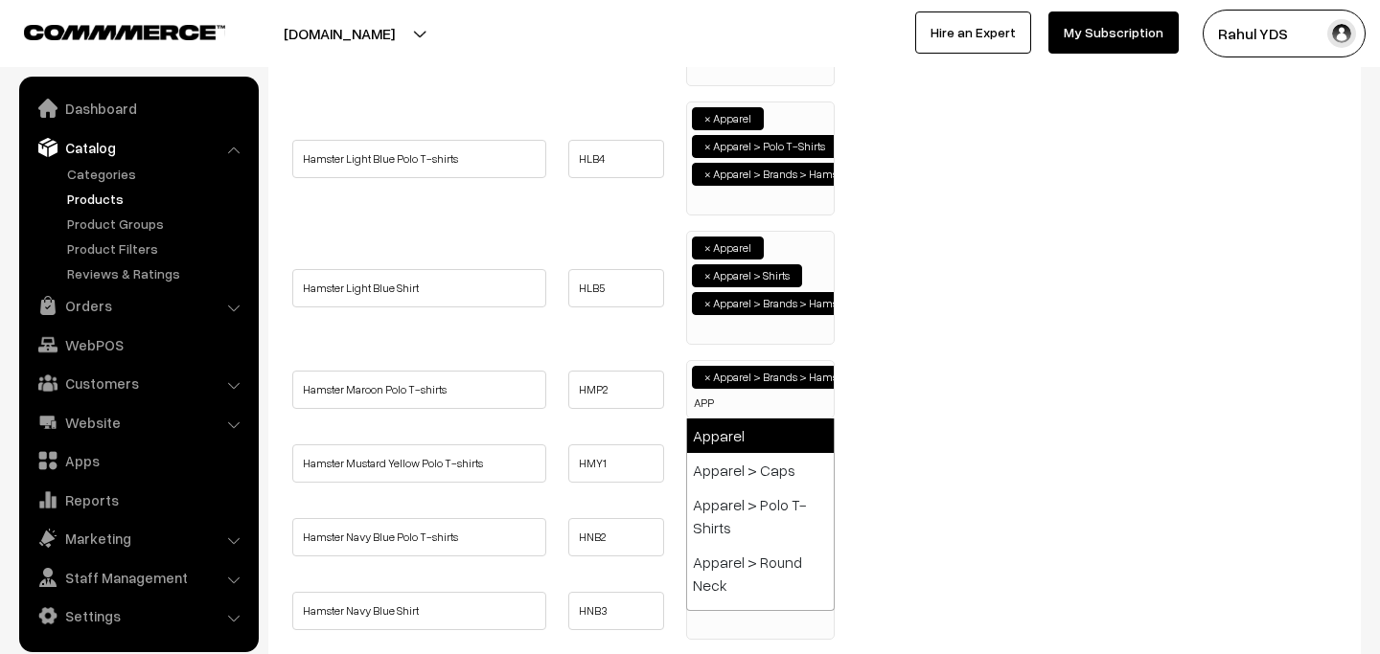
type input "APP"
select select "2"
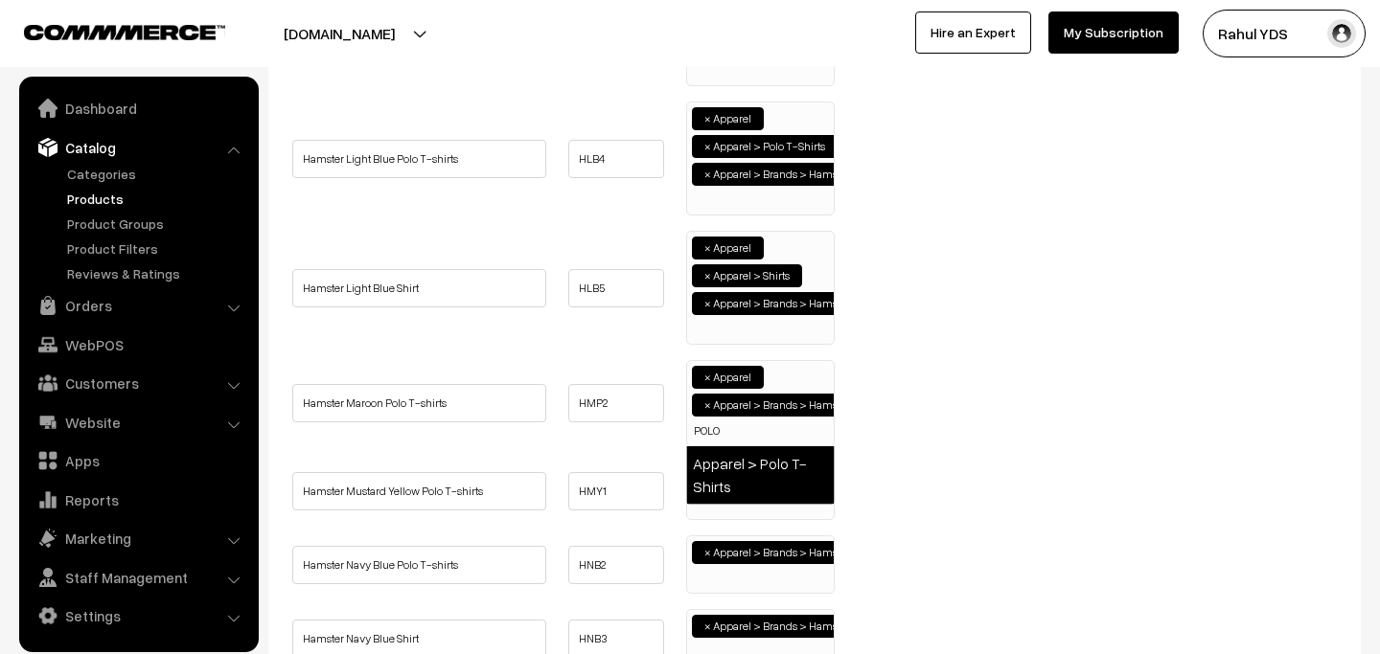
type input "POLO"
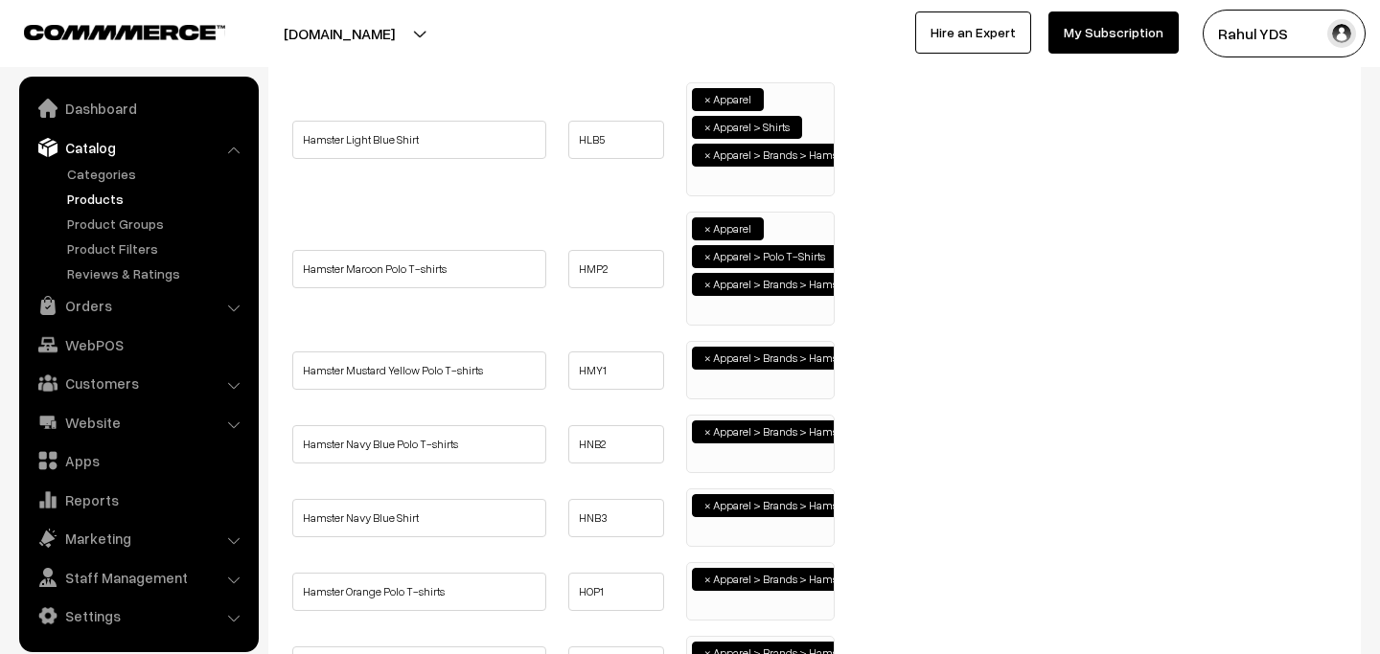
scroll to position [1742, 0]
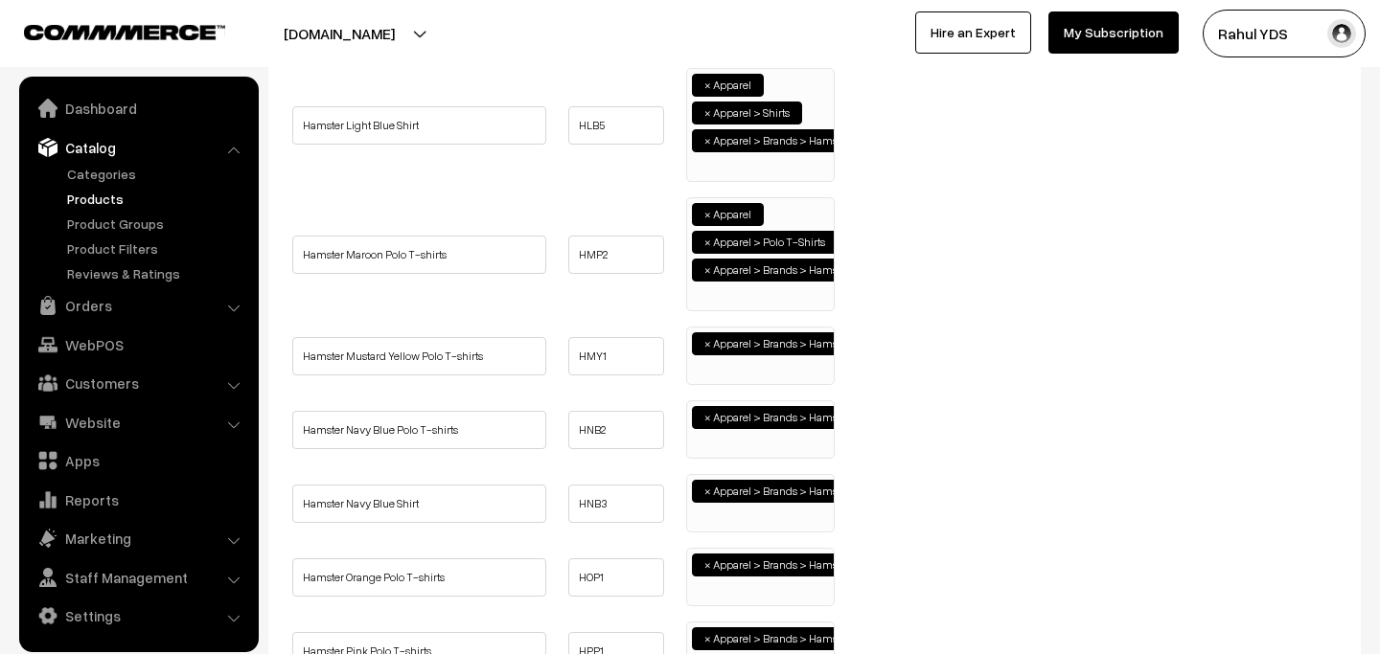
click at [744, 376] on ul "× Apparel > Brands > Hamster" at bounding box center [760, 354] width 147 height 52
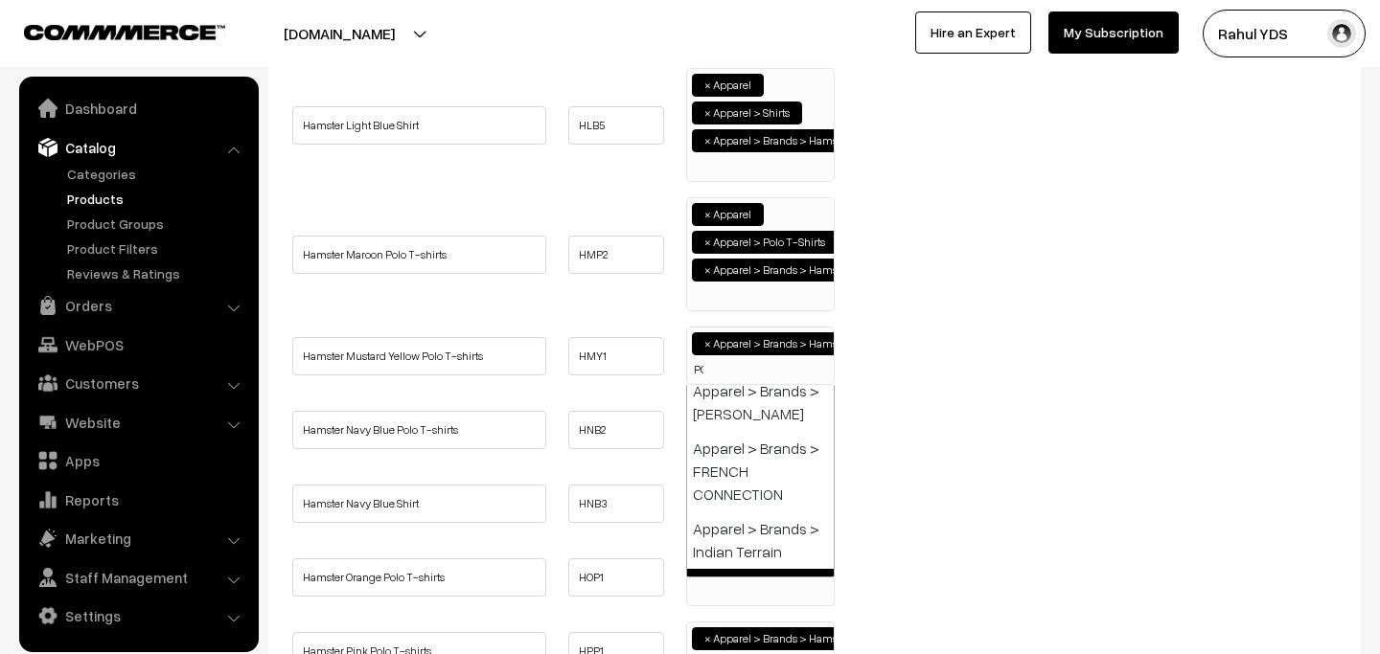
scroll to position [0, 0]
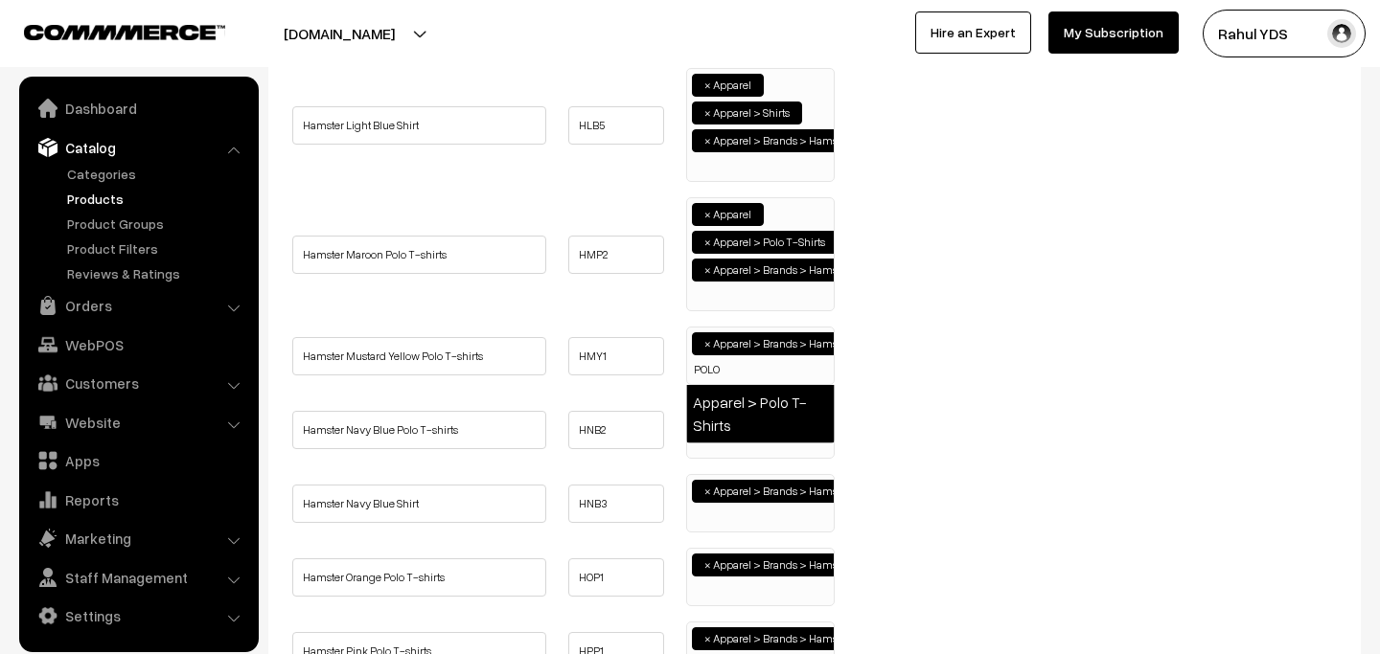
type input "POLO"
select select "49"
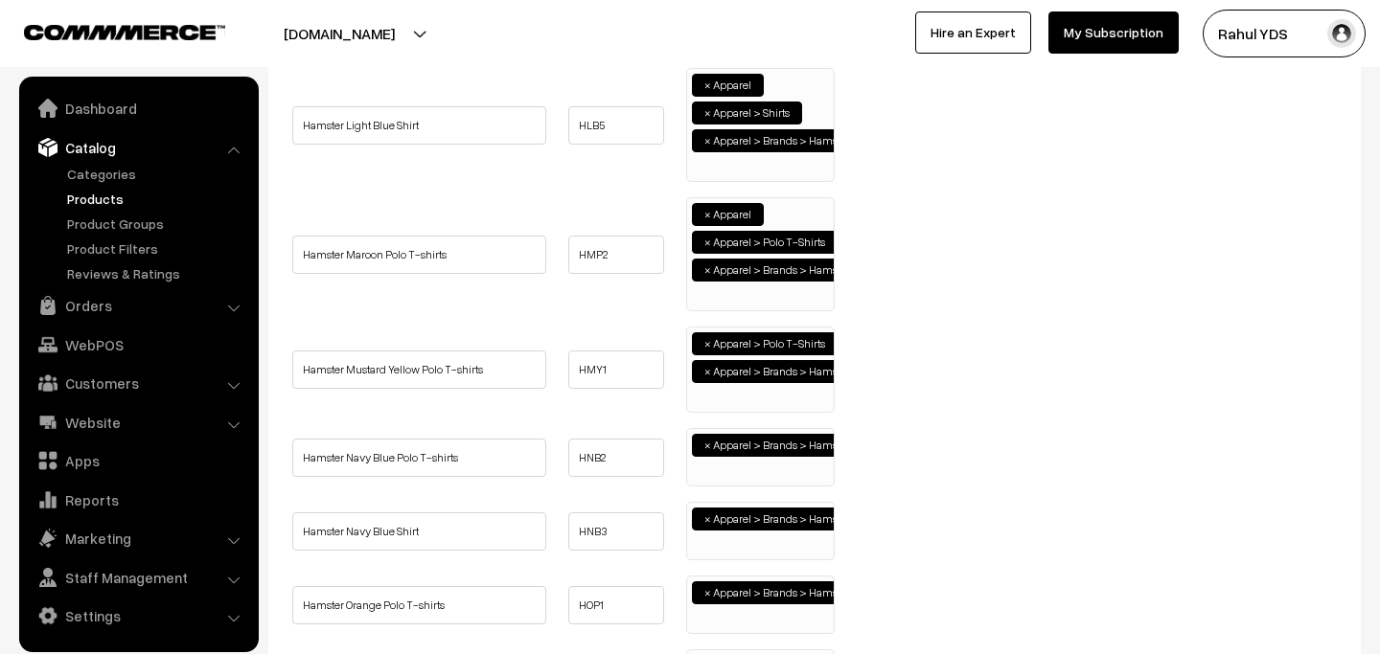
scroll to position [195, 0]
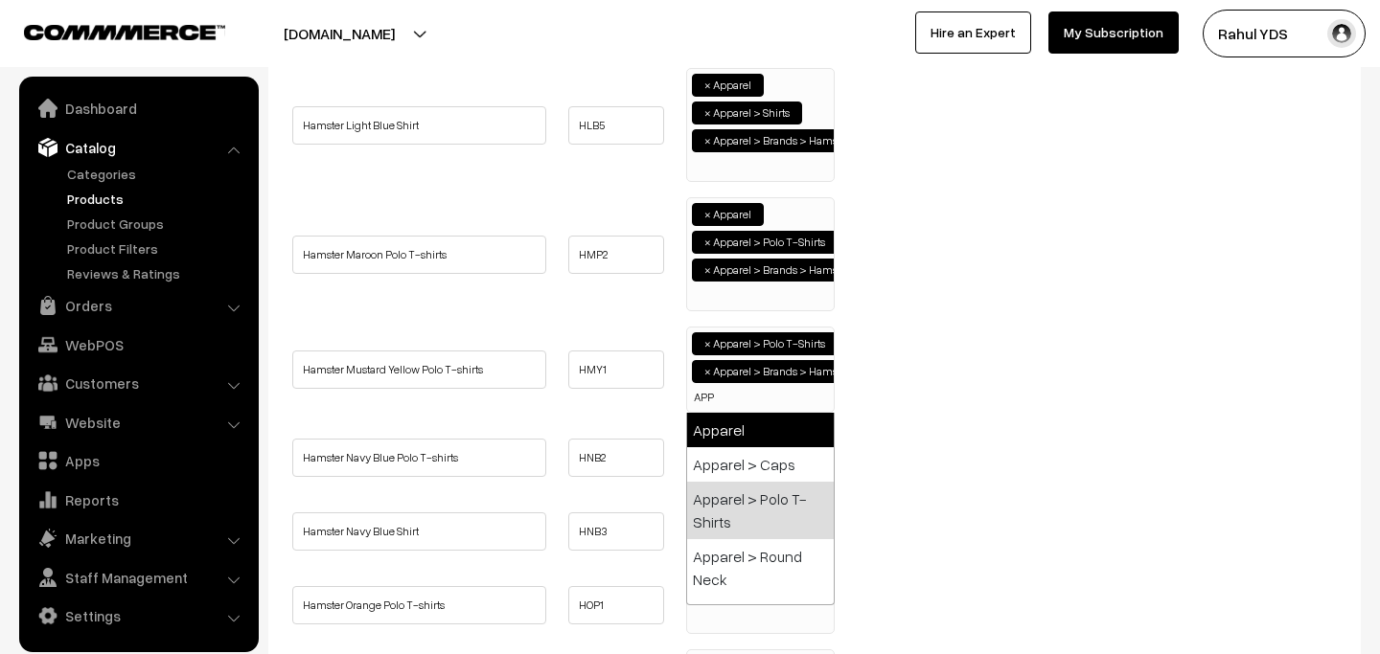
type input "APP"
select select "2"
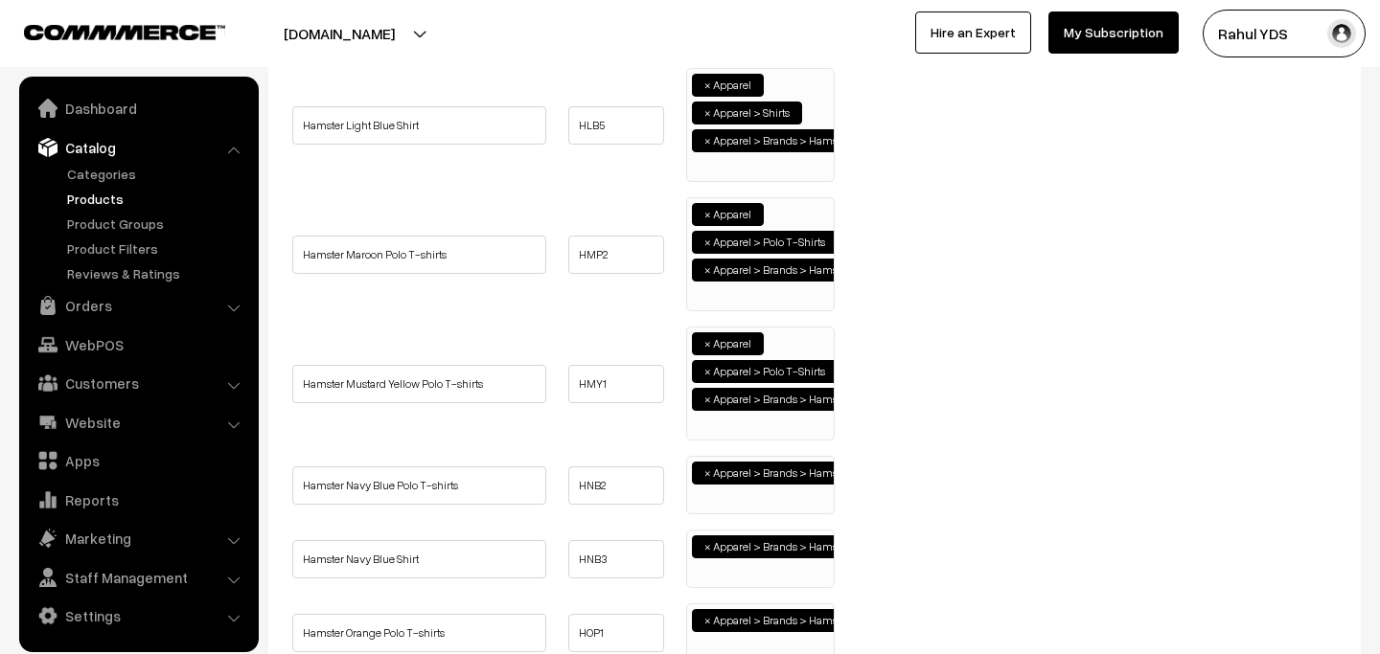
click at [738, 503] on ul "× Apparel > Brands > Hamster" at bounding box center [760, 483] width 147 height 52
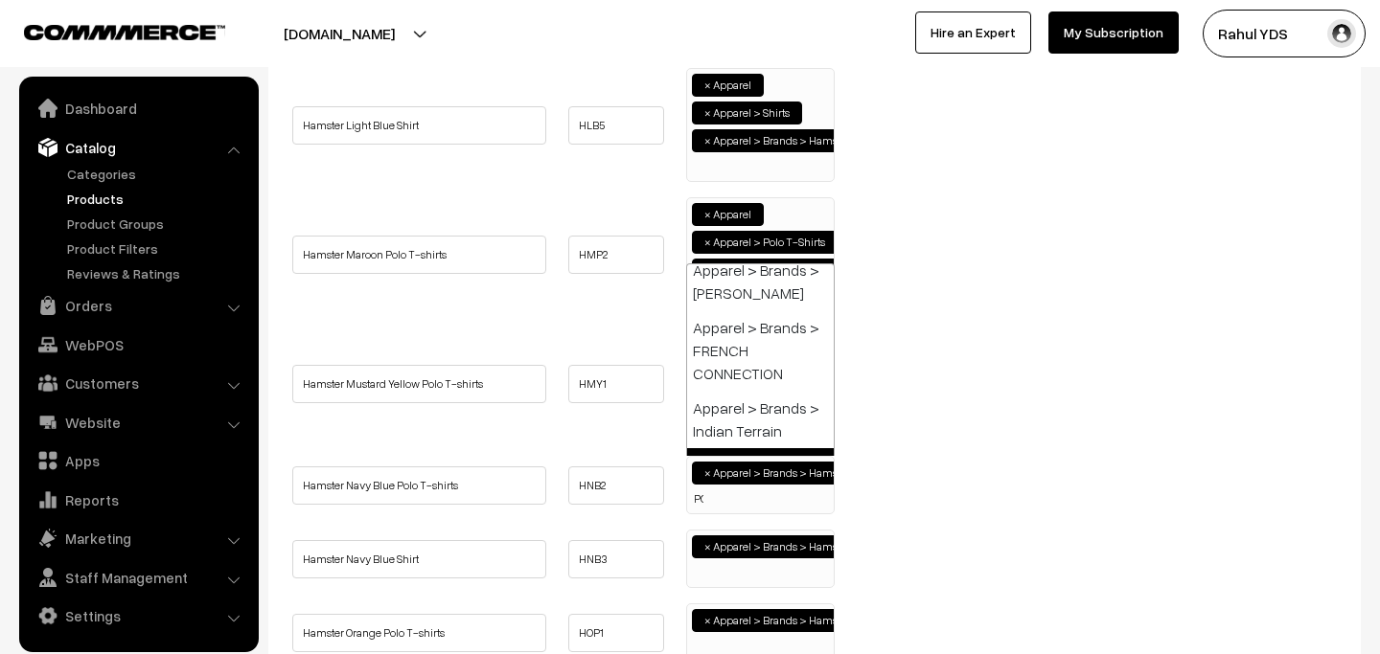
scroll to position [0, 0]
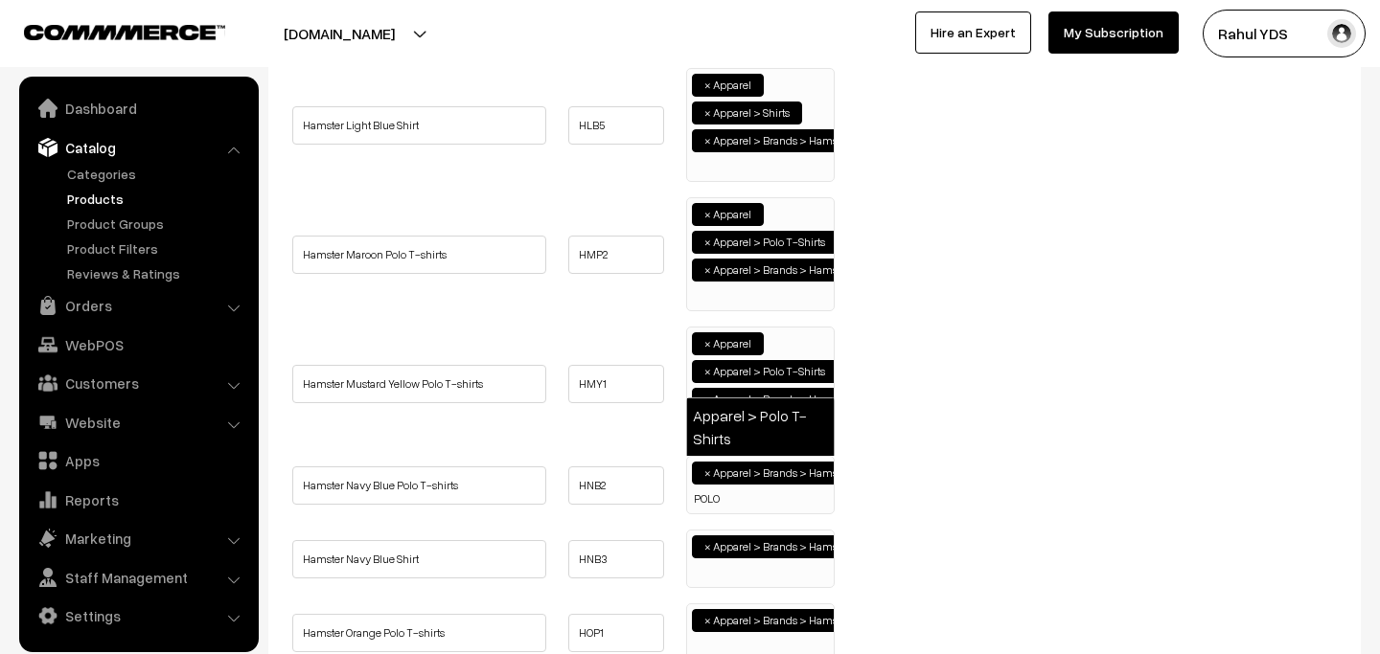
type input "POLO"
select select "49"
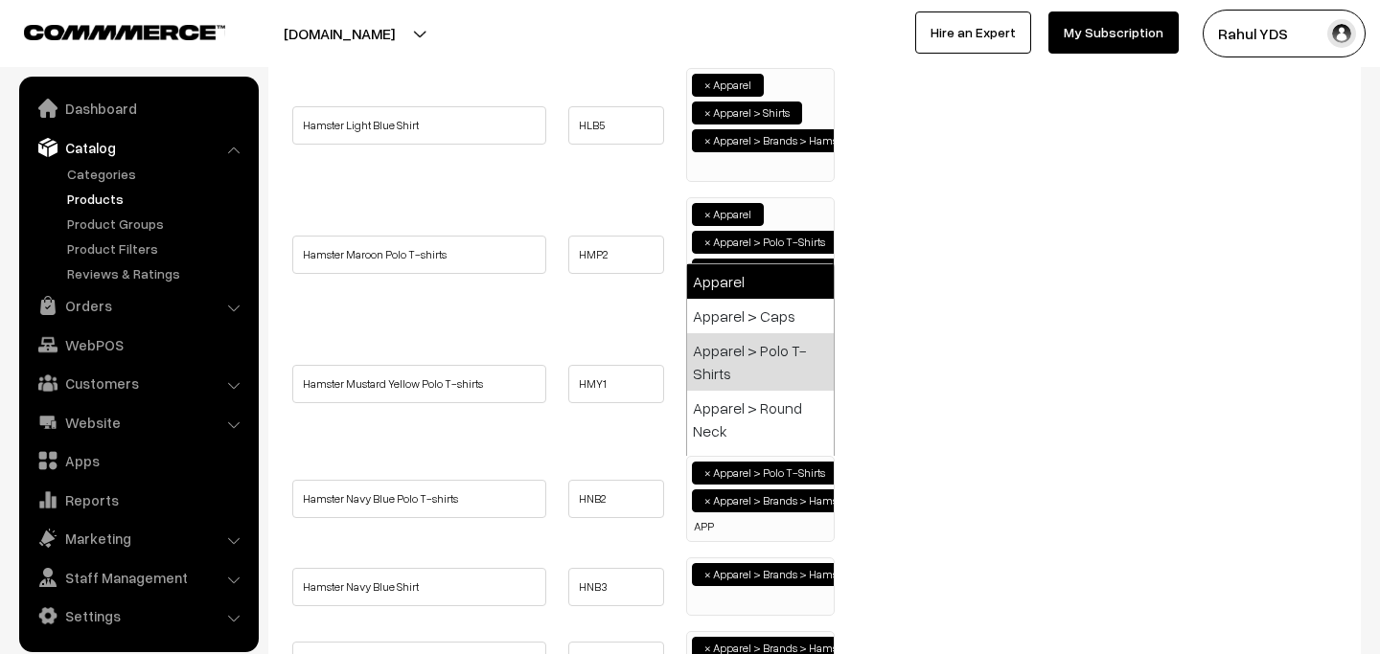
type input "APP"
select select "2"
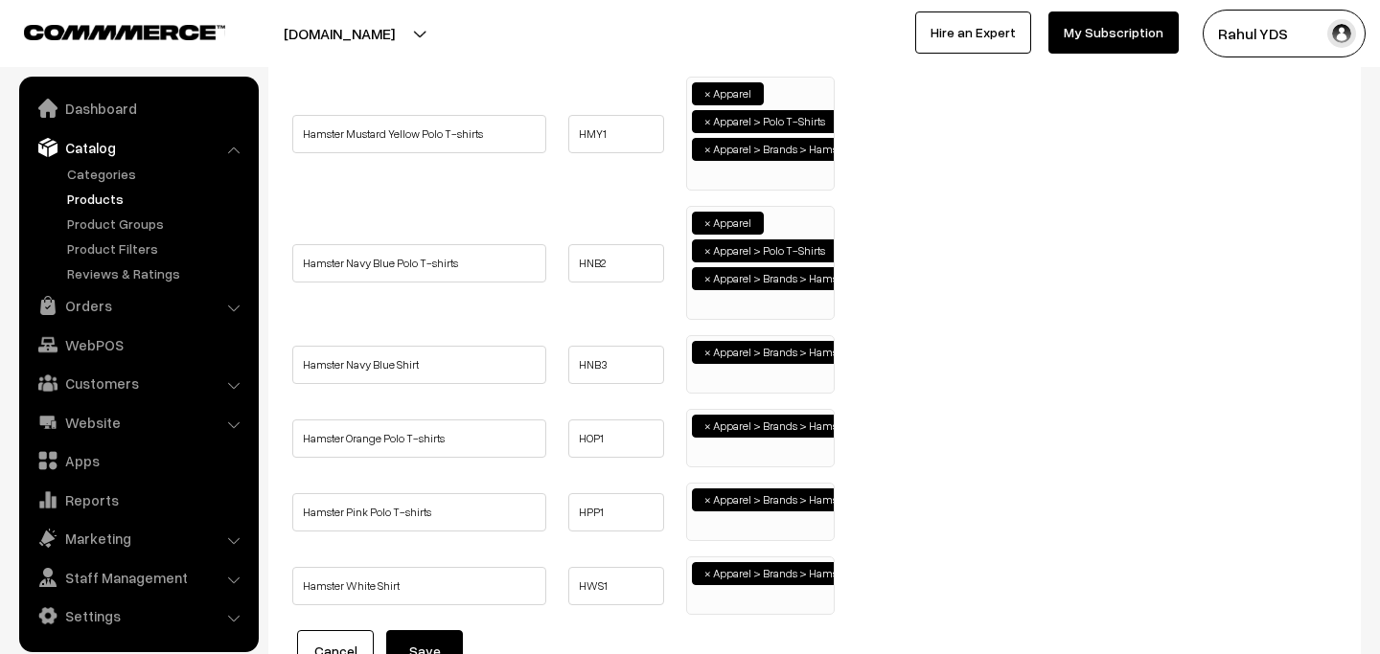
scroll to position [2009, 0]
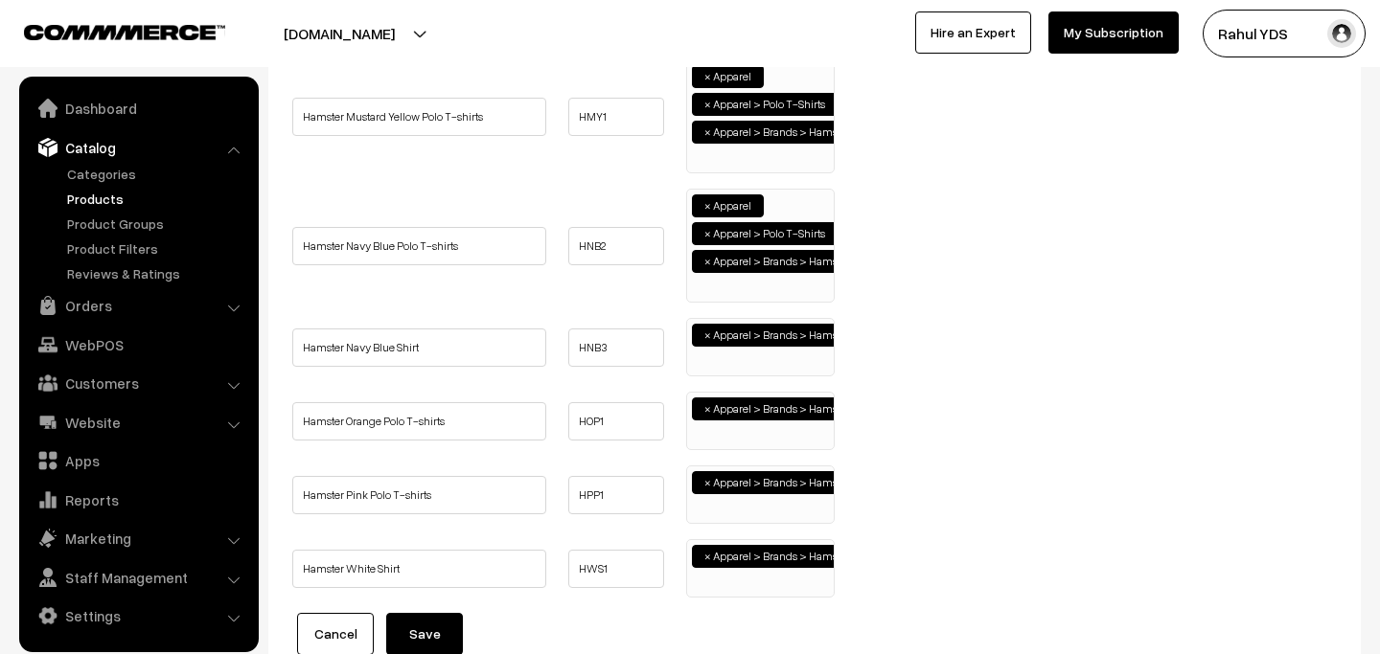
click at [751, 356] on ul "× Apparel > Brands > Hamster" at bounding box center [760, 345] width 147 height 52
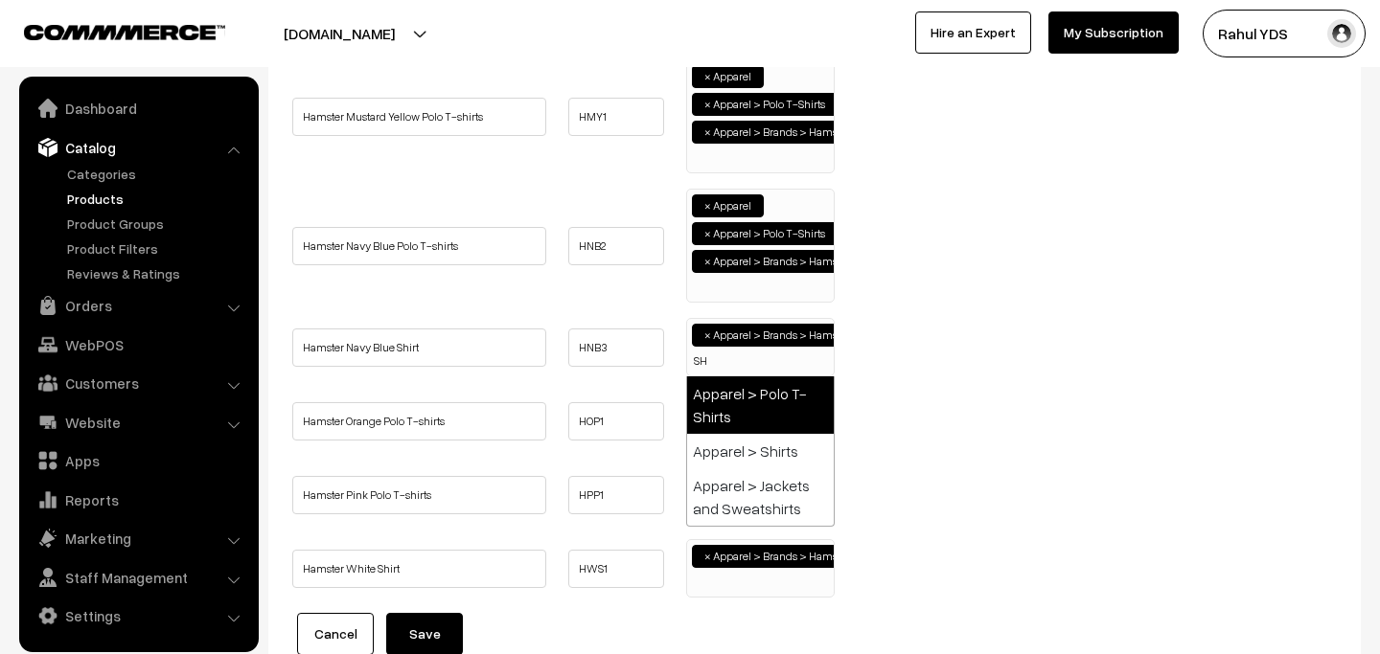
scroll to position [0, 0]
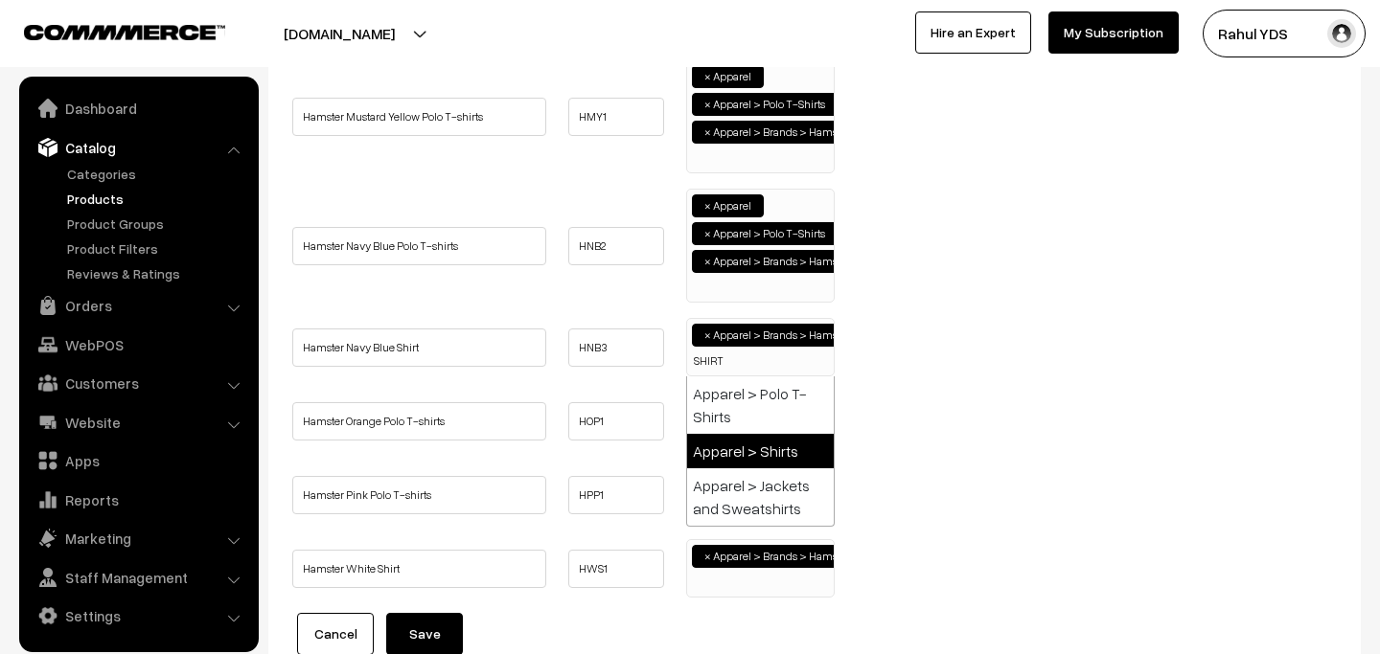
type input "SHIRT"
select select "51"
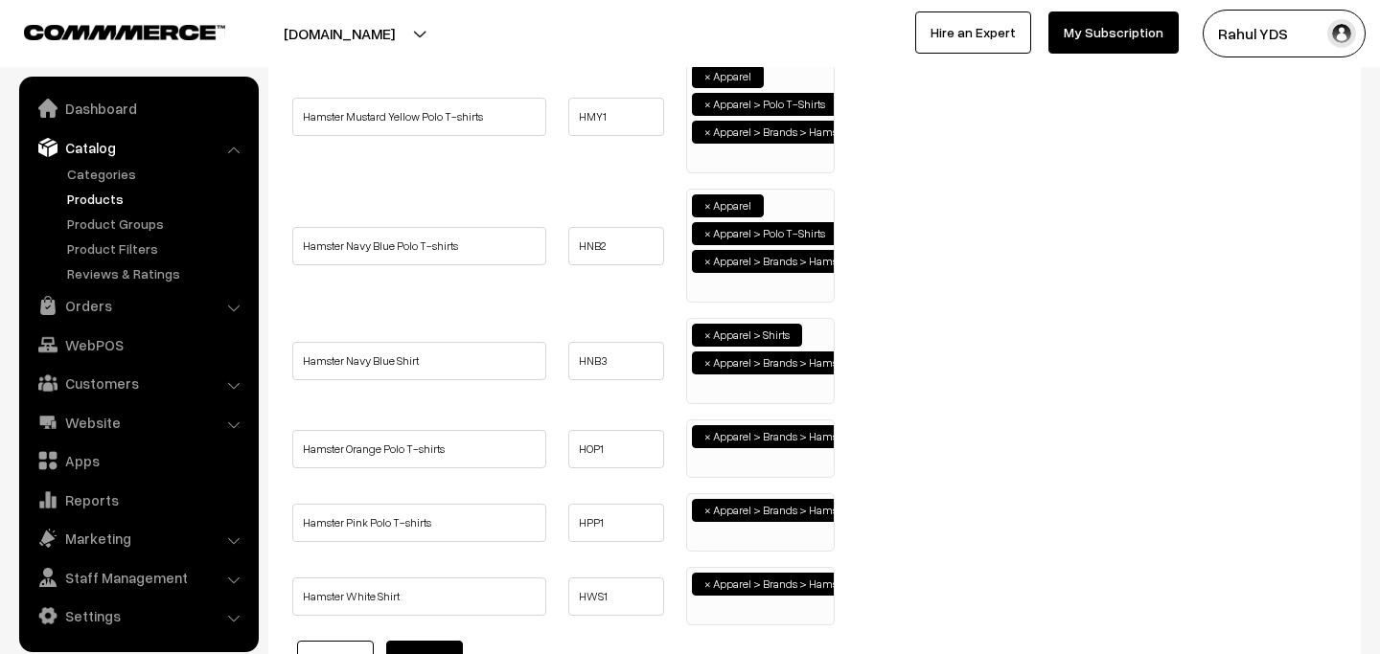
scroll to position [195, 0]
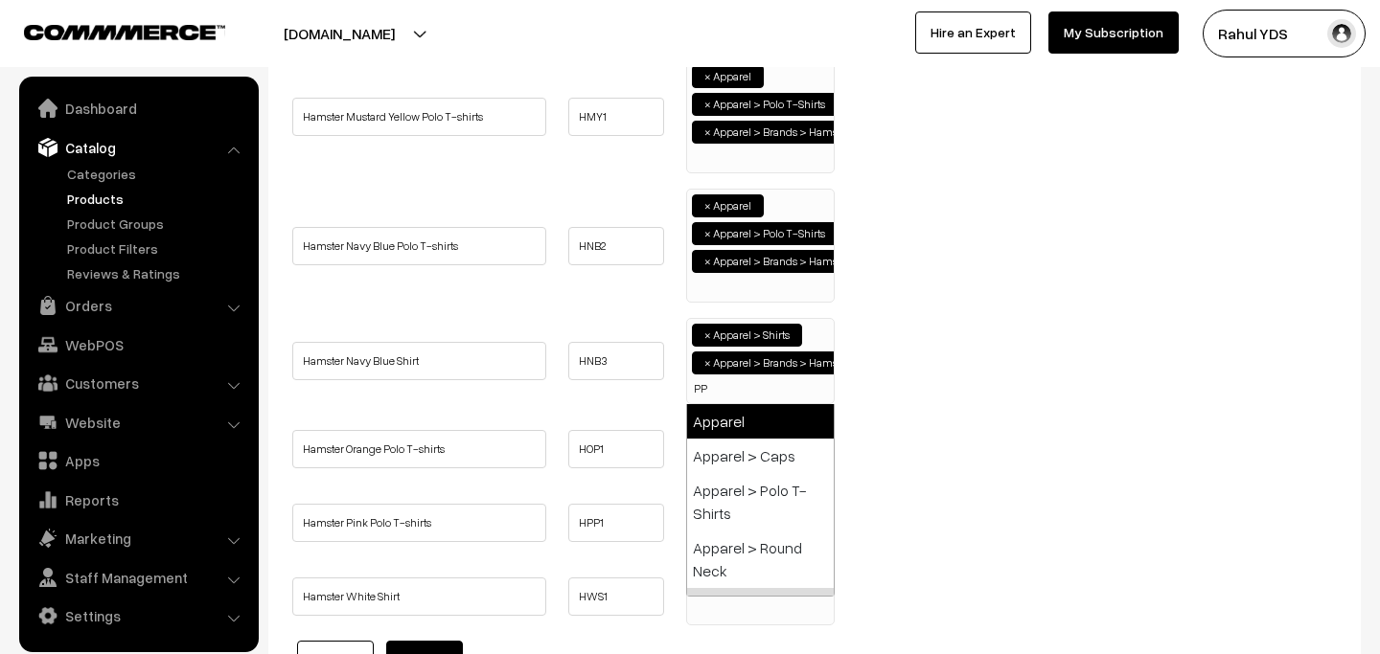
type input "PP"
select select "2"
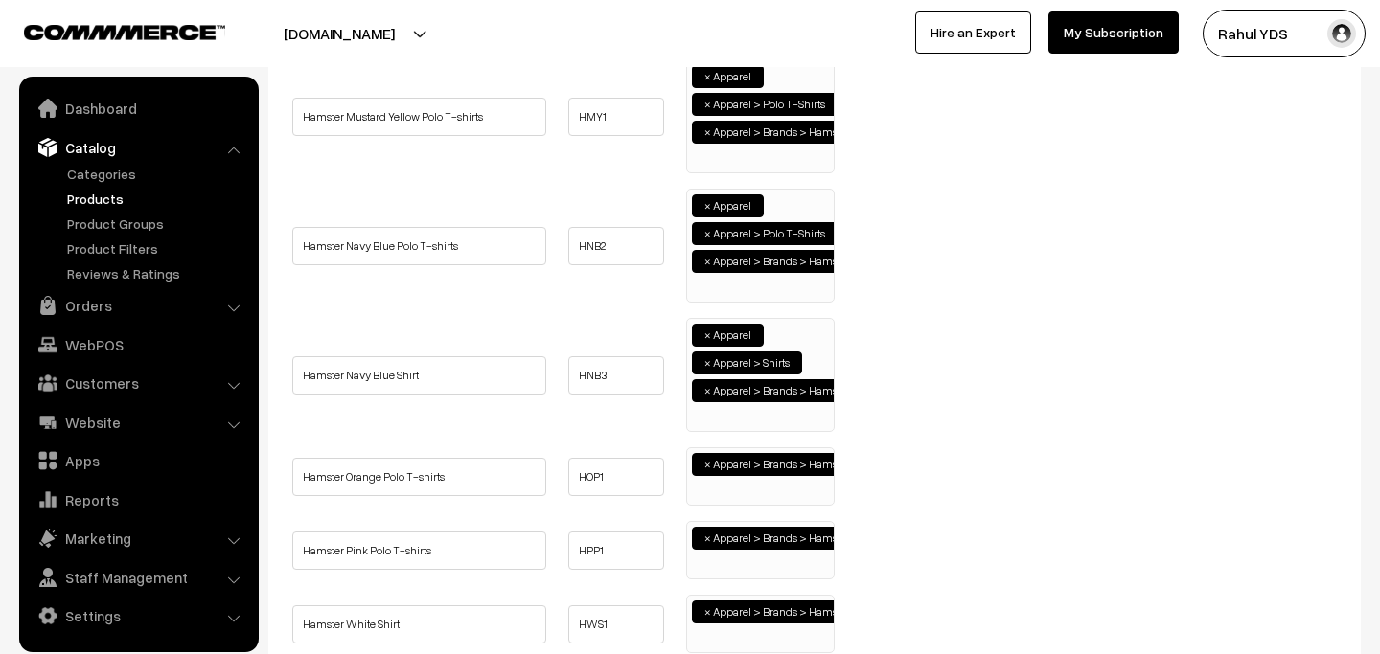
click at [729, 487] on ul "× Apparel > Brands > Hamster" at bounding box center [760, 474] width 147 height 52
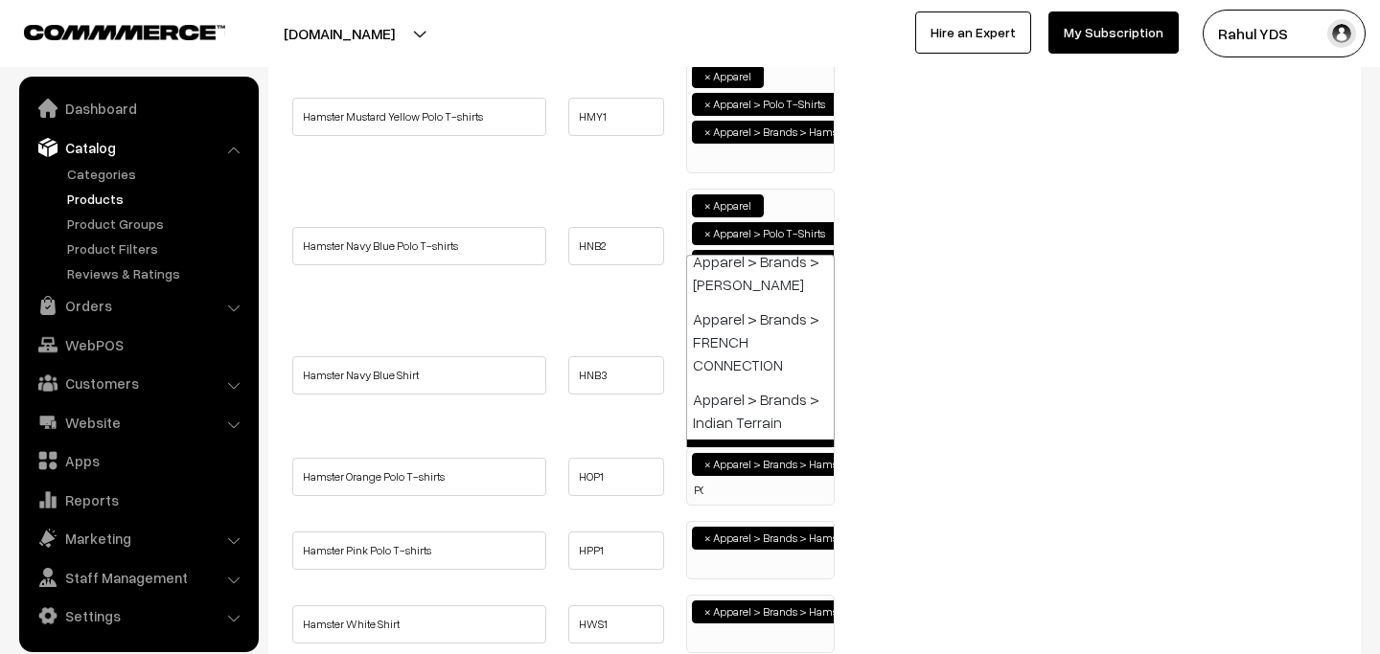
scroll to position [0, 0]
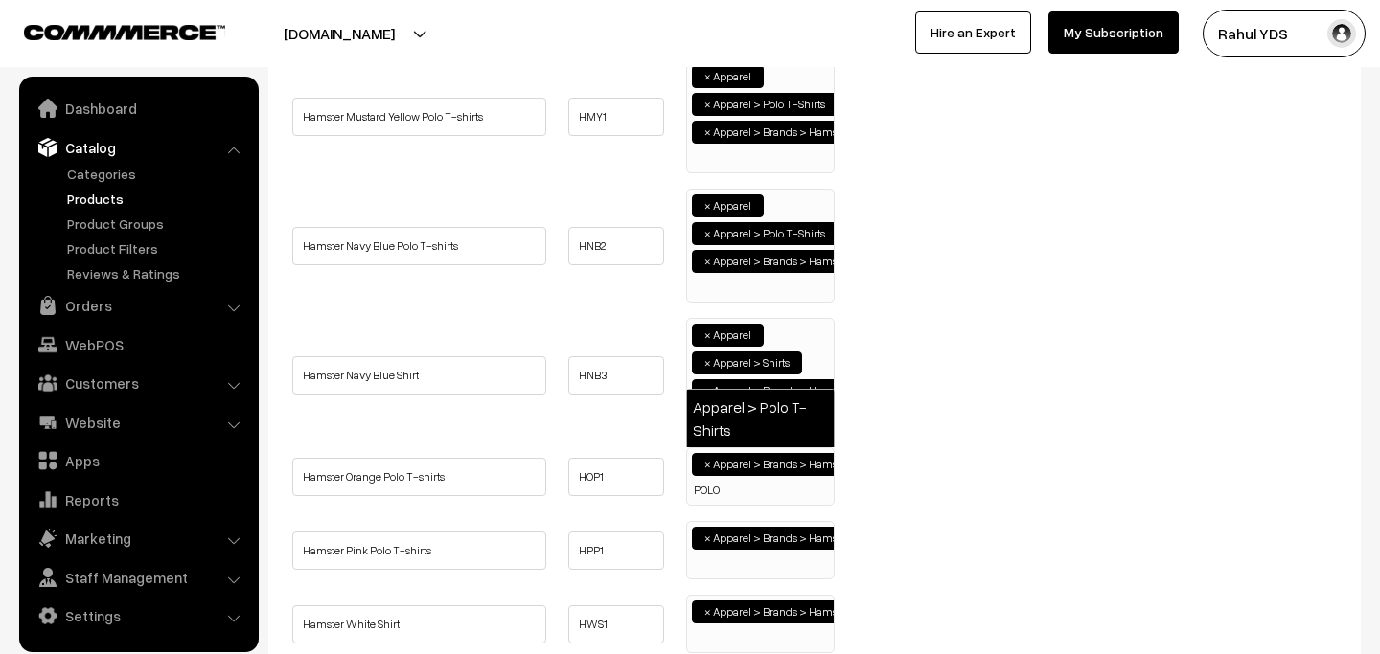
type input "POLO"
select select "49"
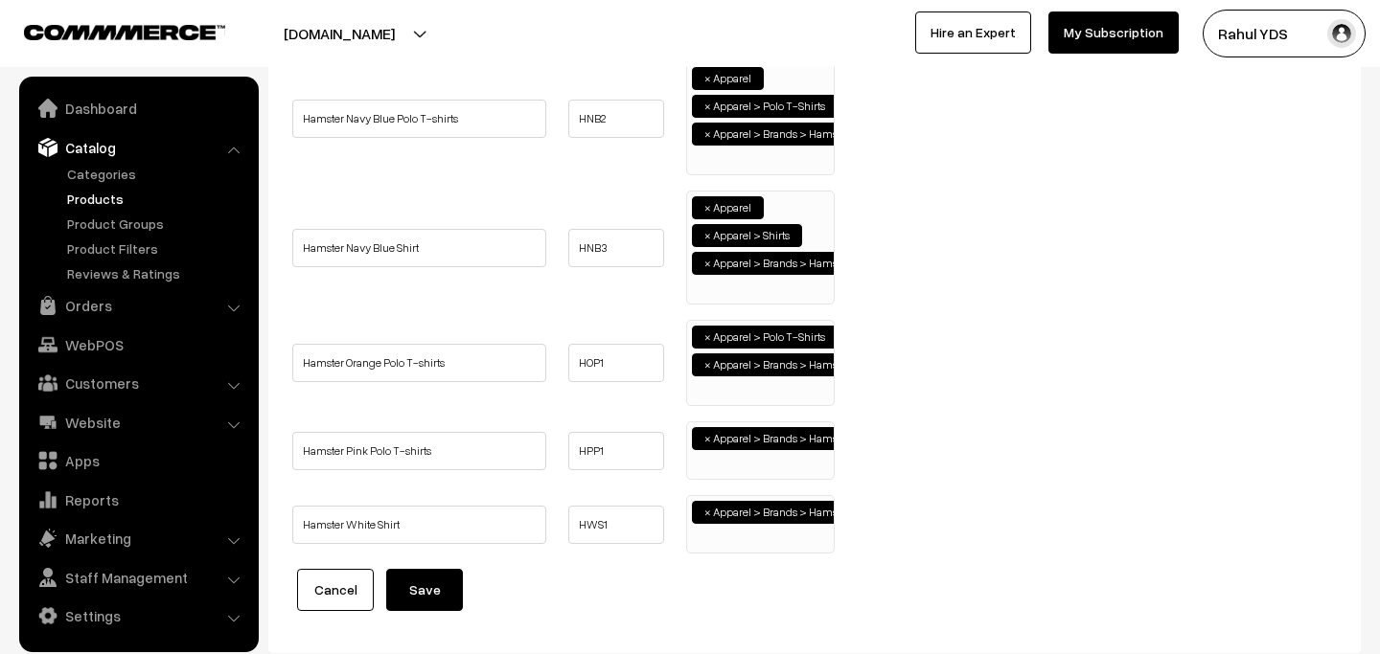
scroll to position [2139, 0]
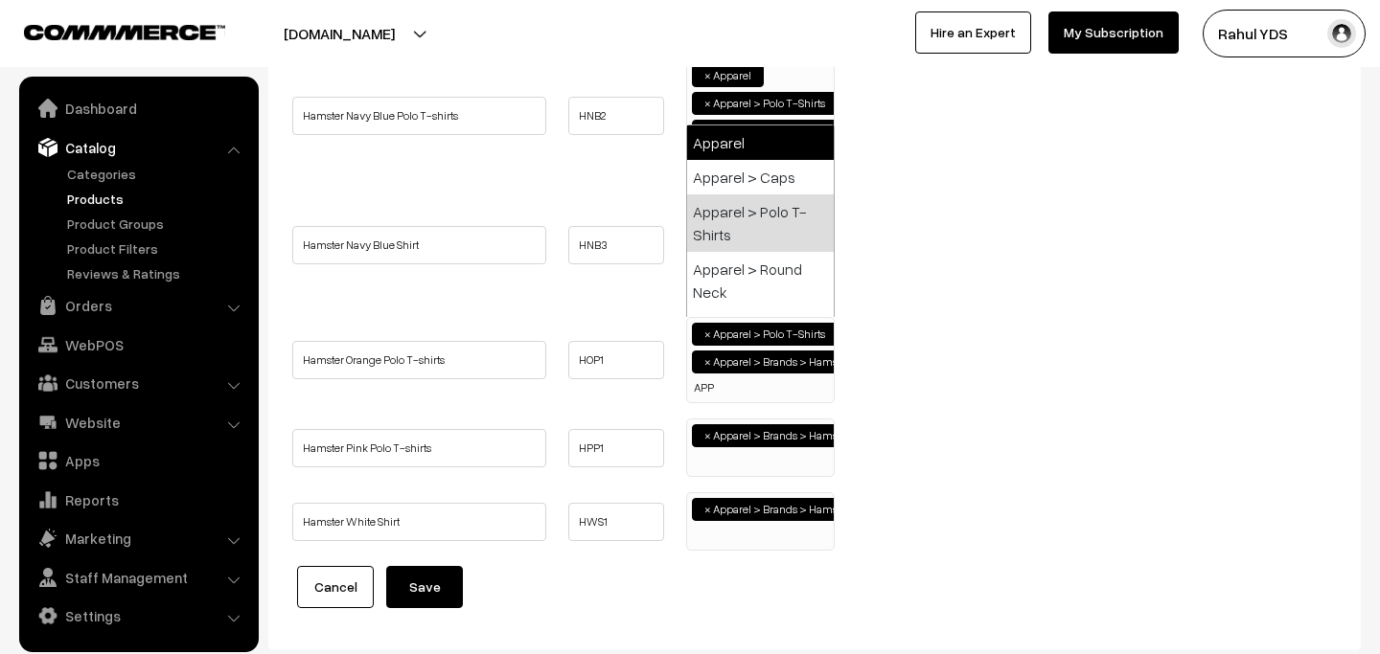
type input "APP"
select select "2"
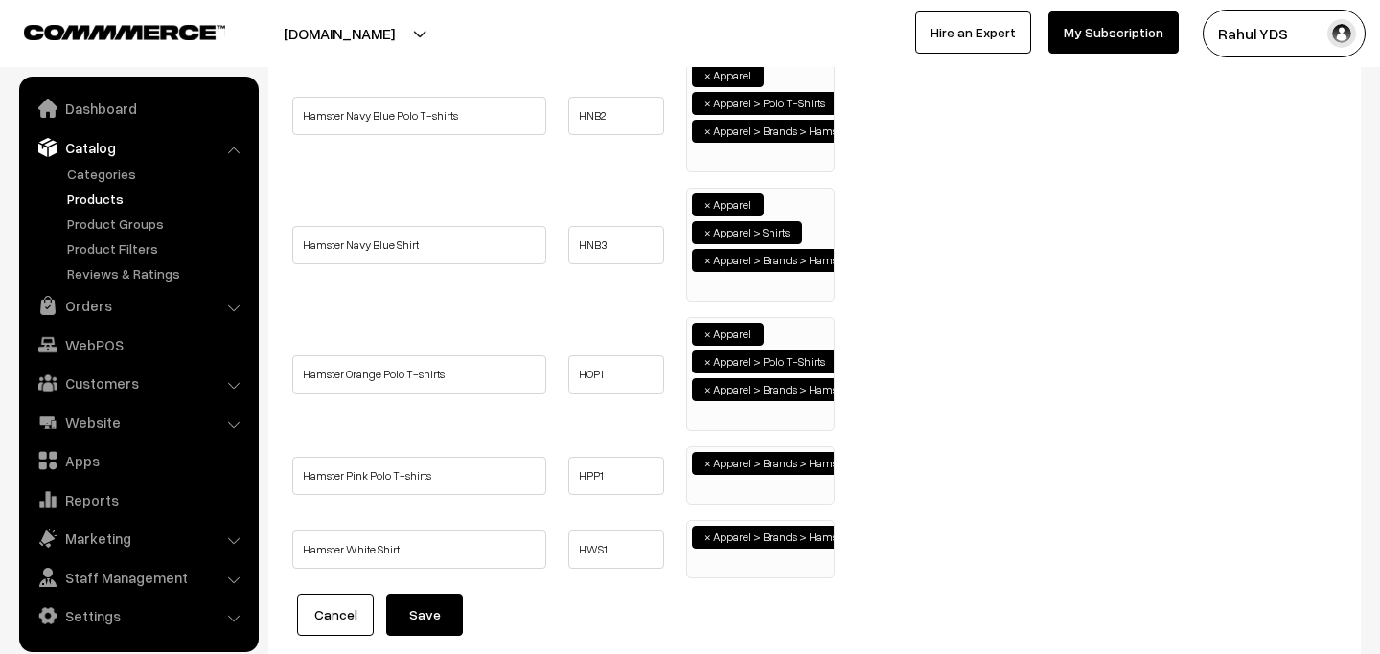
click at [739, 498] on ul "× Apparel > Brands > Hamster" at bounding box center [760, 473] width 147 height 52
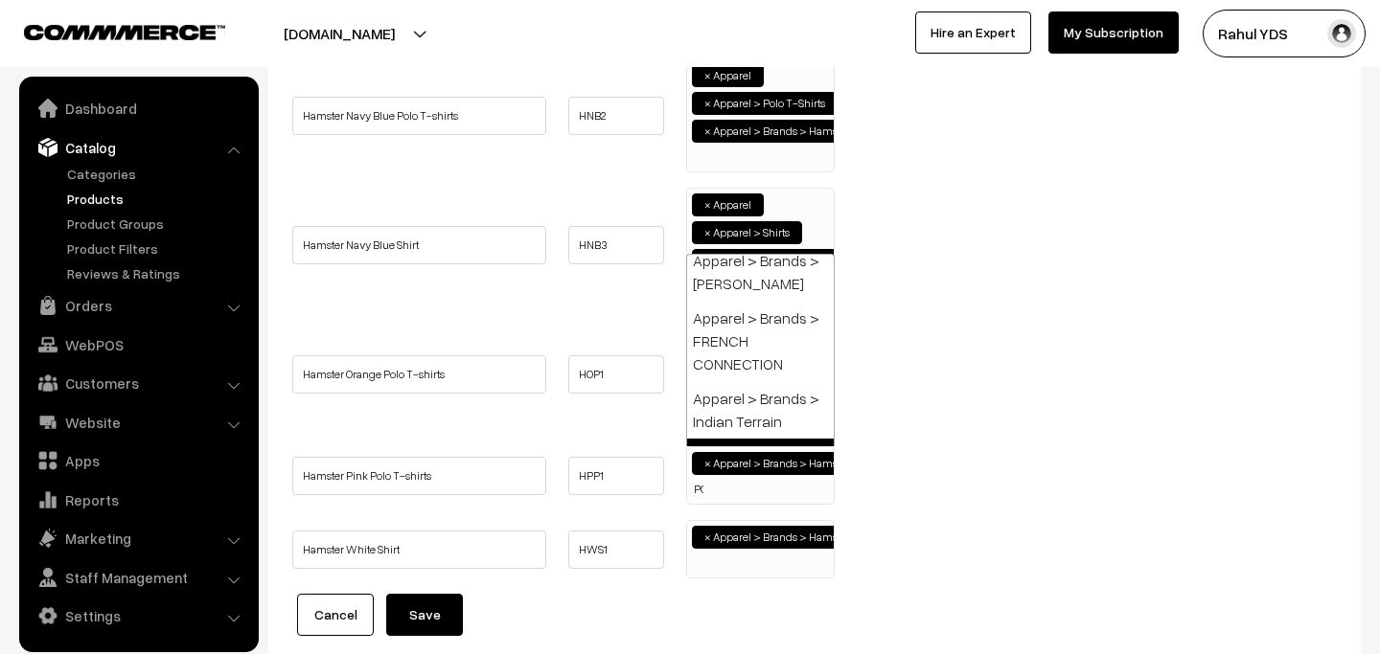
scroll to position [0, 0]
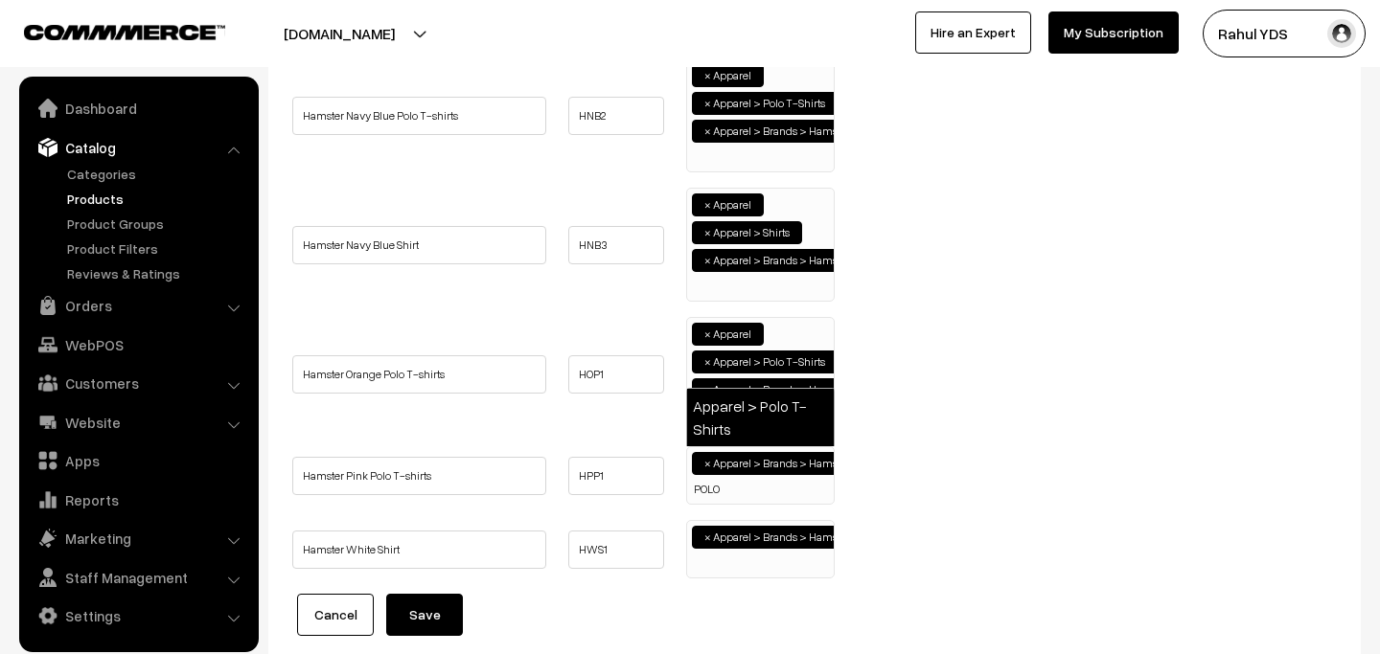
type input "POLO"
select select "49"
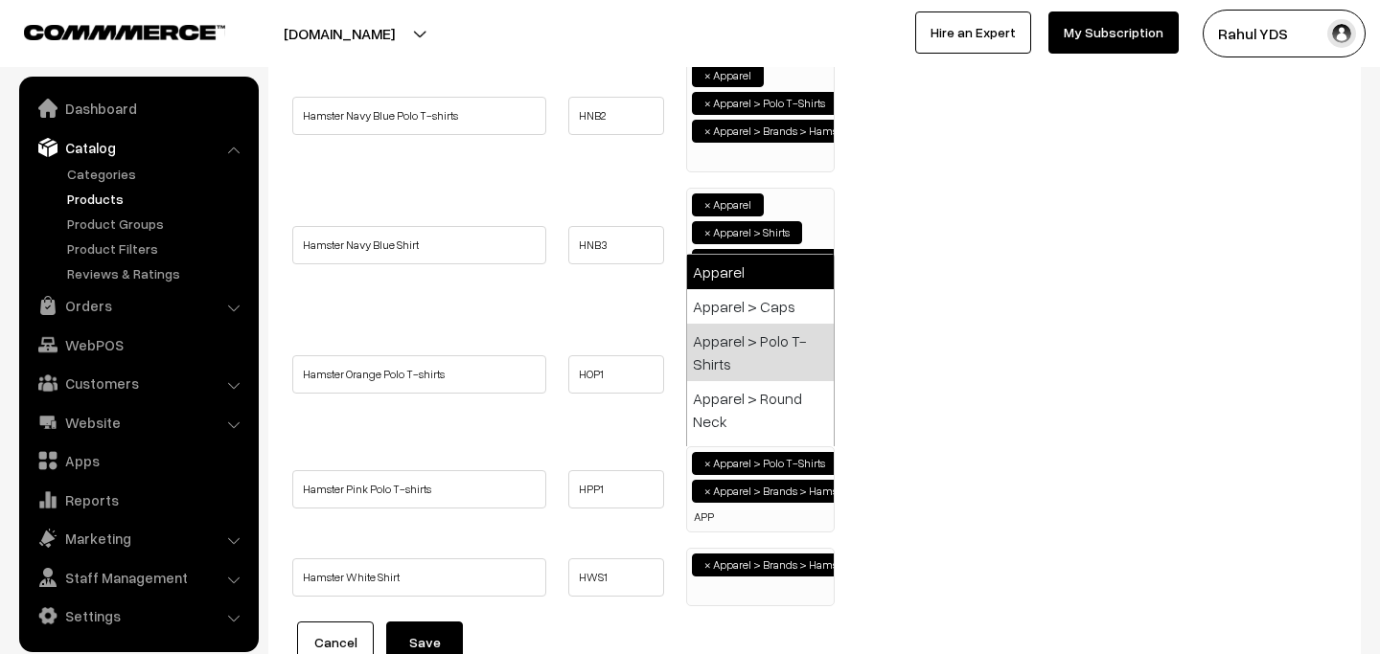
type input "APP"
select select "2"
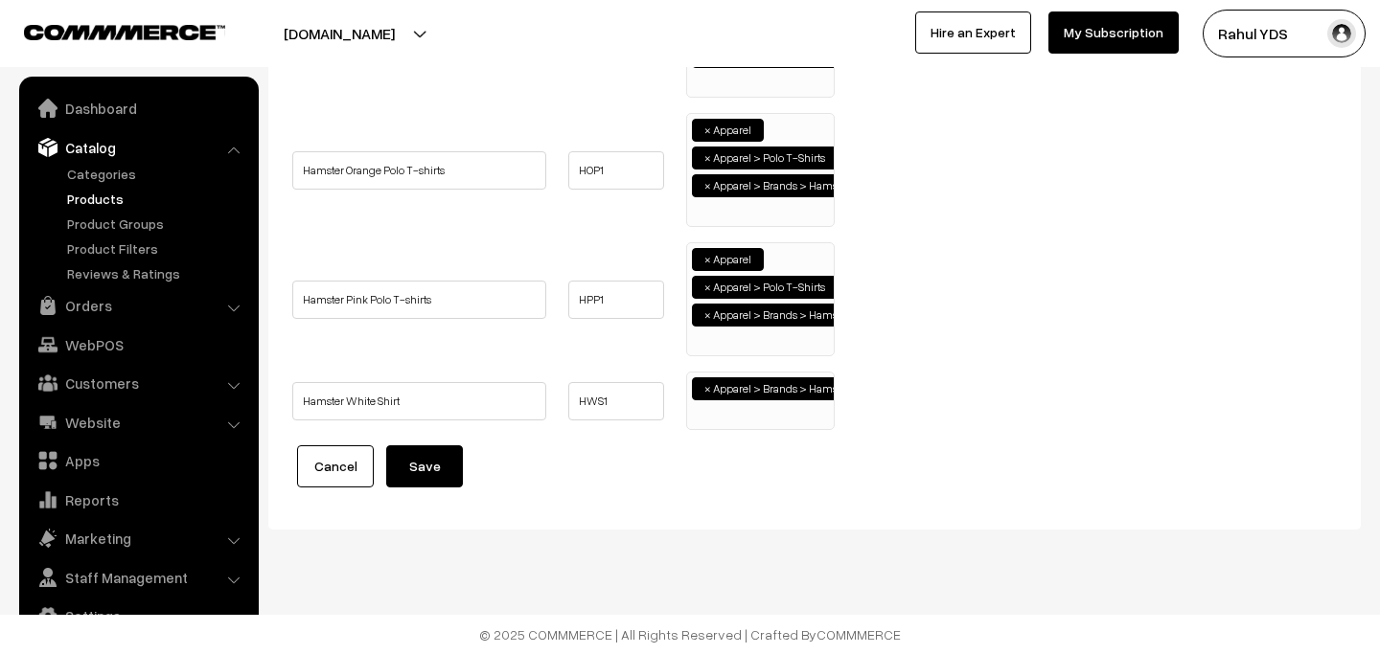
click at [755, 420] on ul "× Apparel > Brands > Hamster" at bounding box center [760, 399] width 147 height 52
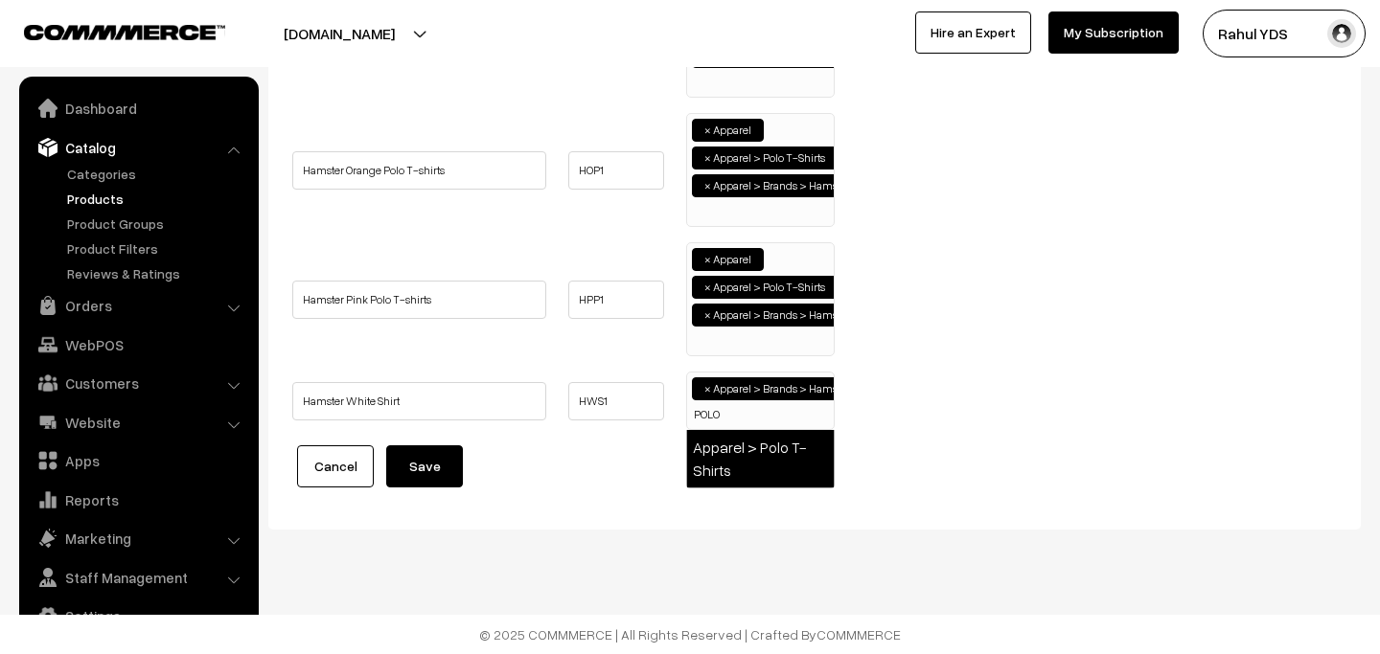
type input "POLO"
select select "49"
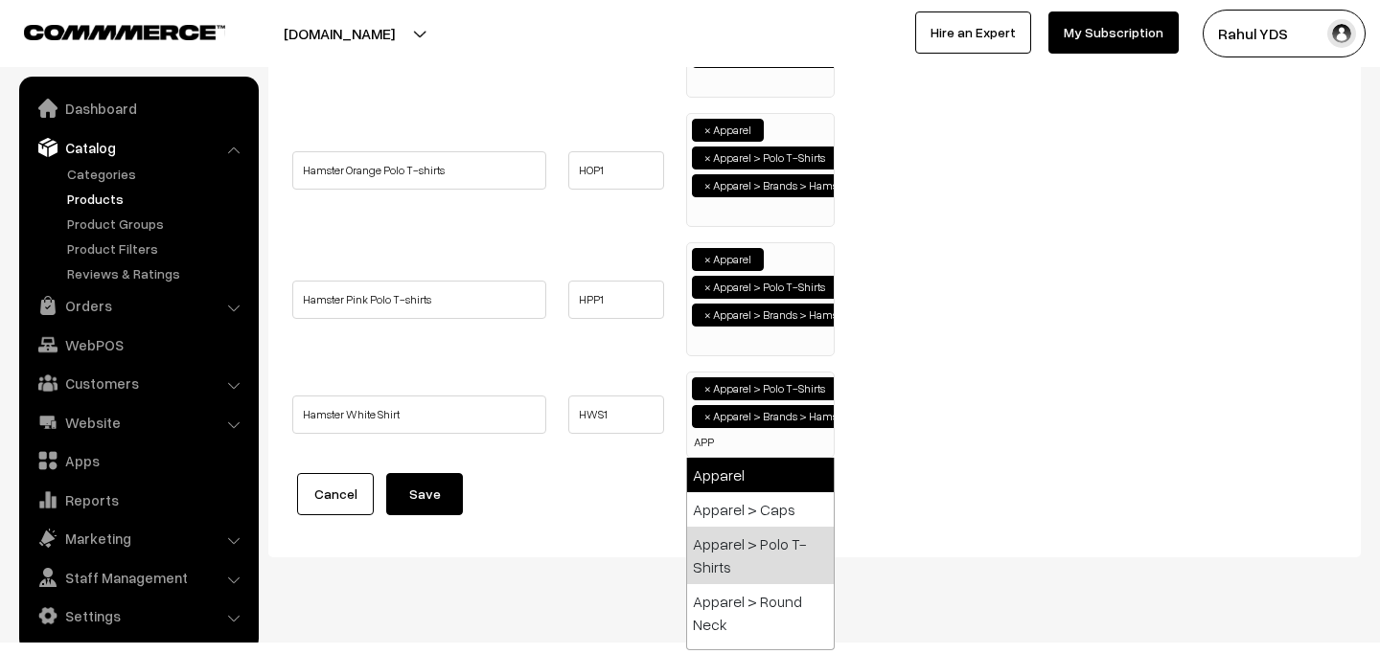
type input "APP"
select select "2"
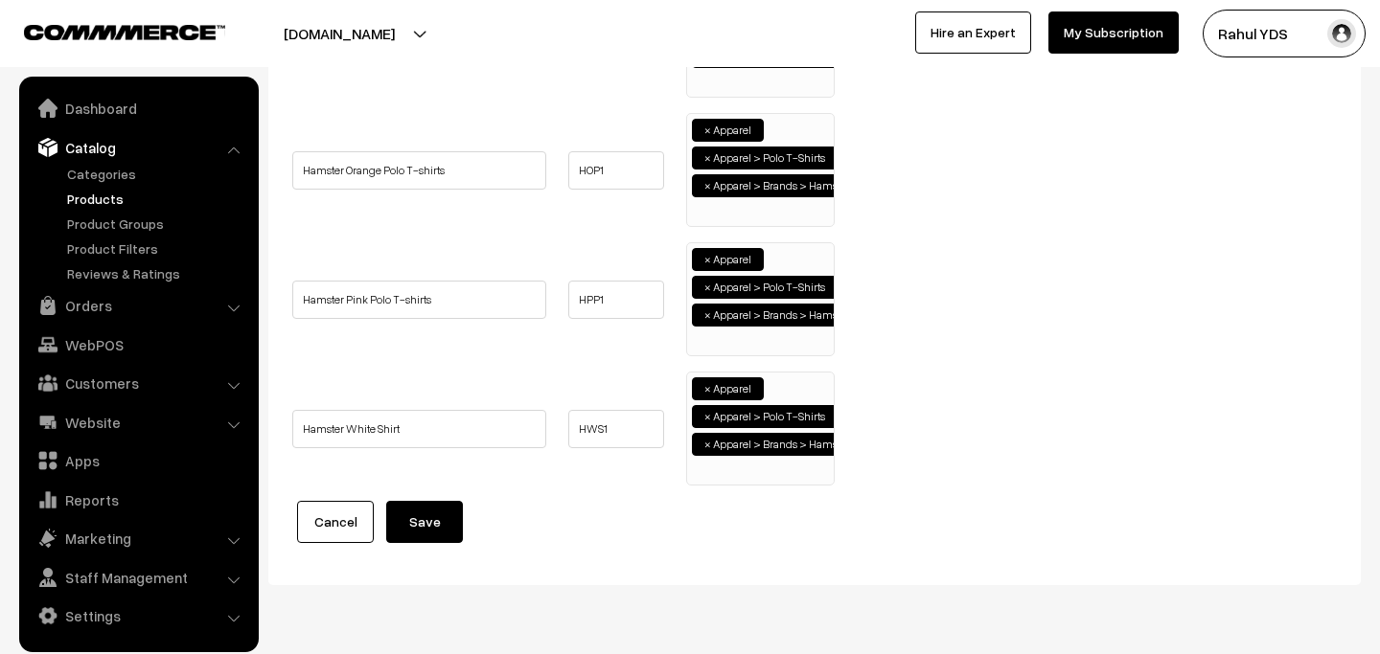
click at [417, 530] on button "Save" at bounding box center [424, 522] width 77 height 42
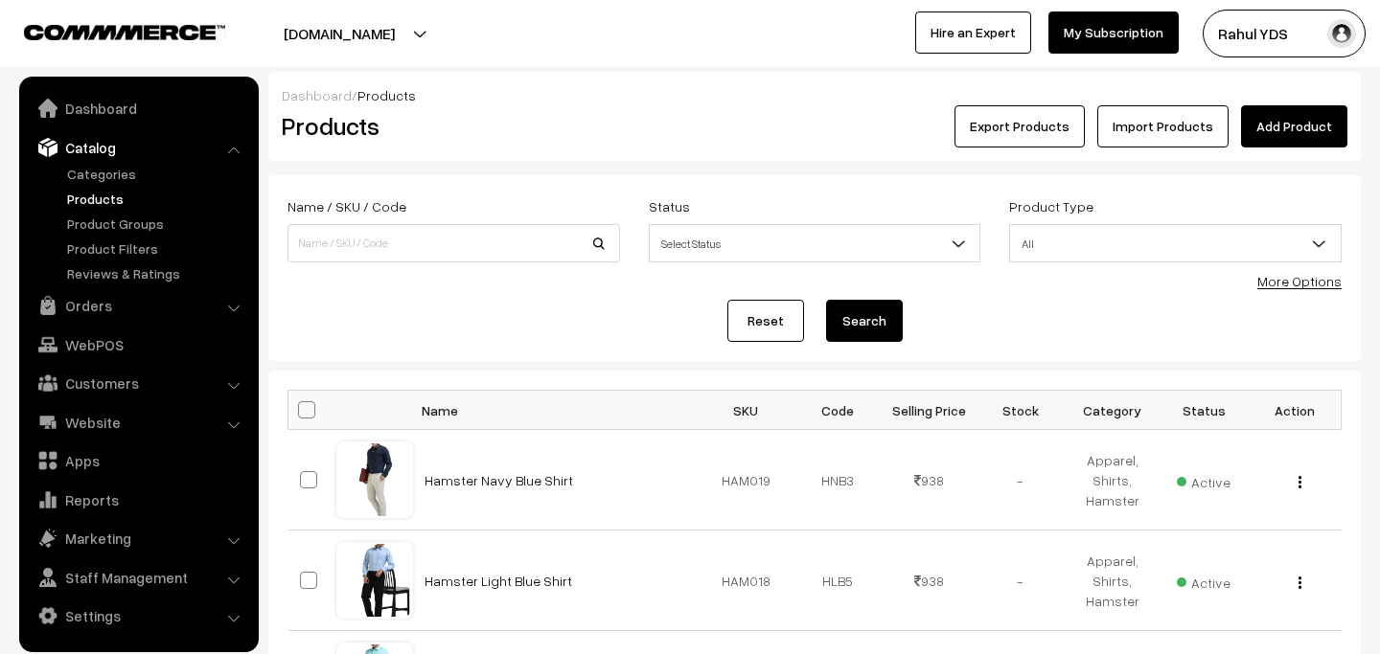
click at [1271, 279] on link "More Options" at bounding box center [1299, 281] width 84 height 16
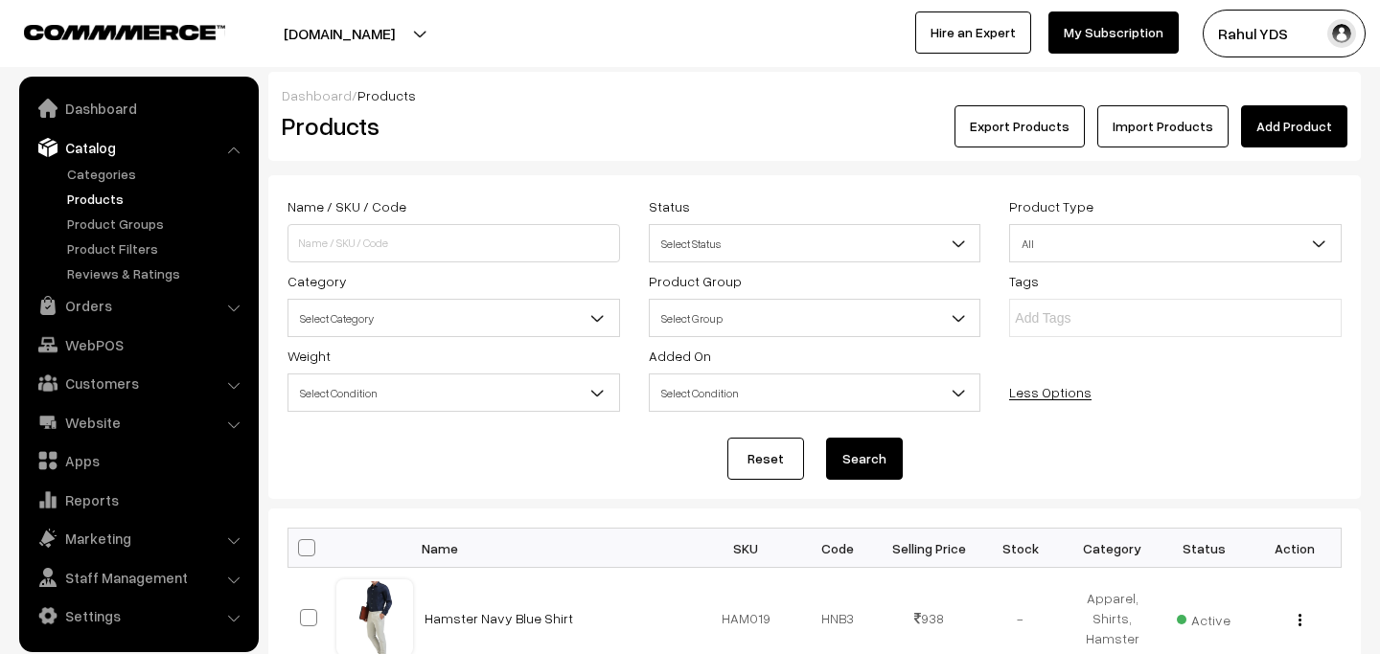
click at [504, 334] on span "Select Category" at bounding box center [453, 319] width 331 height 34
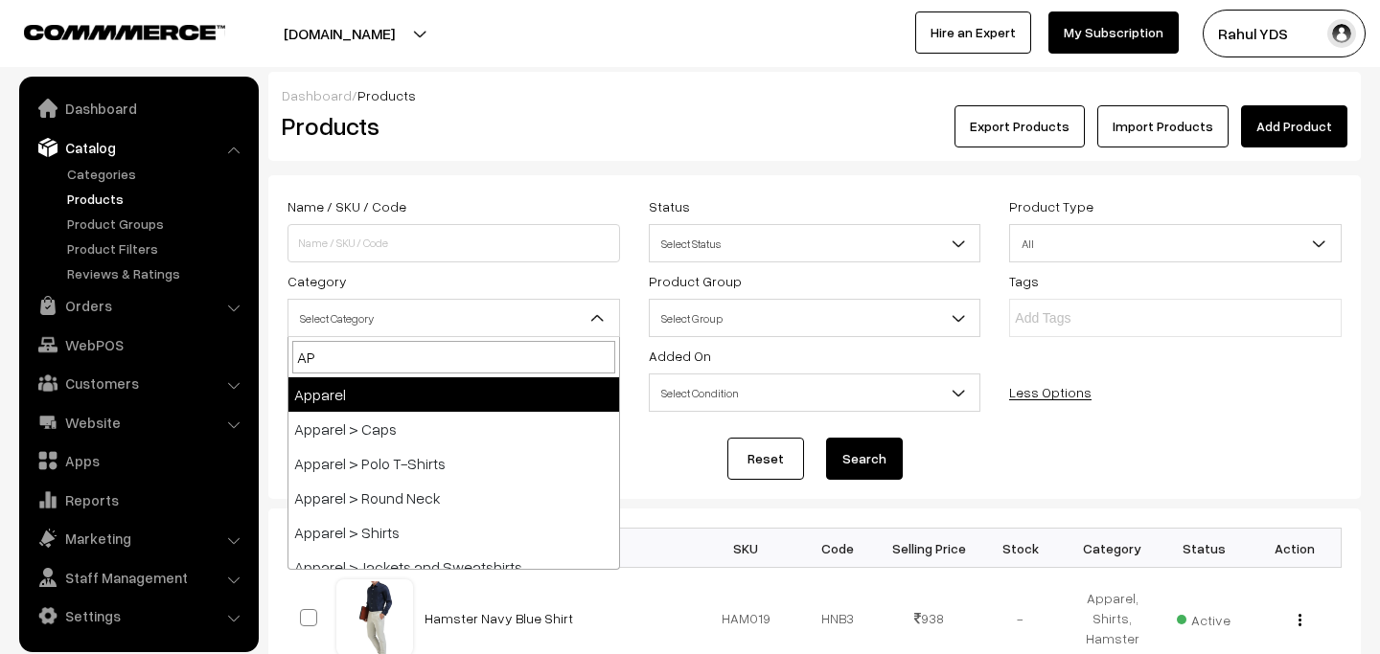
type input "A"
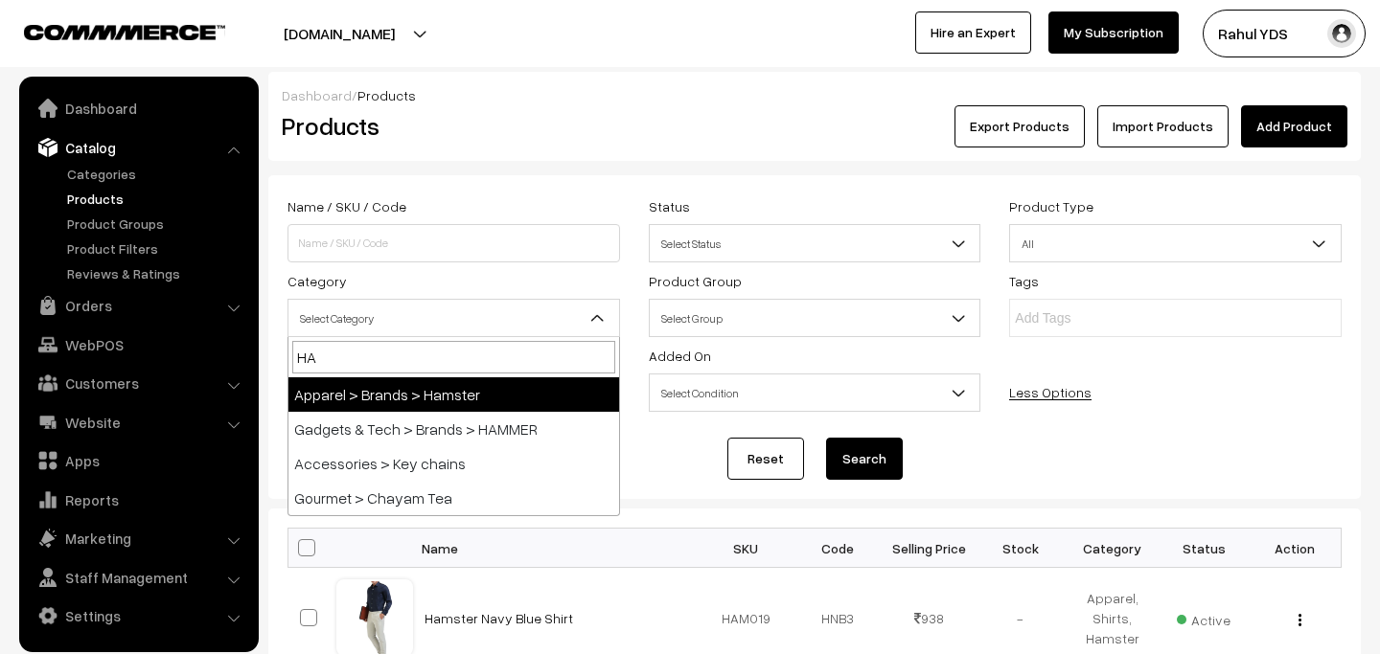
type input "HAM"
select select "116"
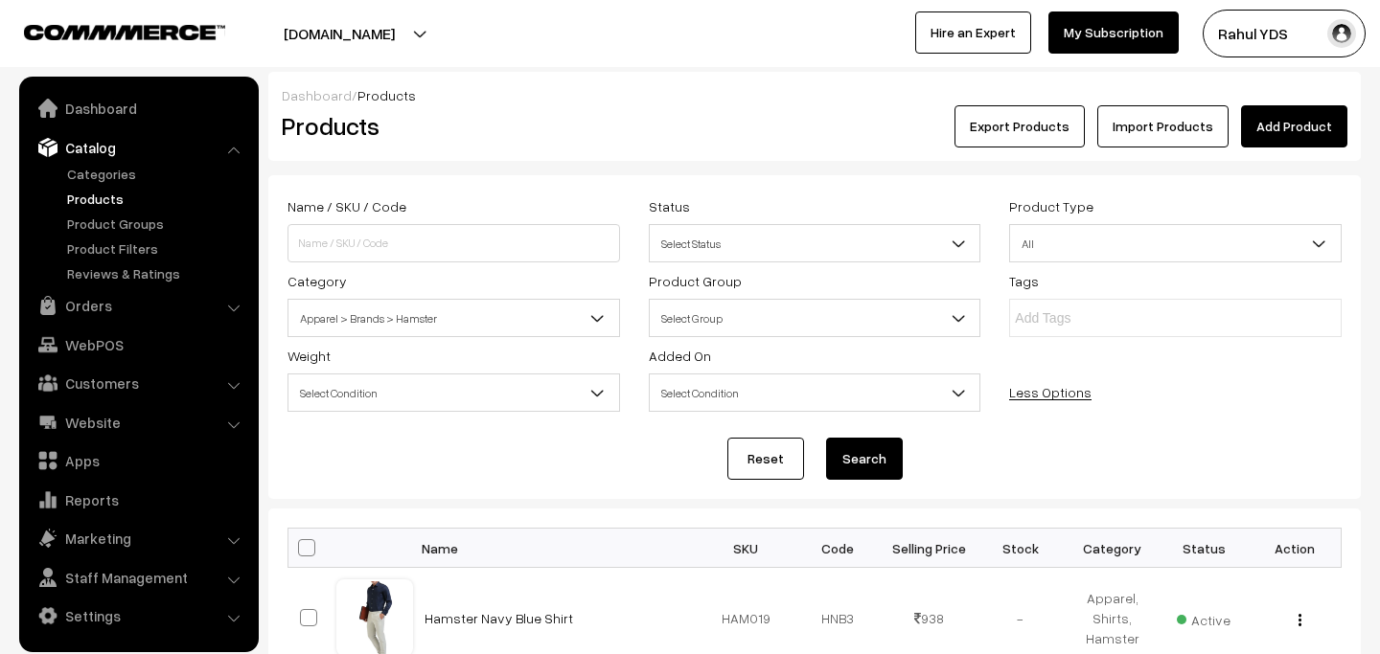
click at [866, 468] on button "Search" at bounding box center [864, 459] width 77 height 42
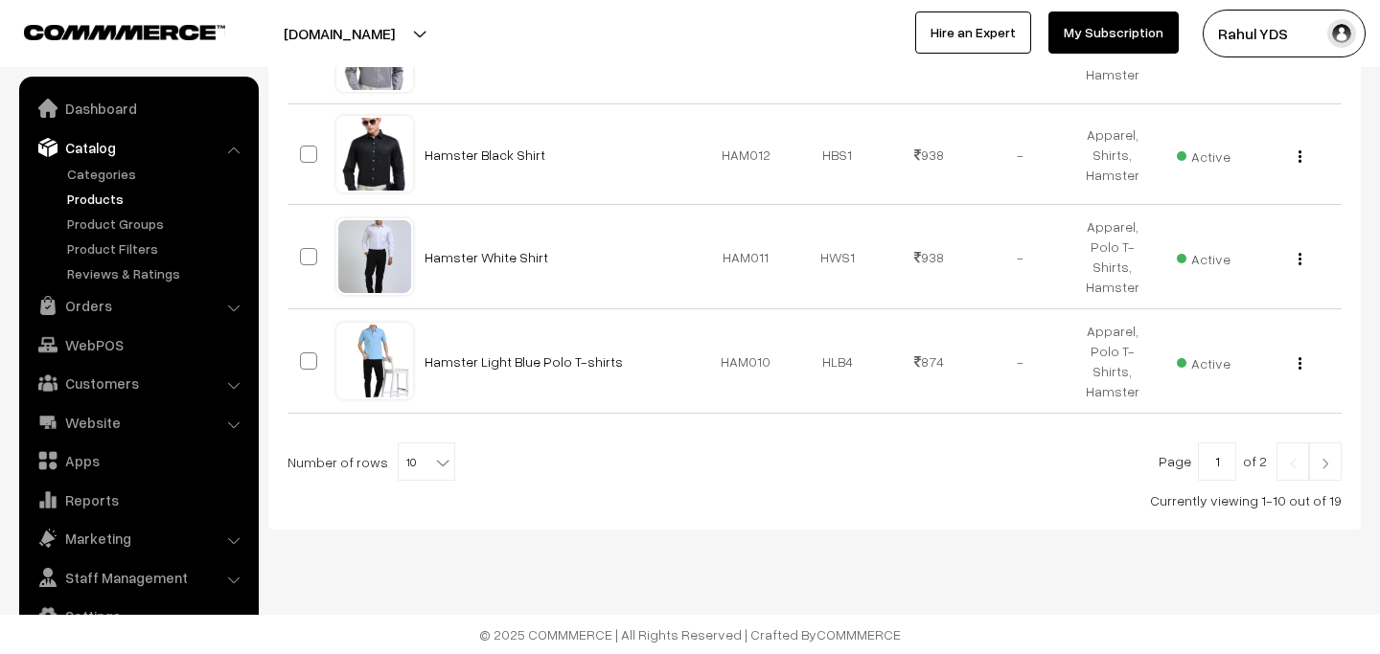
click at [407, 469] on span "10" at bounding box center [427, 463] width 56 height 38
select select "30"
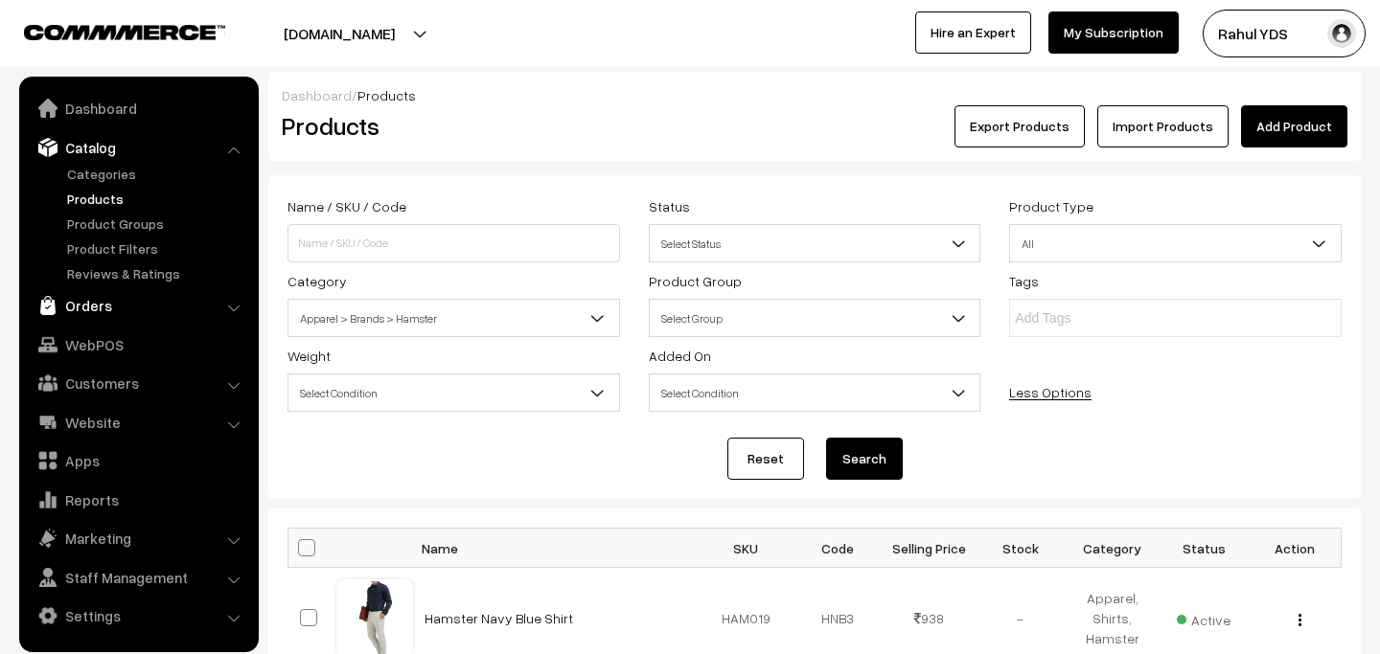
click at [137, 310] on link "Orders" at bounding box center [138, 305] width 228 height 34
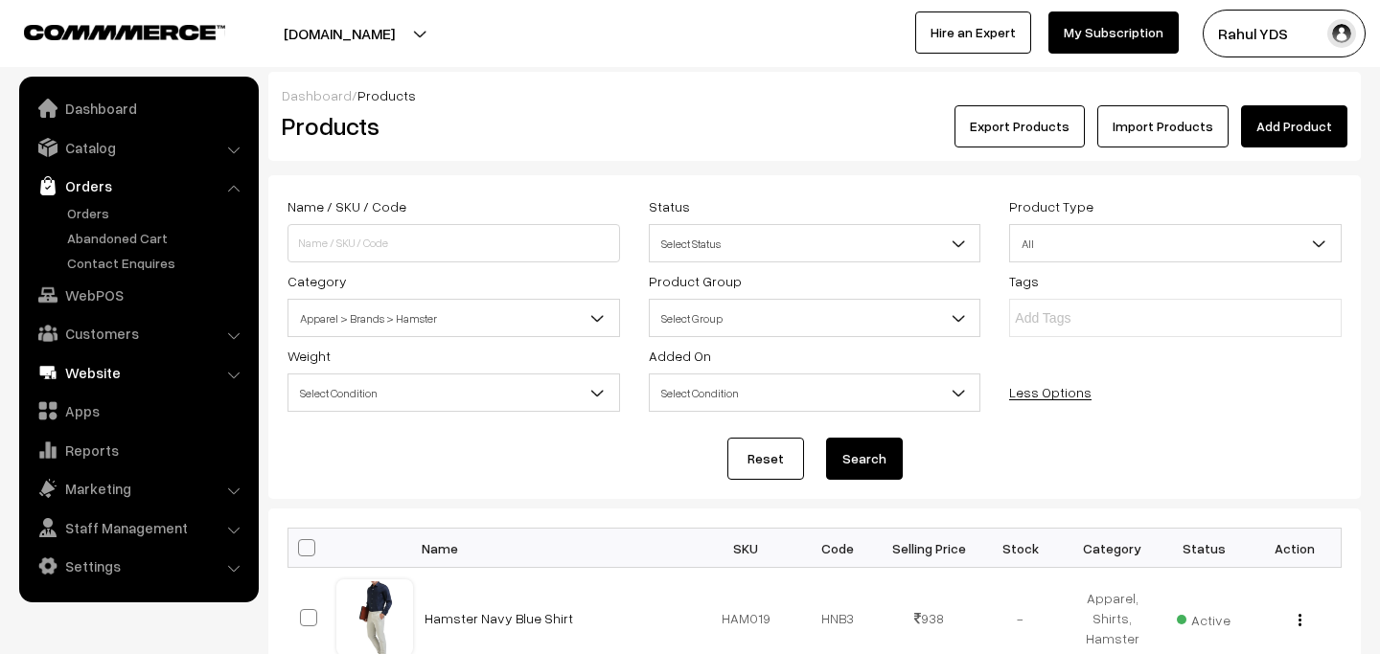
click at [111, 375] on link "Website" at bounding box center [138, 372] width 228 height 34
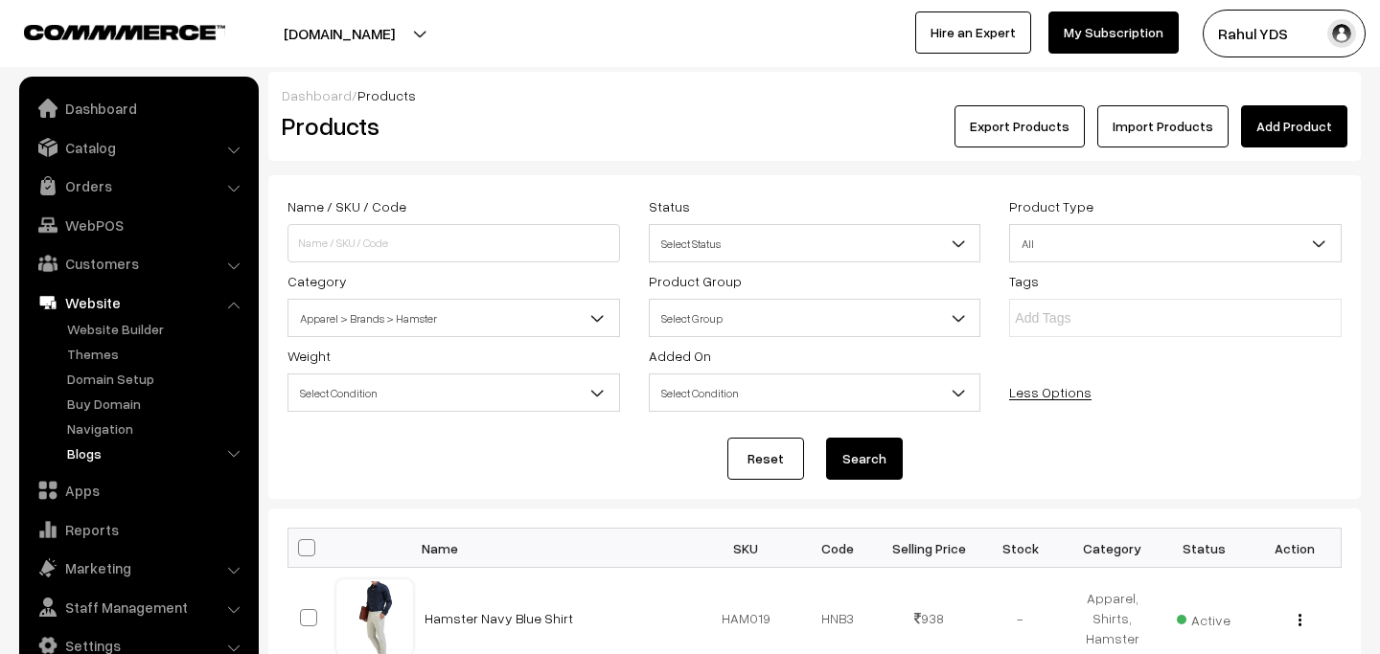
click at [91, 449] on link "Blogs" at bounding box center [157, 454] width 190 height 20
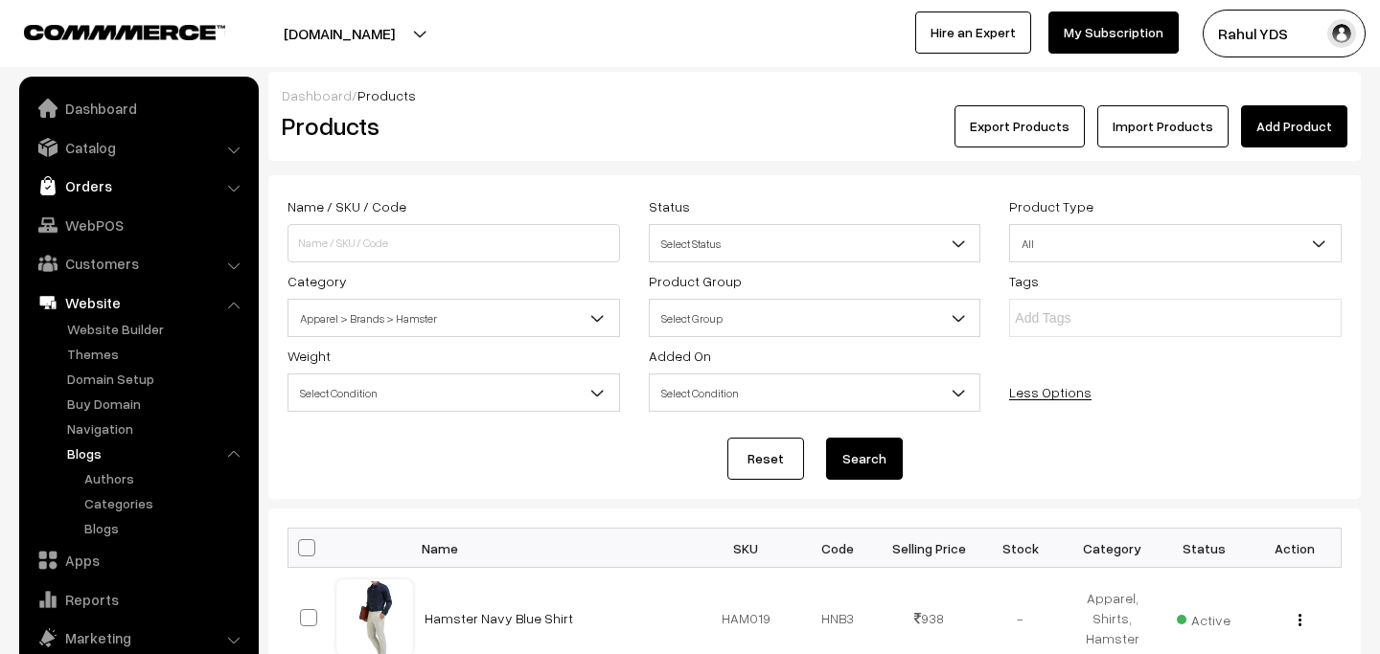
click at [136, 186] on link "Orders" at bounding box center [138, 186] width 228 height 34
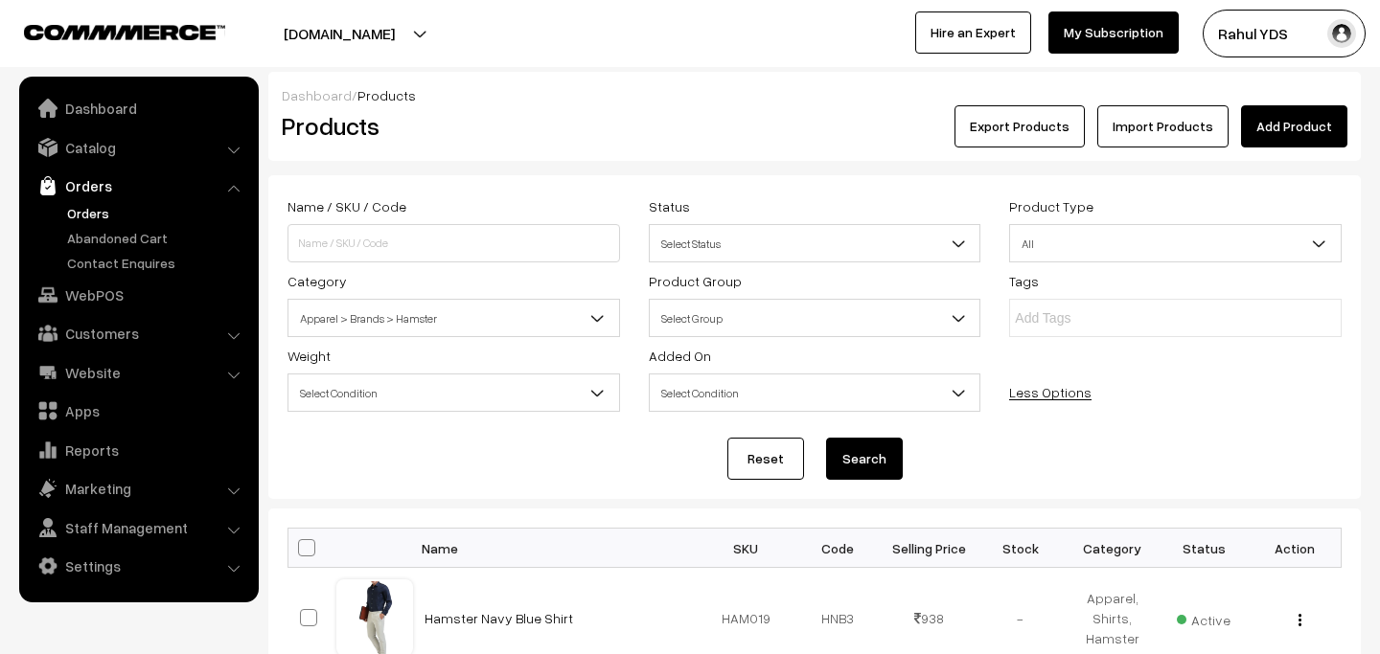
click at [89, 207] on link "Orders" at bounding box center [157, 213] width 190 height 20
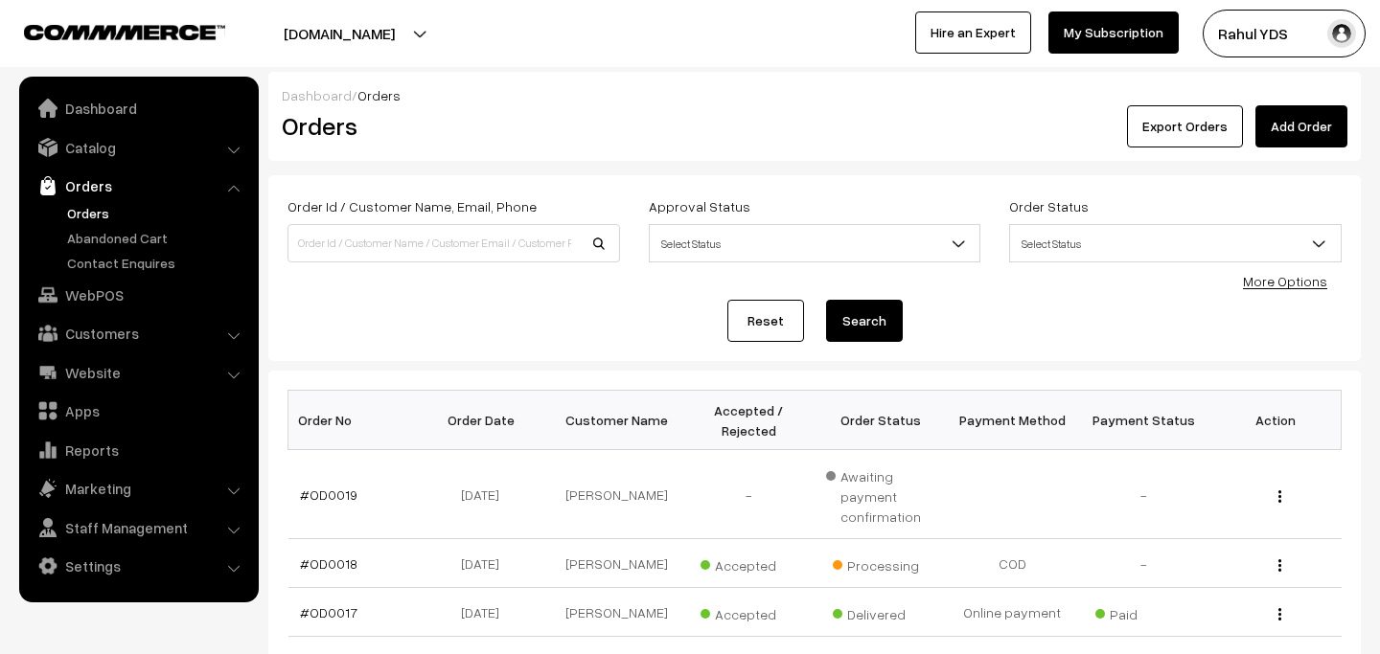
click at [1251, 280] on link "More Options" at bounding box center [1285, 281] width 84 height 16
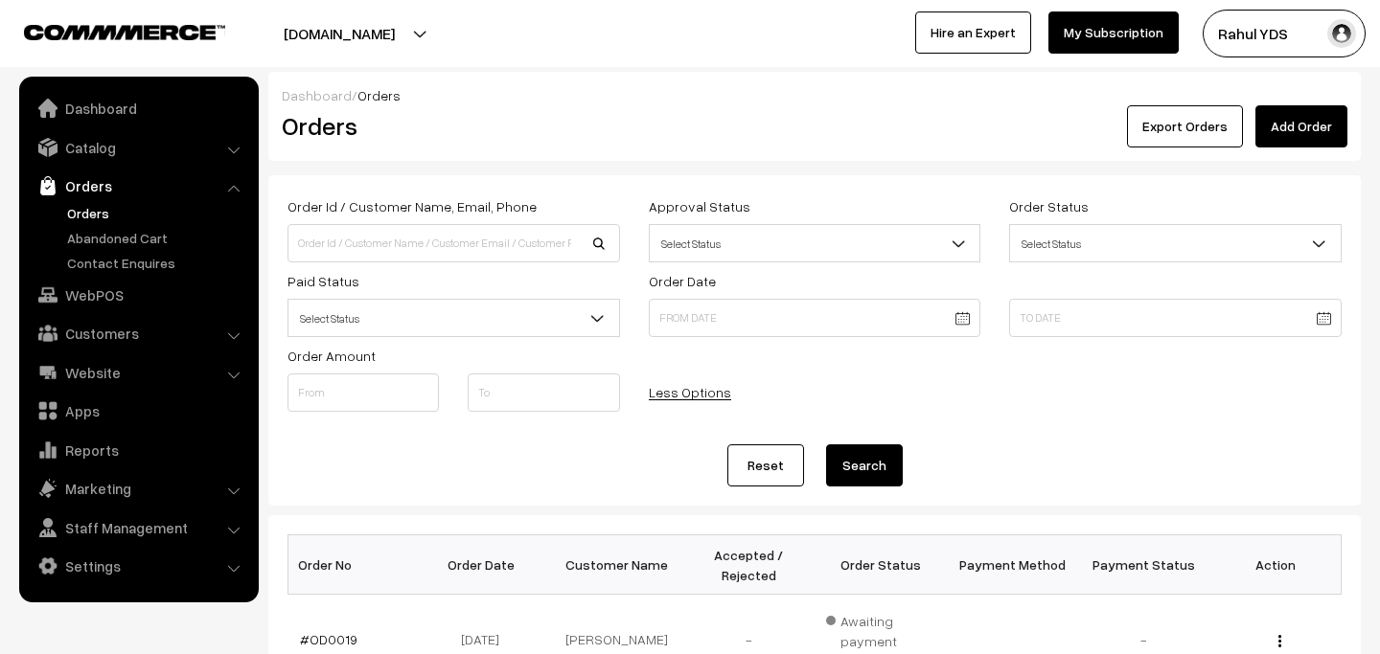
click at [446, 304] on span "Select Status" at bounding box center [453, 319] width 331 height 34
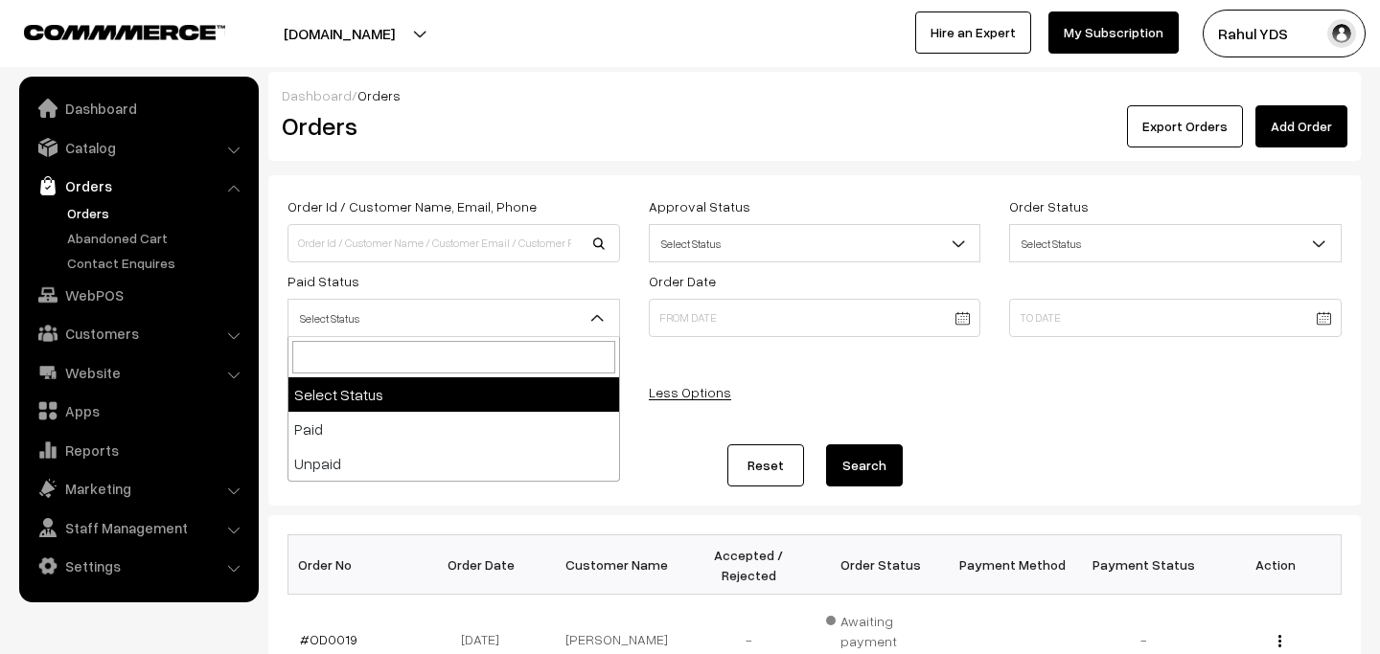
click at [802, 400] on div "Less Options" at bounding box center [724, 381] width 180 height 75
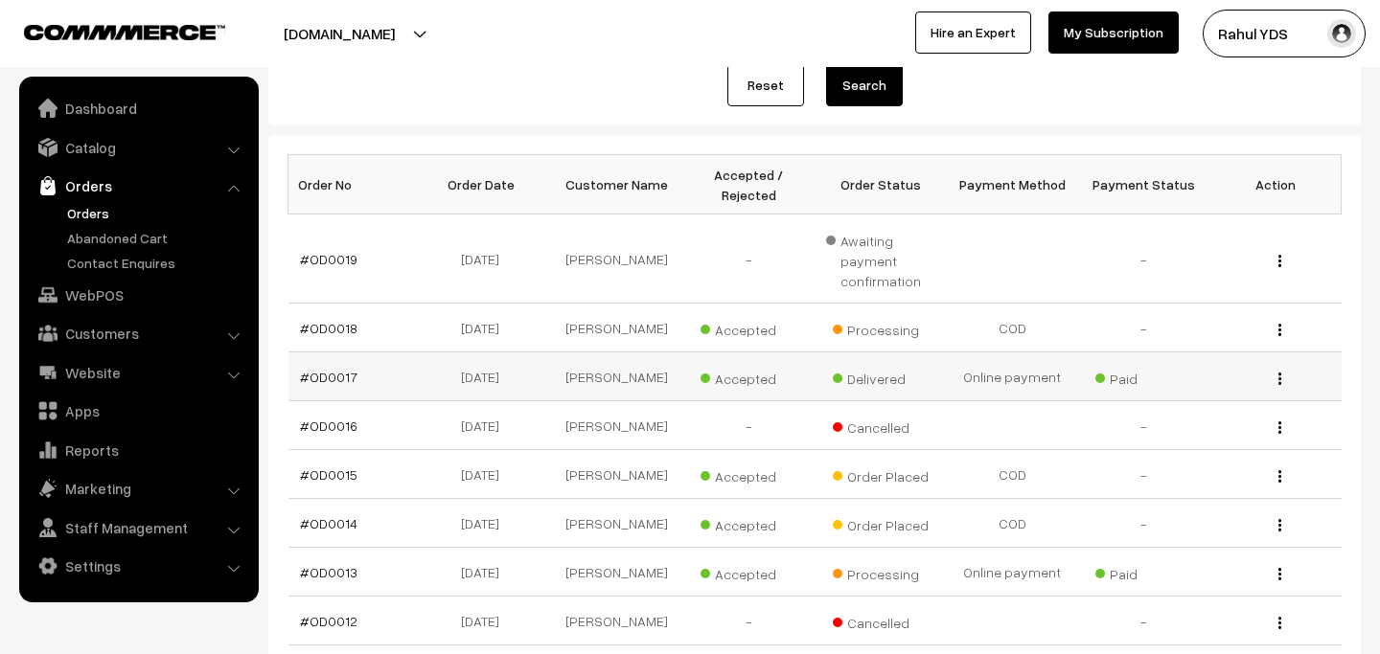
scroll to position [398, 0]
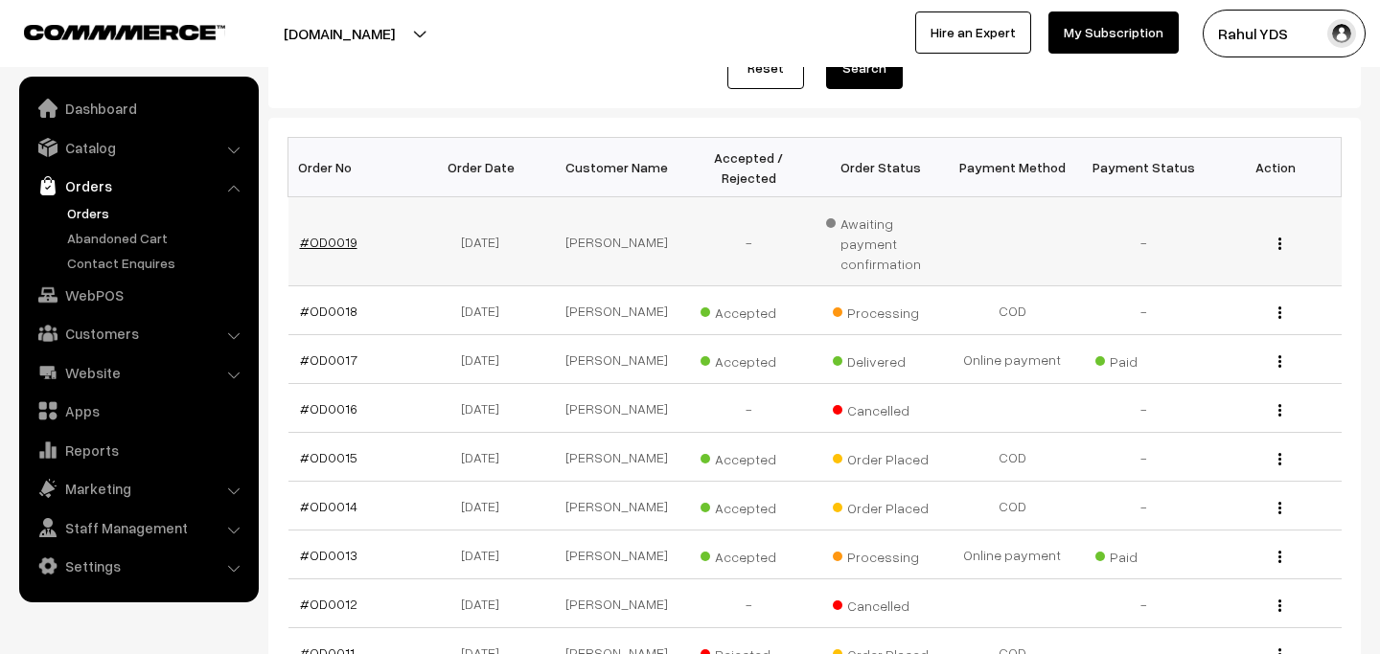
click at [334, 247] on link "#OD0019" at bounding box center [328, 242] width 57 height 16
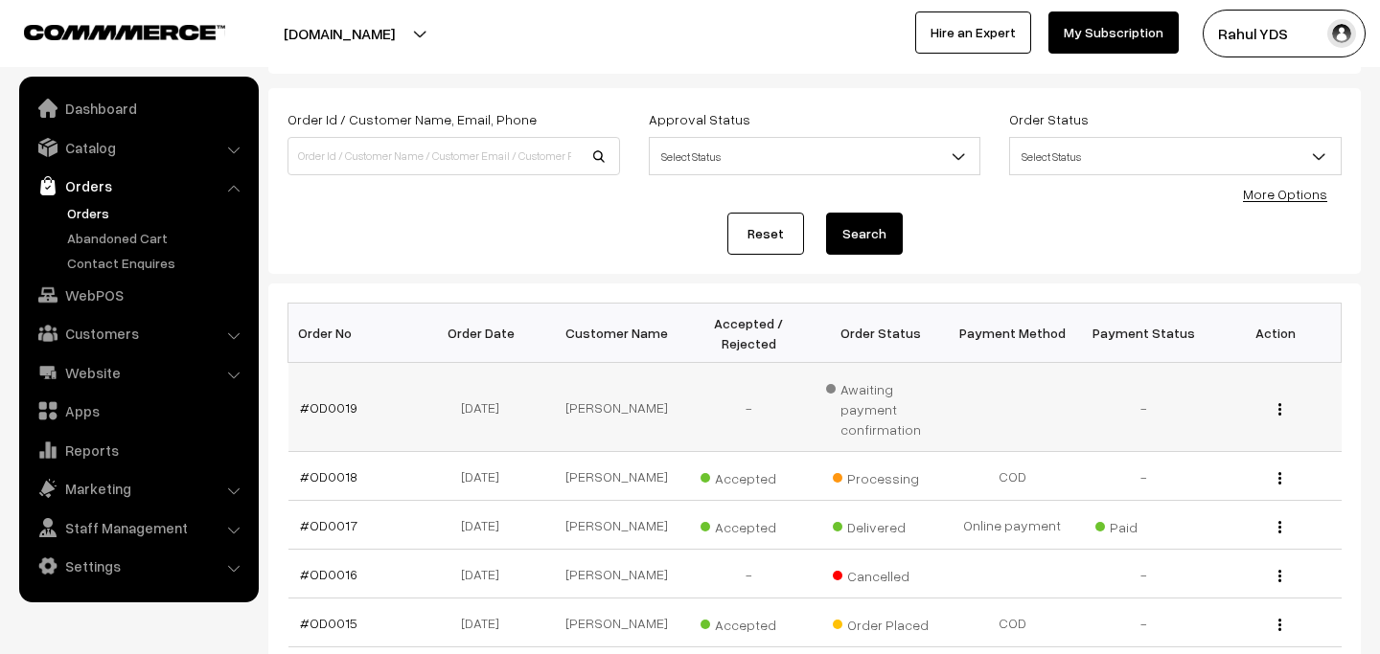
scroll to position [159, 0]
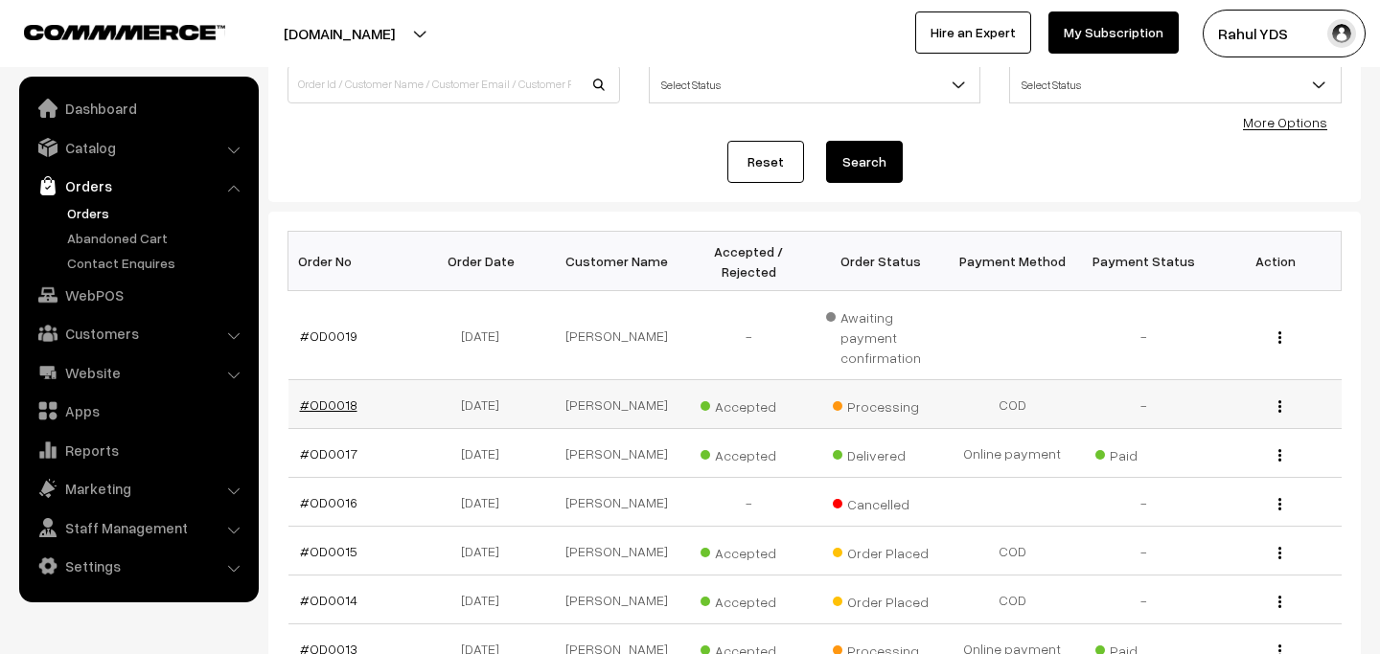
click at [318, 405] on link "#OD0018" at bounding box center [328, 405] width 57 height 16
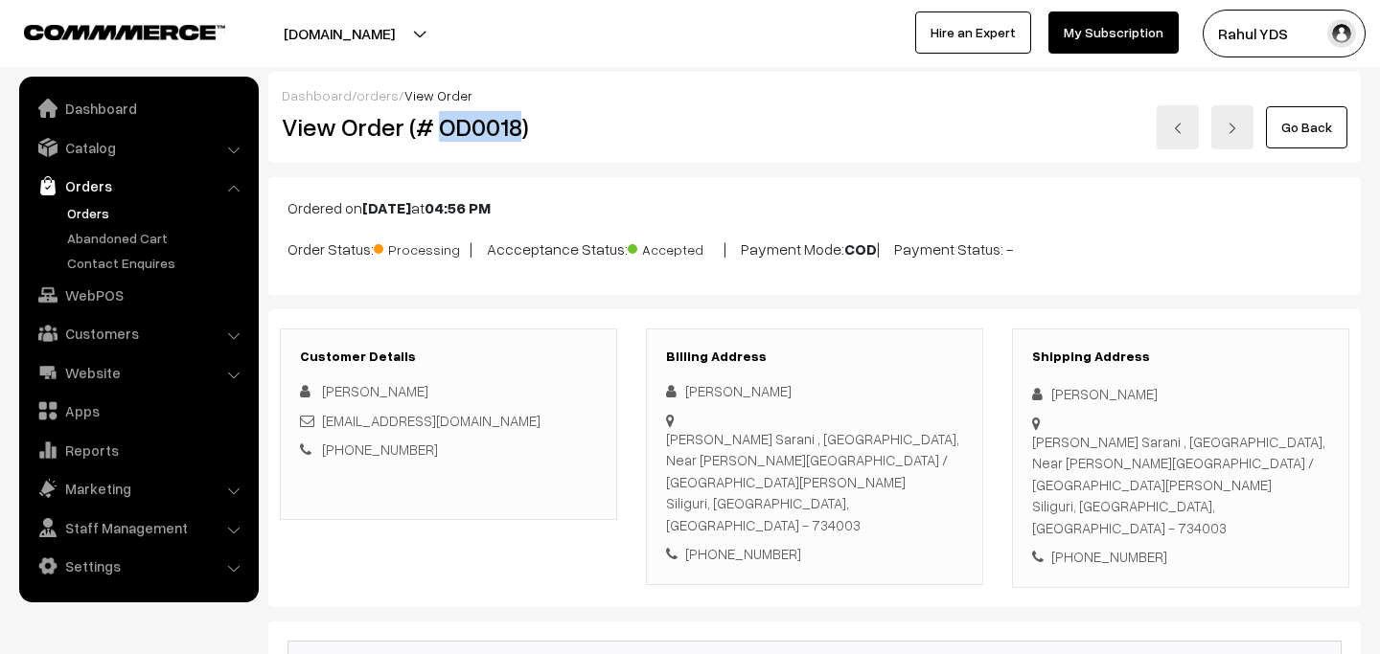
drag, startPoint x: 438, startPoint y: 126, endPoint x: 518, endPoint y: 128, distance: 80.5
click at [518, 128] on h2 "View Order (# OD0018)" at bounding box center [450, 127] width 336 height 30
copy h2 "OD0018"
